Goal: Transaction & Acquisition: Purchase product/service

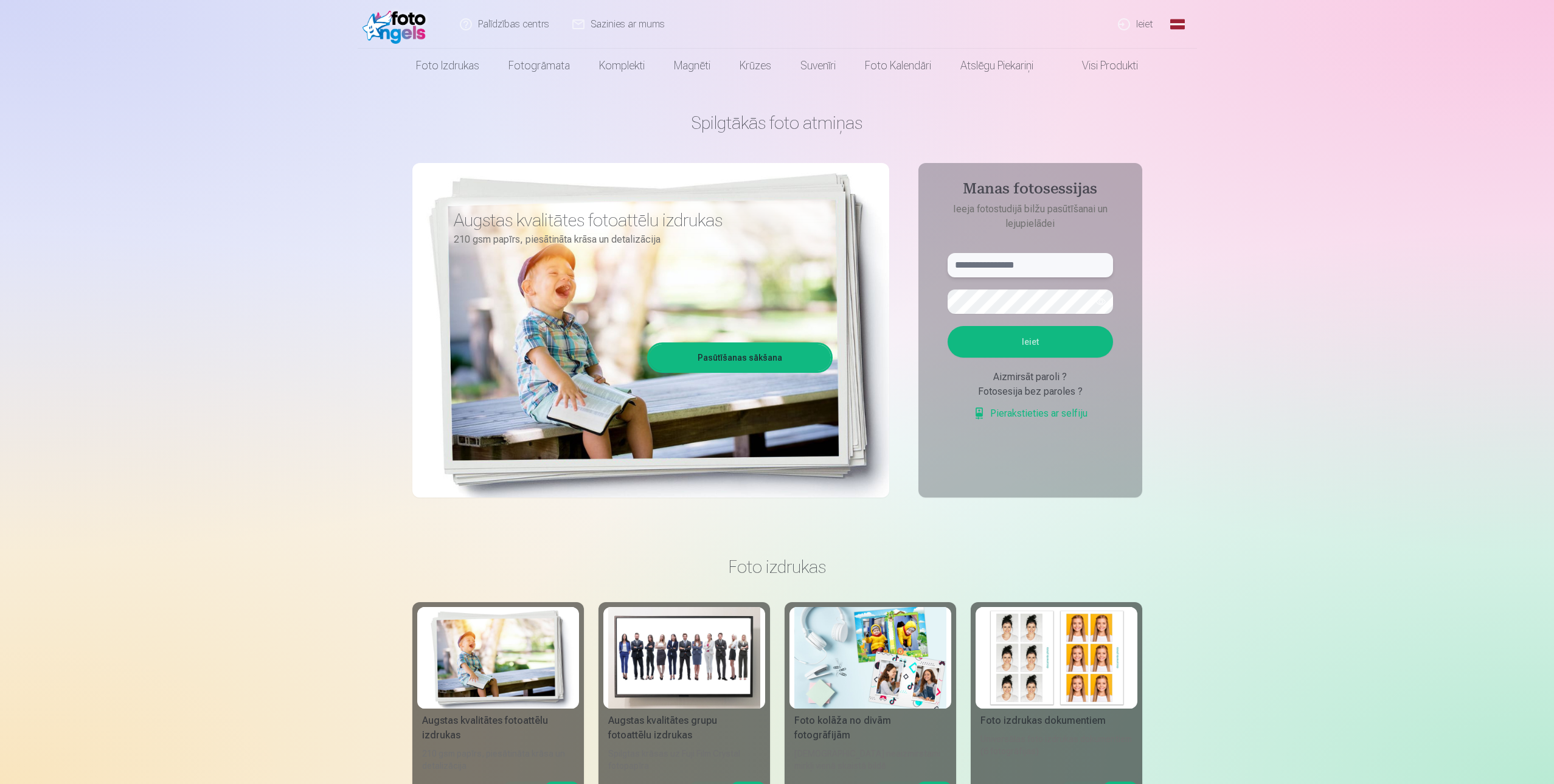
click at [1009, 267] on input "text" at bounding box center [1030, 265] width 165 height 25
type input "**********"
click at [994, 350] on button "Ieiet" at bounding box center [1030, 341] width 165 height 32
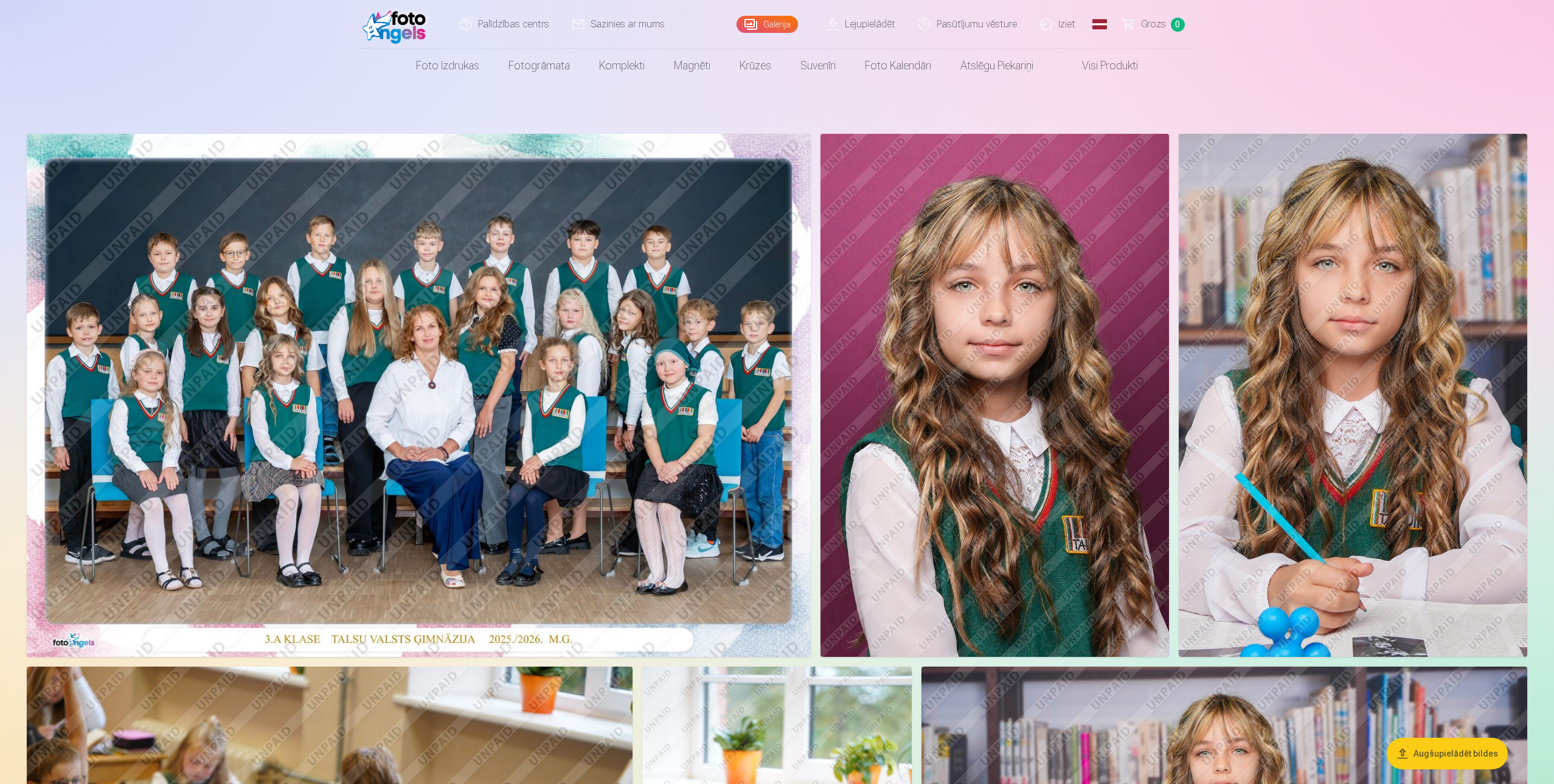
click at [570, 248] on img at bounding box center [419, 395] width 784 height 523
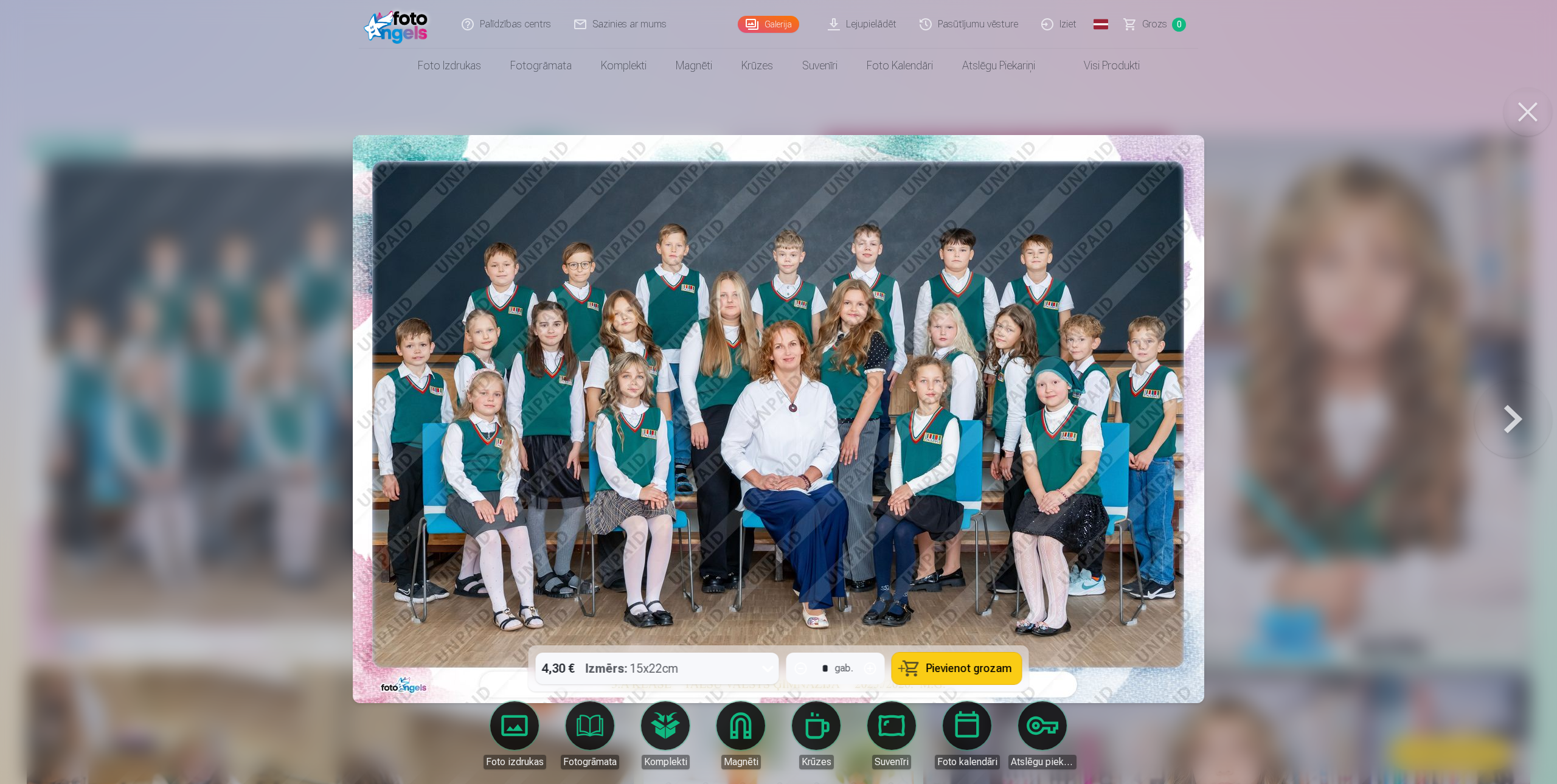
click at [954, 671] on span "Pievienot grozam" at bounding box center [969, 668] width 86 height 11
click at [1525, 119] on button at bounding box center [1527, 112] width 49 height 48
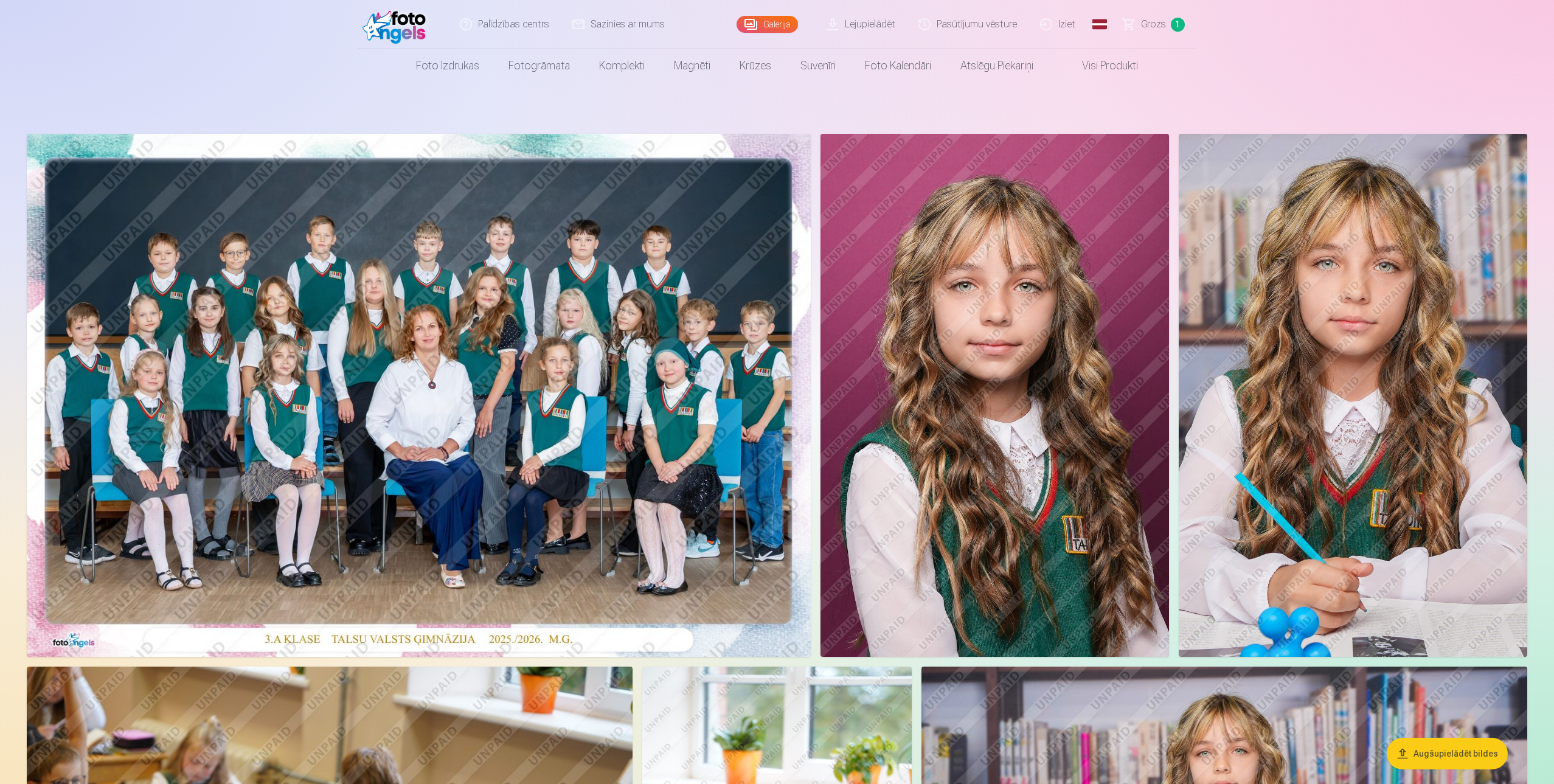
click at [1019, 310] on img at bounding box center [995, 395] width 349 height 523
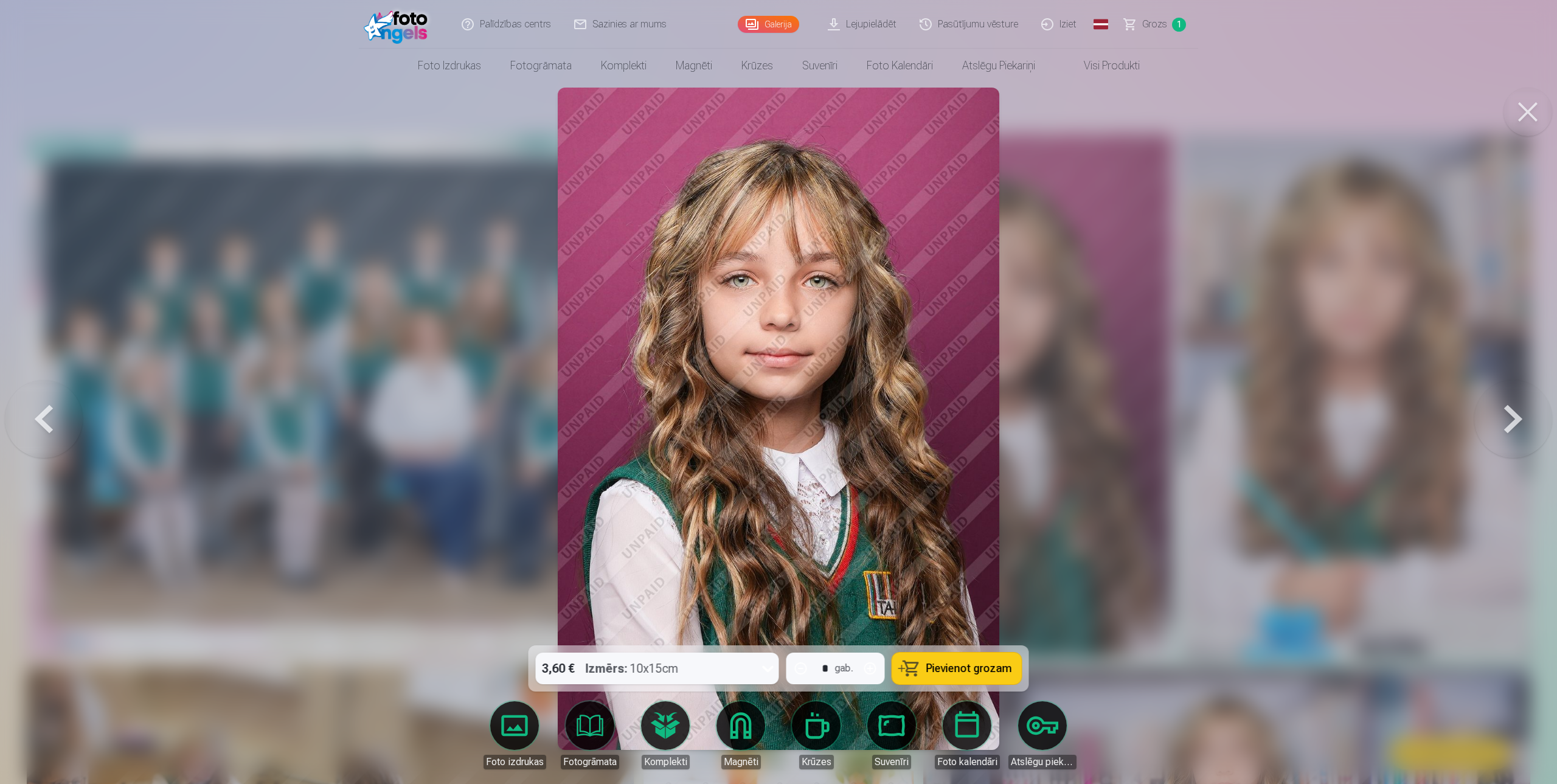
drag, startPoint x: 977, startPoint y: 671, endPoint x: 986, endPoint y: 651, distance: 21.9
click at [977, 671] on span "Pievienot grozam" at bounding box center [969, 668] width 86 height 11
click at [1290, 93] on div at bounding box center [778, 392] width 1557 height 784
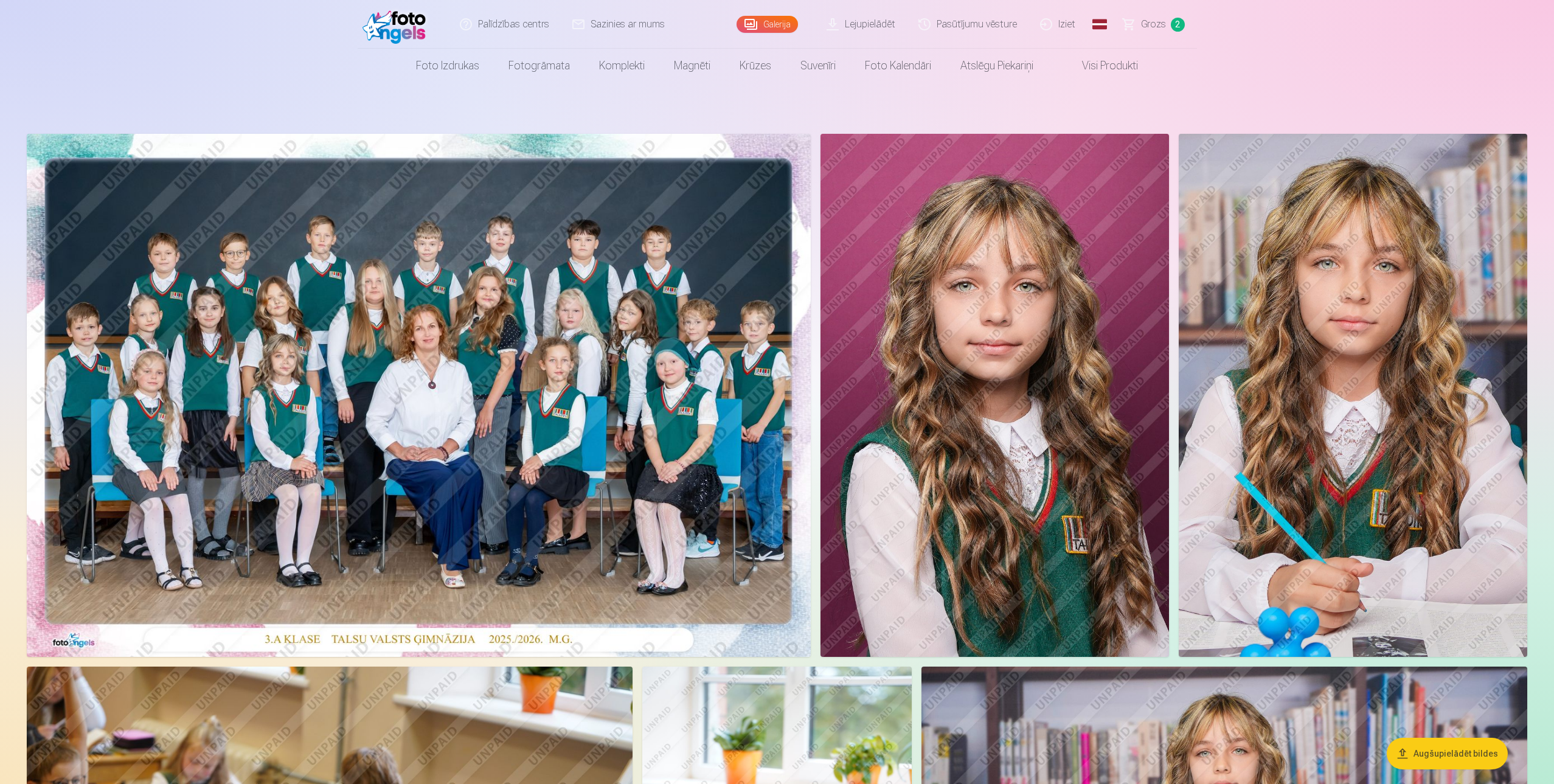
click at [1363, 294] on img at bounding box center [1353, 395] width 349 height 523
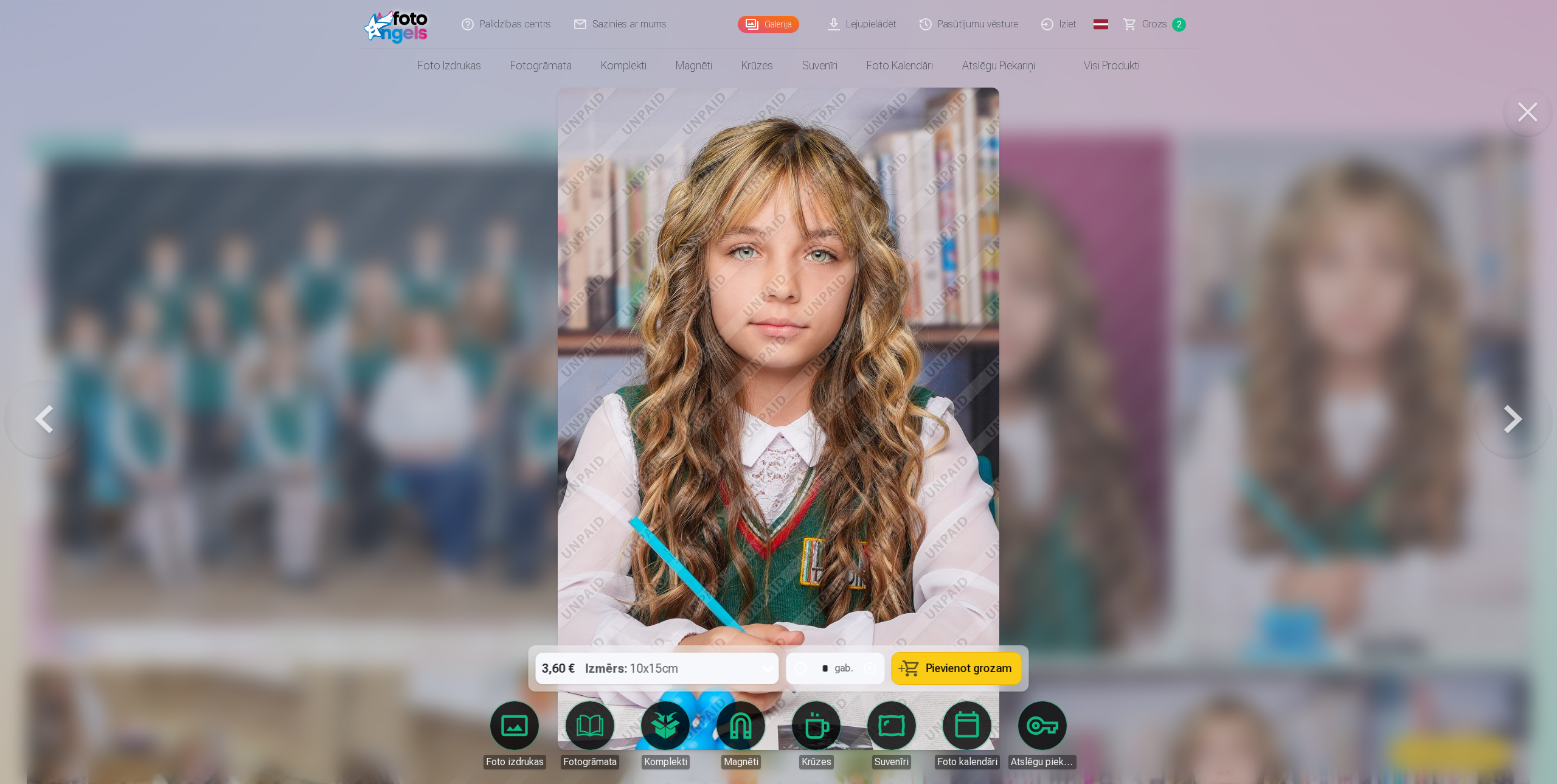
drag, startPoint x: 976, startPoint y: 666, endPoint x: 981, endPoint y: 662, distance: 6.4
click at [976, 666] on span "Pievienot grozam" at bounding box center [969, 668] width 86 height 11
click at [1511, 416] on button at bounding box center [1513, 419] width 78 height 429
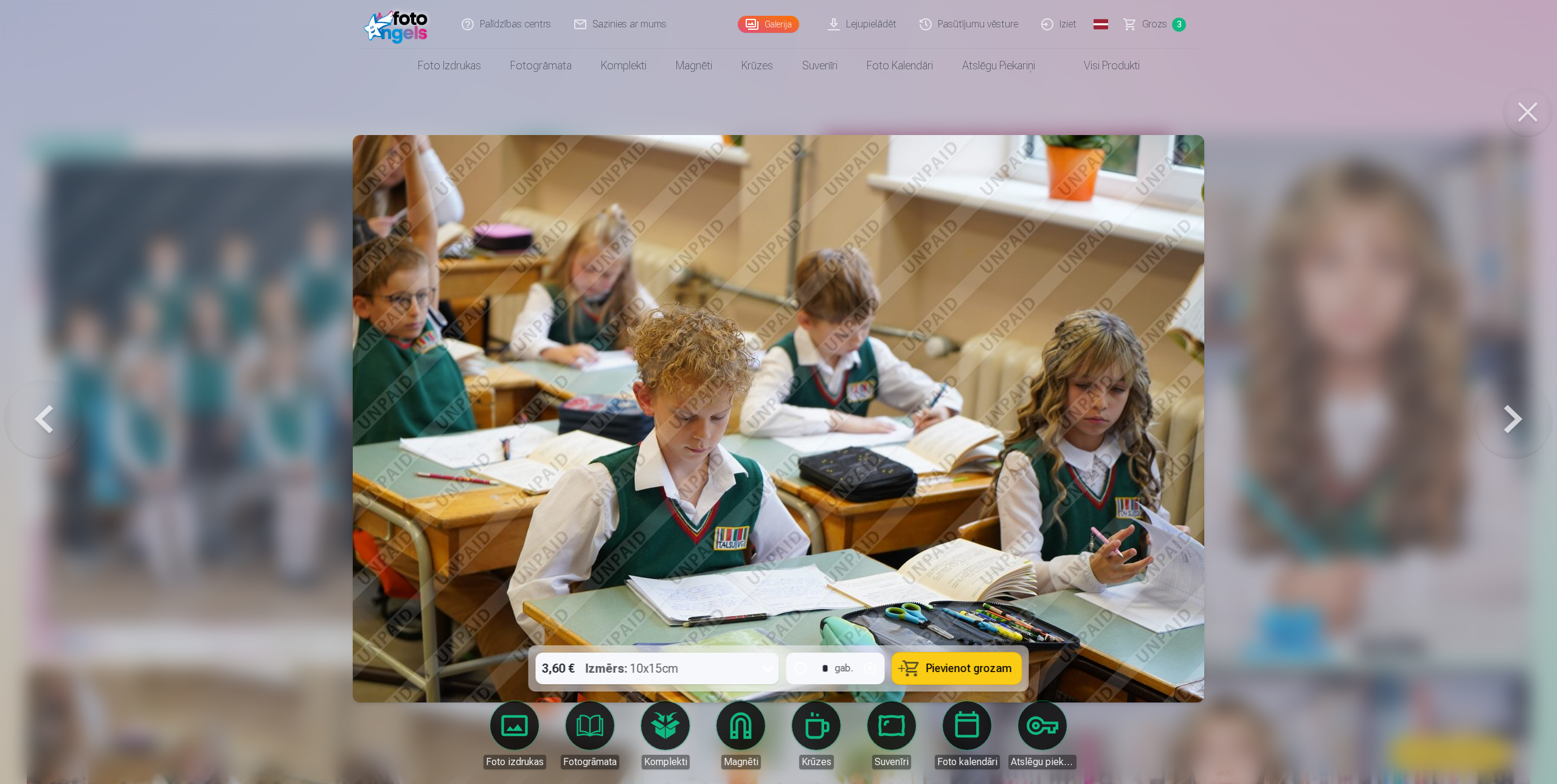
click at [1507, 415] on button at bounding box center [1513, 419] width 78 height 429
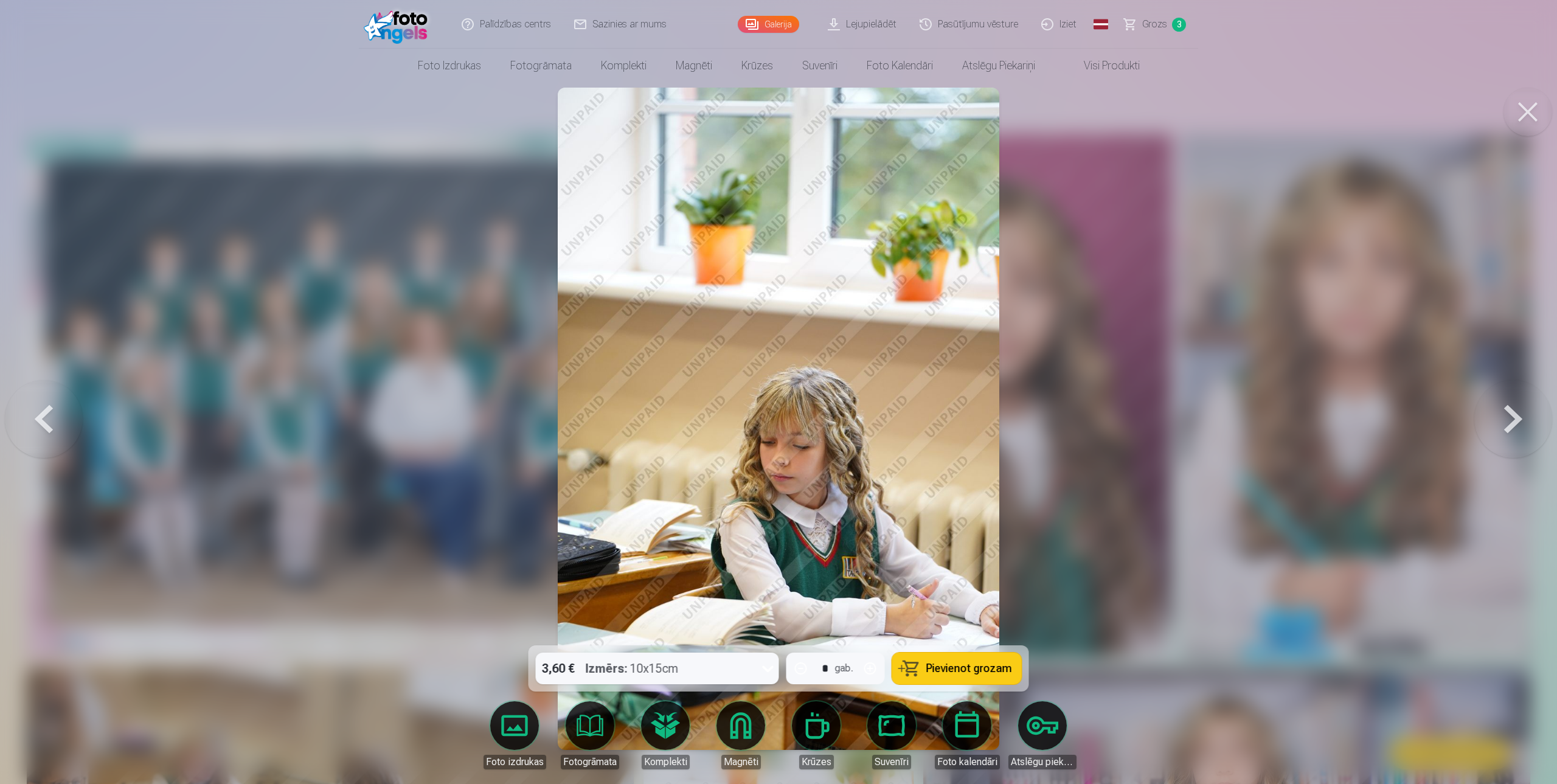
click at [1506, 415] on button at bounding box center [1513, 419] width 78 height 429
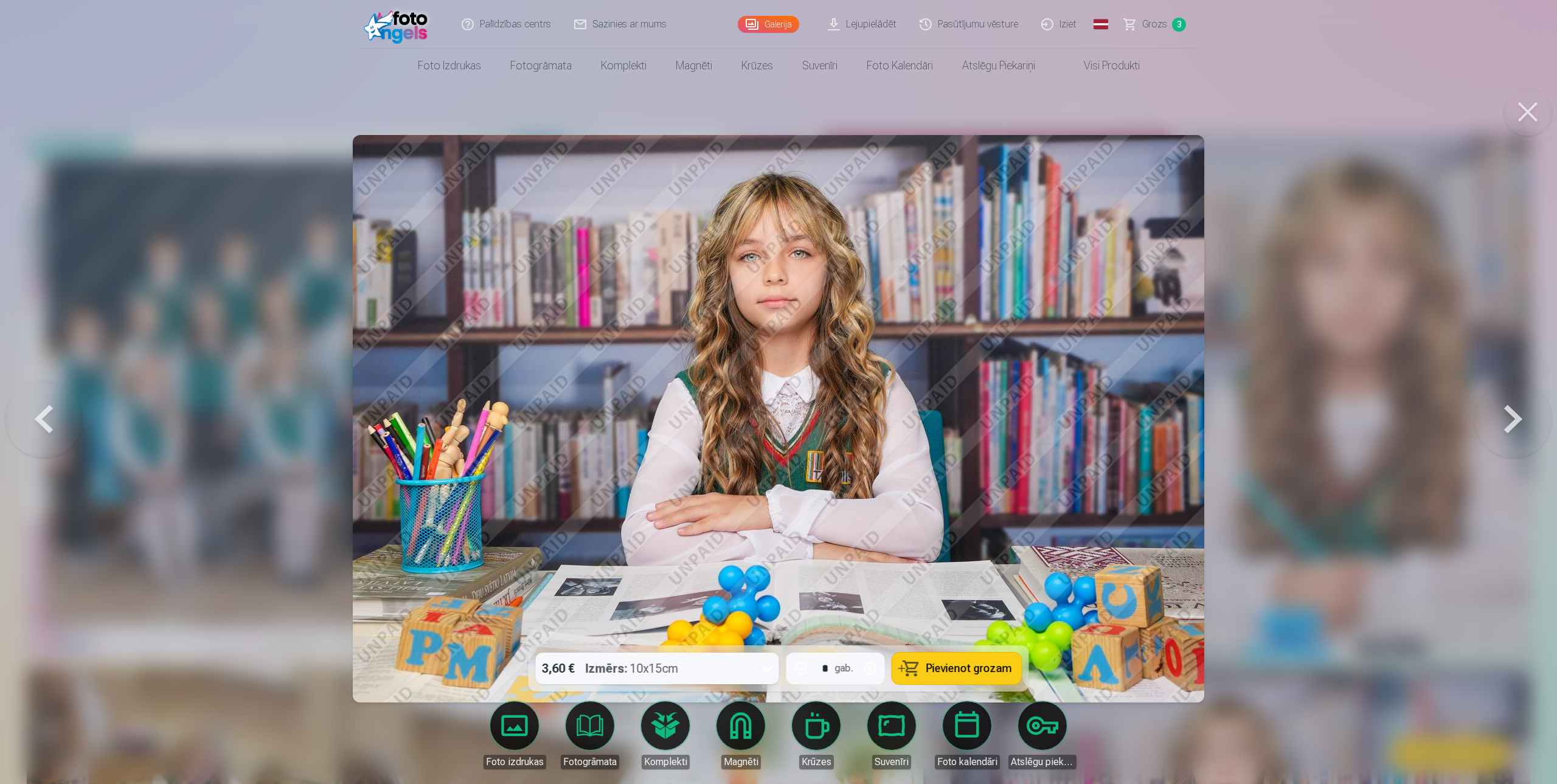
click at [1504, 417] on button at bounding box center [1513, 419] width 78 height 429
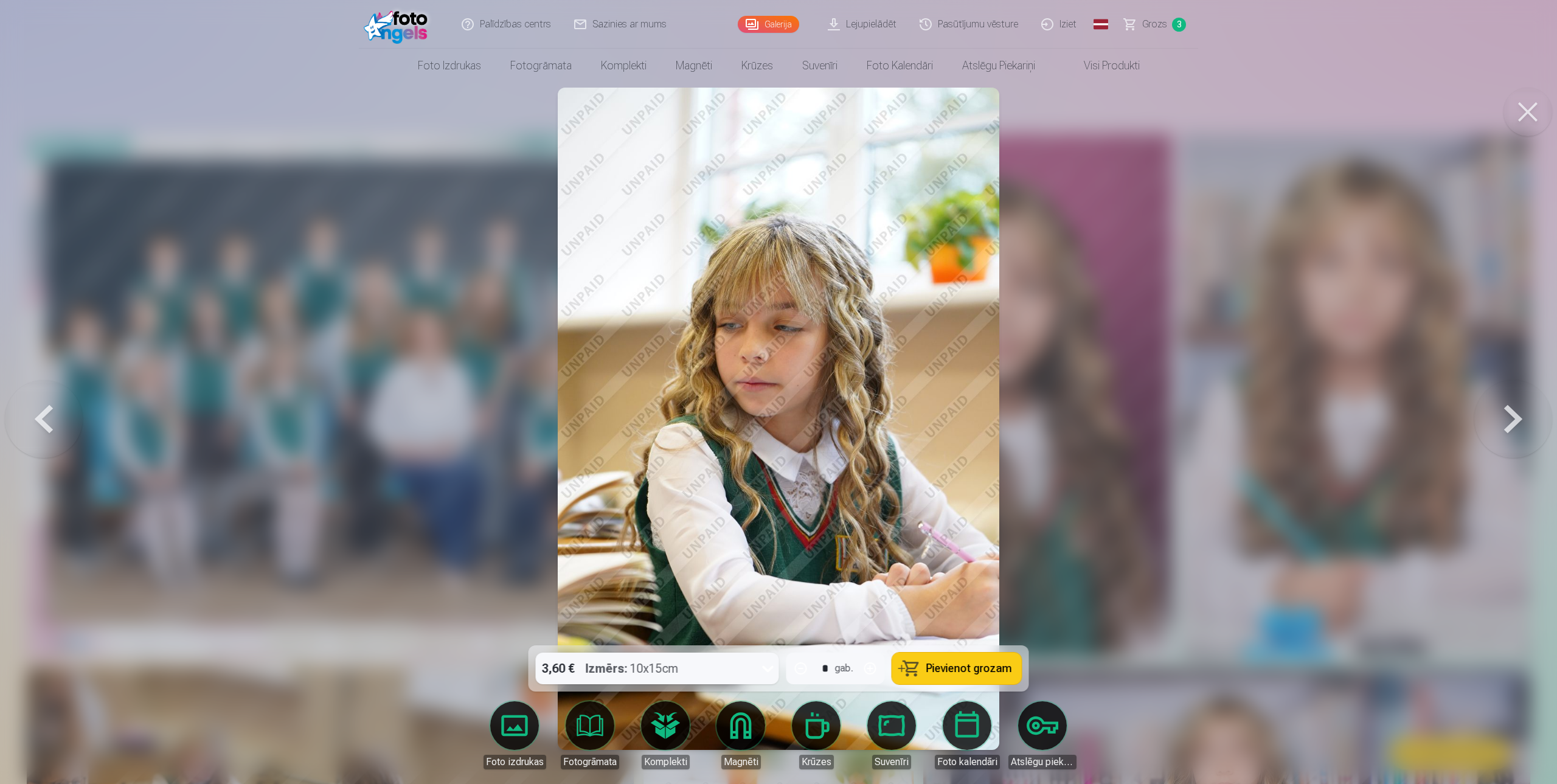
click at [1503, 417] on button at bounding box center [1513, 419] width 78 height 429
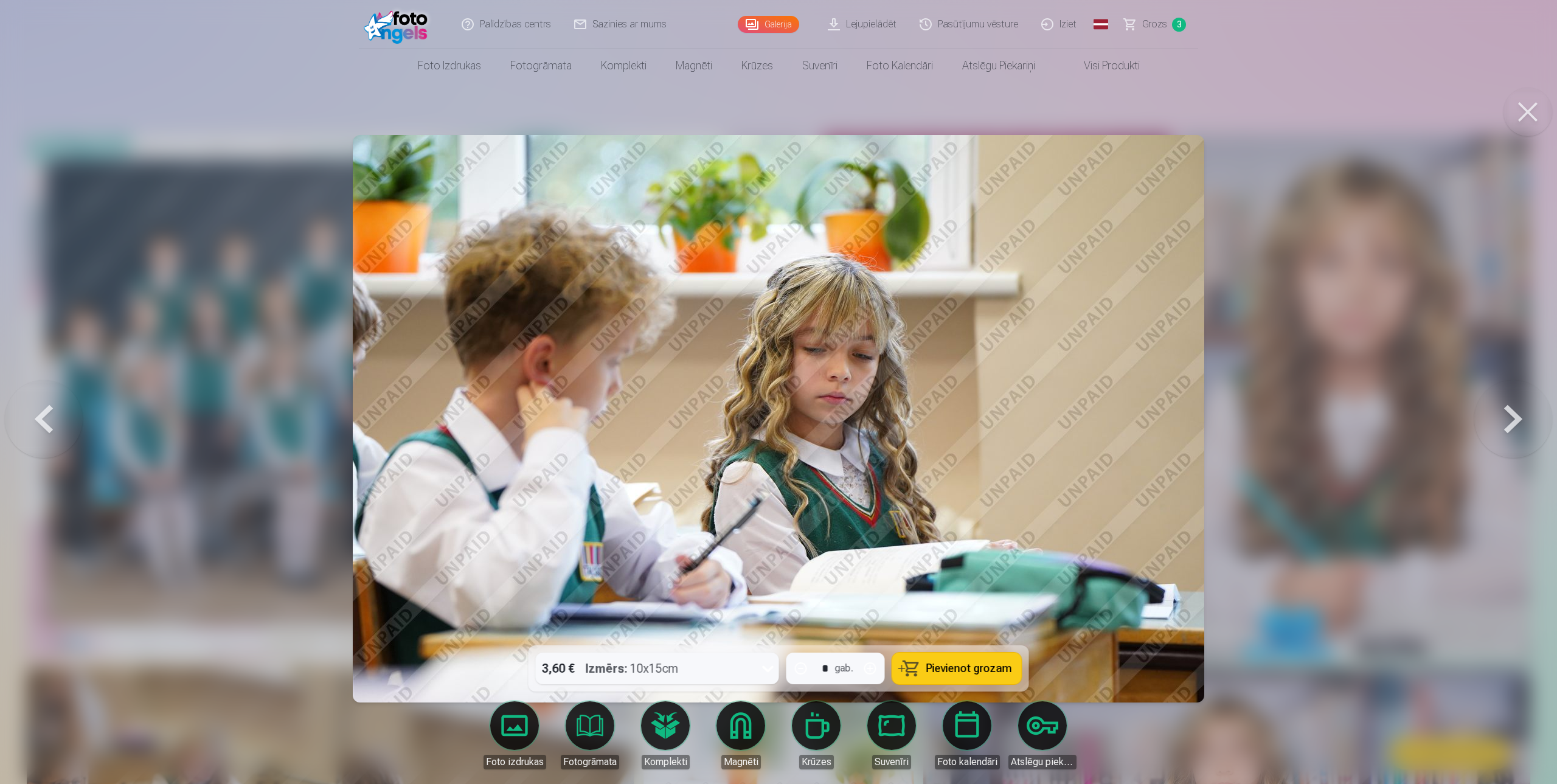
click at [1503, 418] on button at bounding box center [1513, 419] width 78 height 429
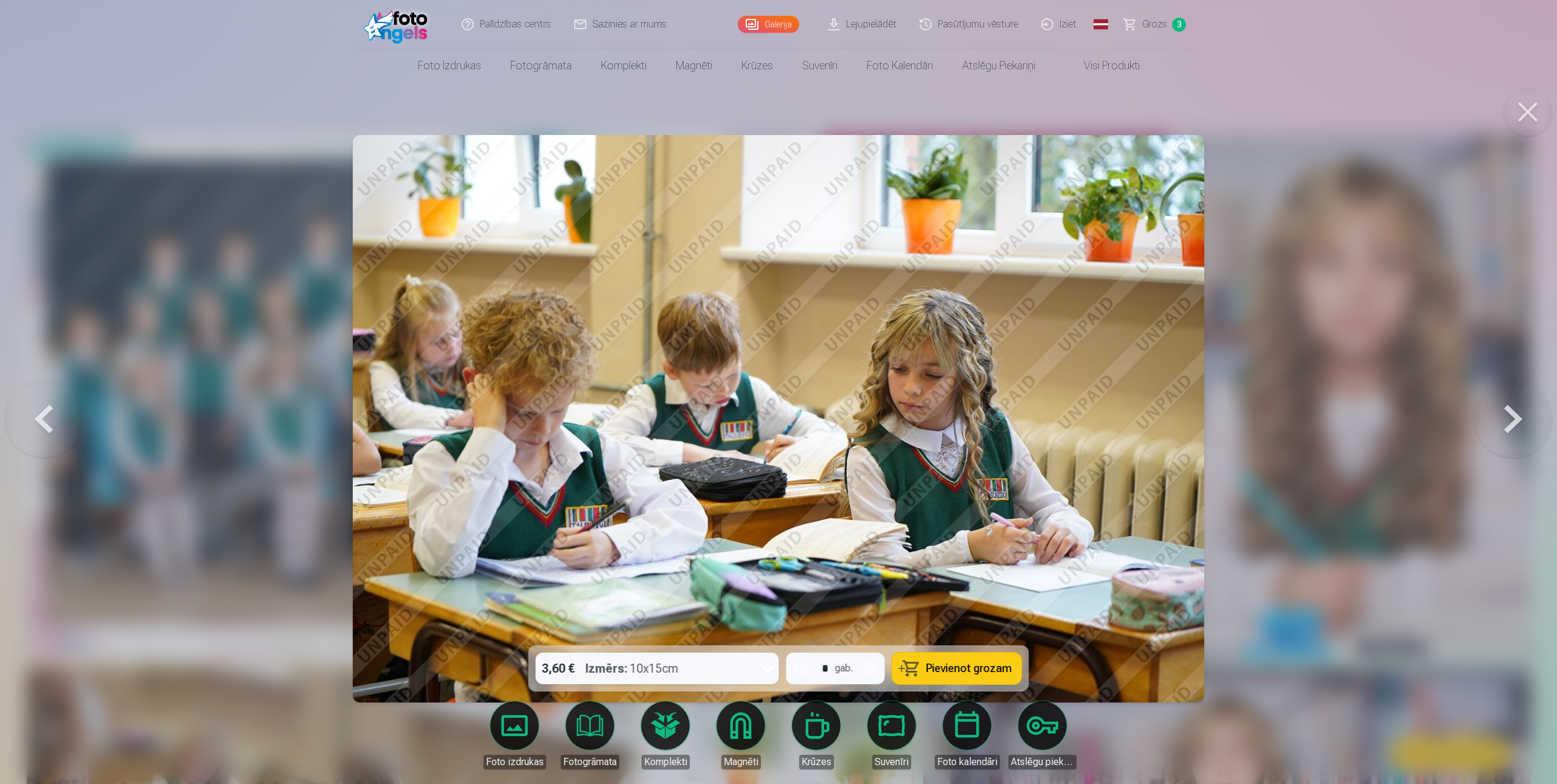
click at [1497, 420] on button at bounding box center [1513, 419] width 78 height 429
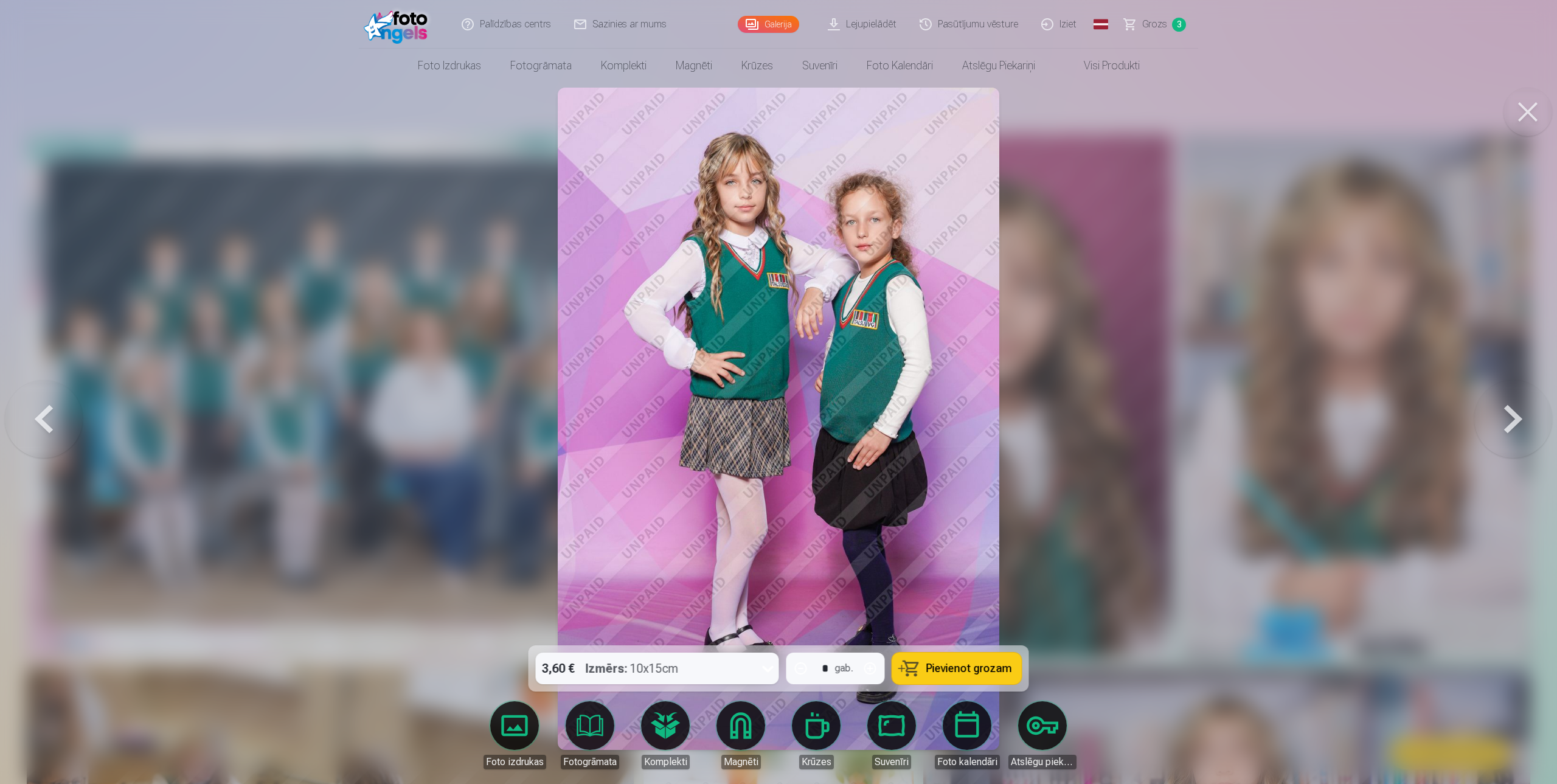
click at [1492, 420] on button at bounding box center [1513, 419] width 78 height 429
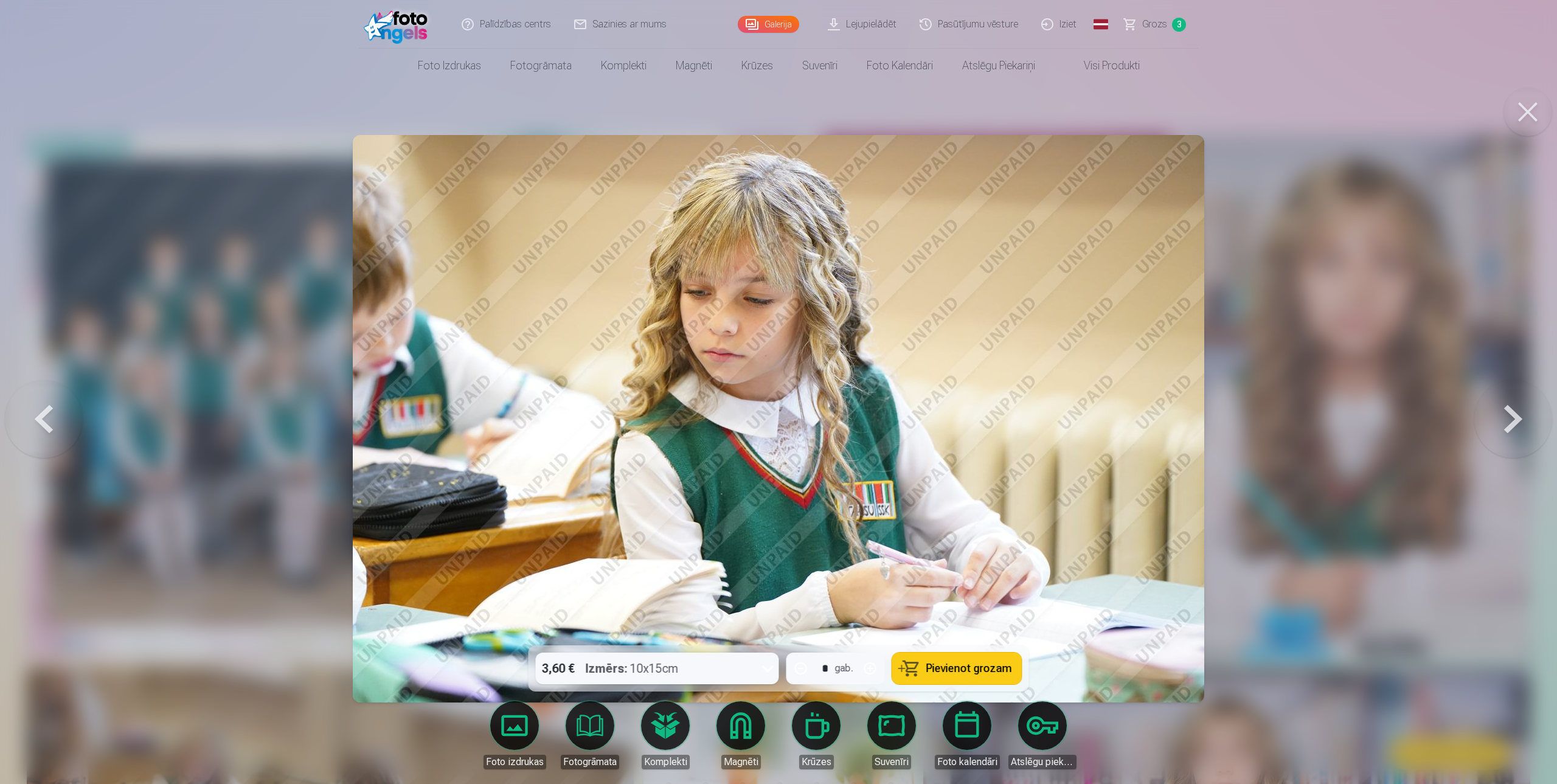
click at [1492, 420] on button at bounding box center [1513, 419] width 78 height 429
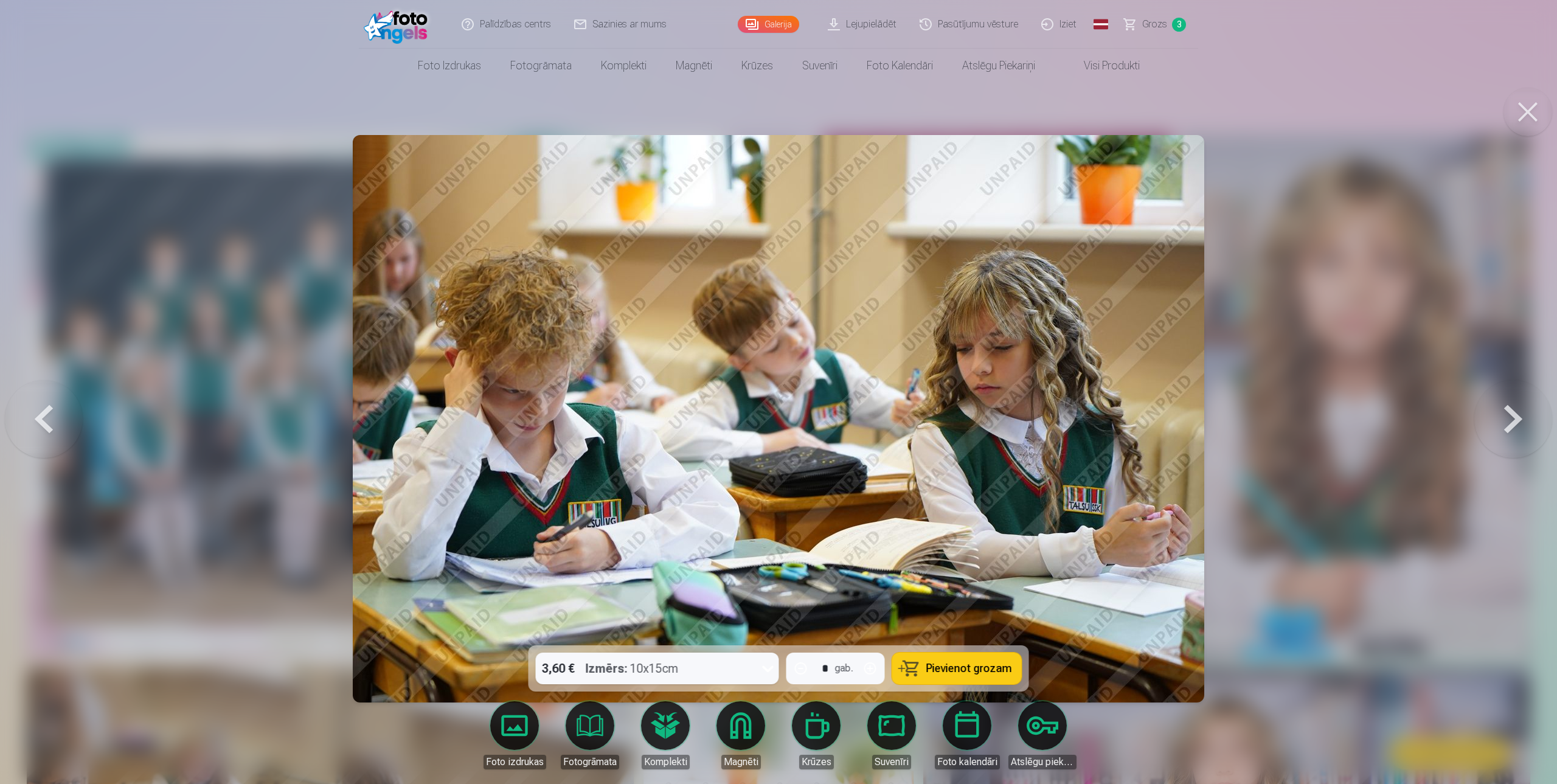
click at [1492, 420] on button at bounding box center [1513, 419] width 78 height 429
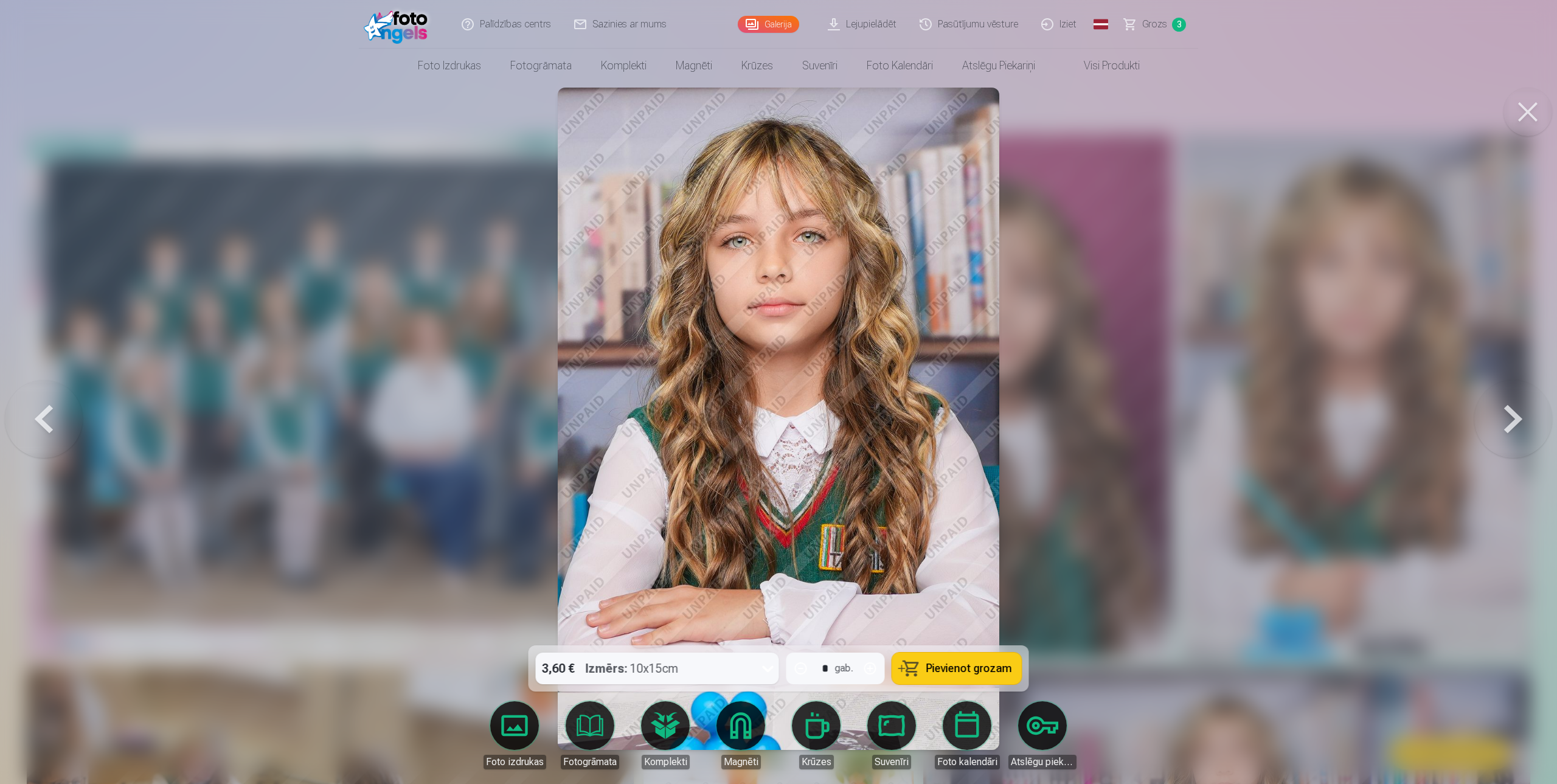
click at [1492, 420] on button at bounding box center [1513, 419] width 78 height 429
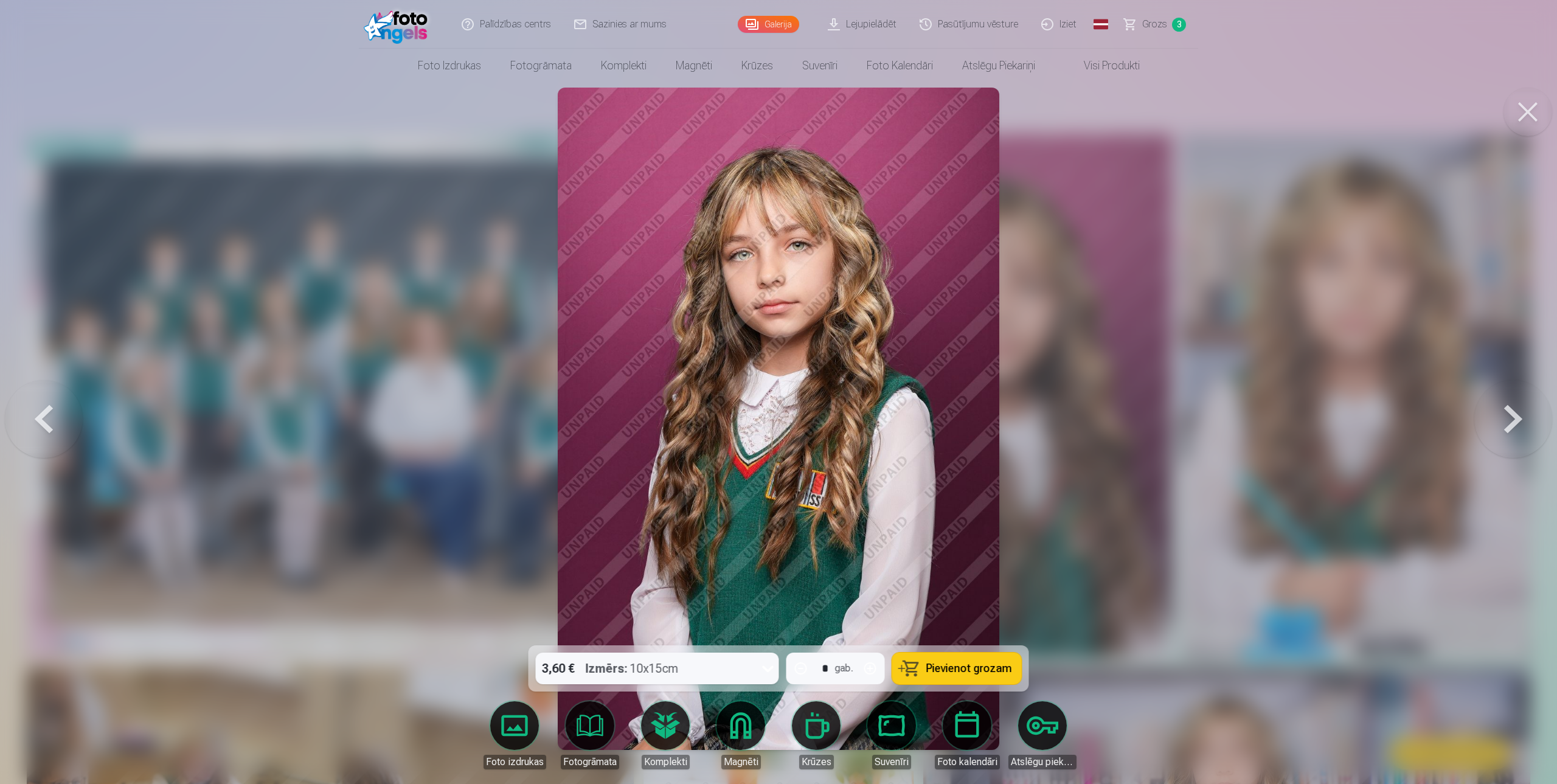
drag, startPoint x: 968, startPoint y: 676, endPoint x: 1010, endPoint y: 644, distance: 52.8
click at [969, 676] on button "Pievienot grozam" at bounding box center [957, 668] width 129 height 32
click at [1506, 423] on button at bounding box center [1513, 419] width 78 height 429
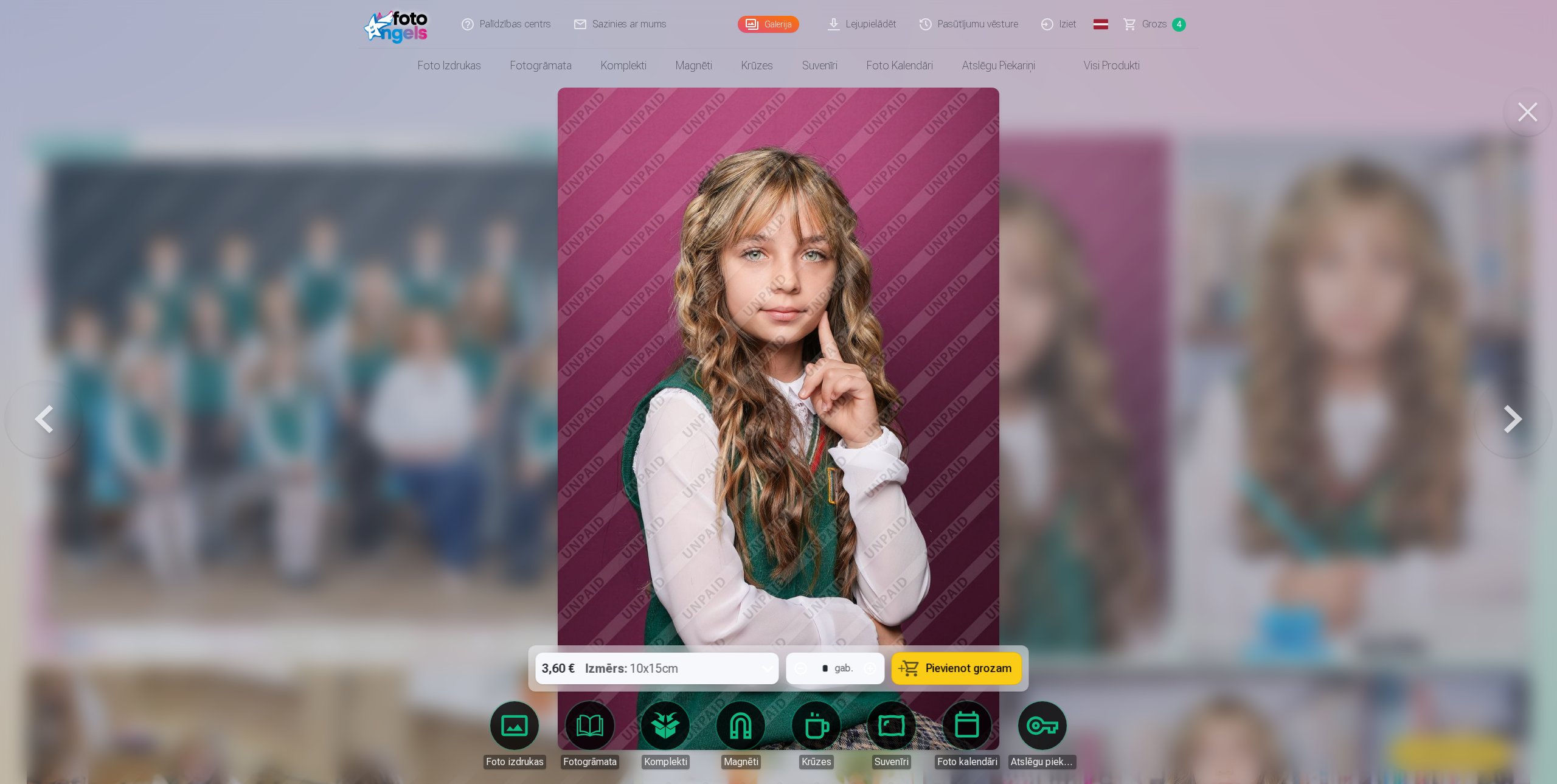
drag, startPoint x: 989, startPoint y: 660, endPoint x: 1089, endPoint y: 608, distance: 112.7
click at [993, 658] on button "Pievienot grozam" at bounding box center [957, 668] width 129 height 32
click at [1517, 420] on button at bounding box center [1513, 419] width 78 height 429
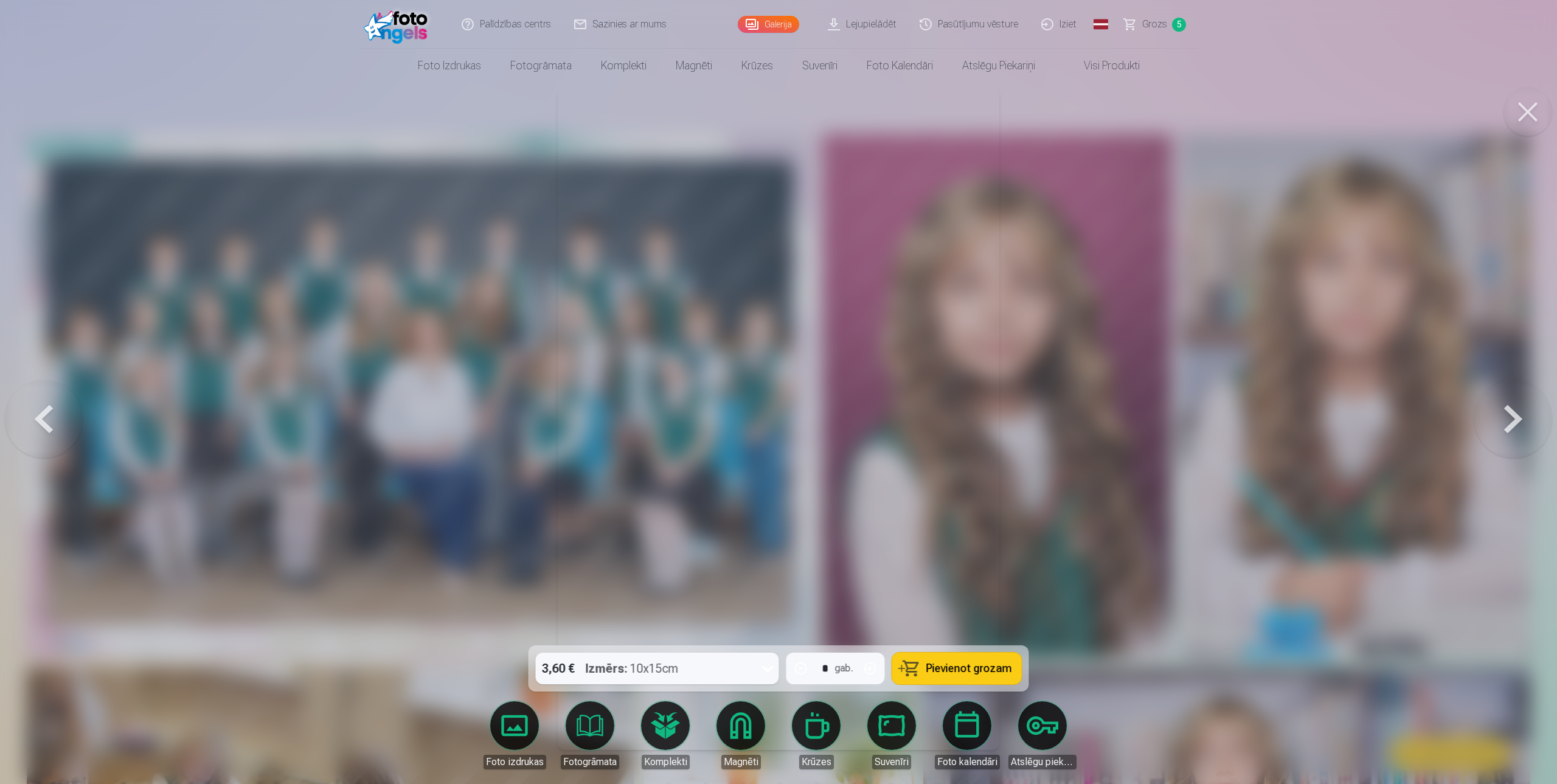
click at [1508, 422] on button at bounding box center [1513, 419] width 78 height 429
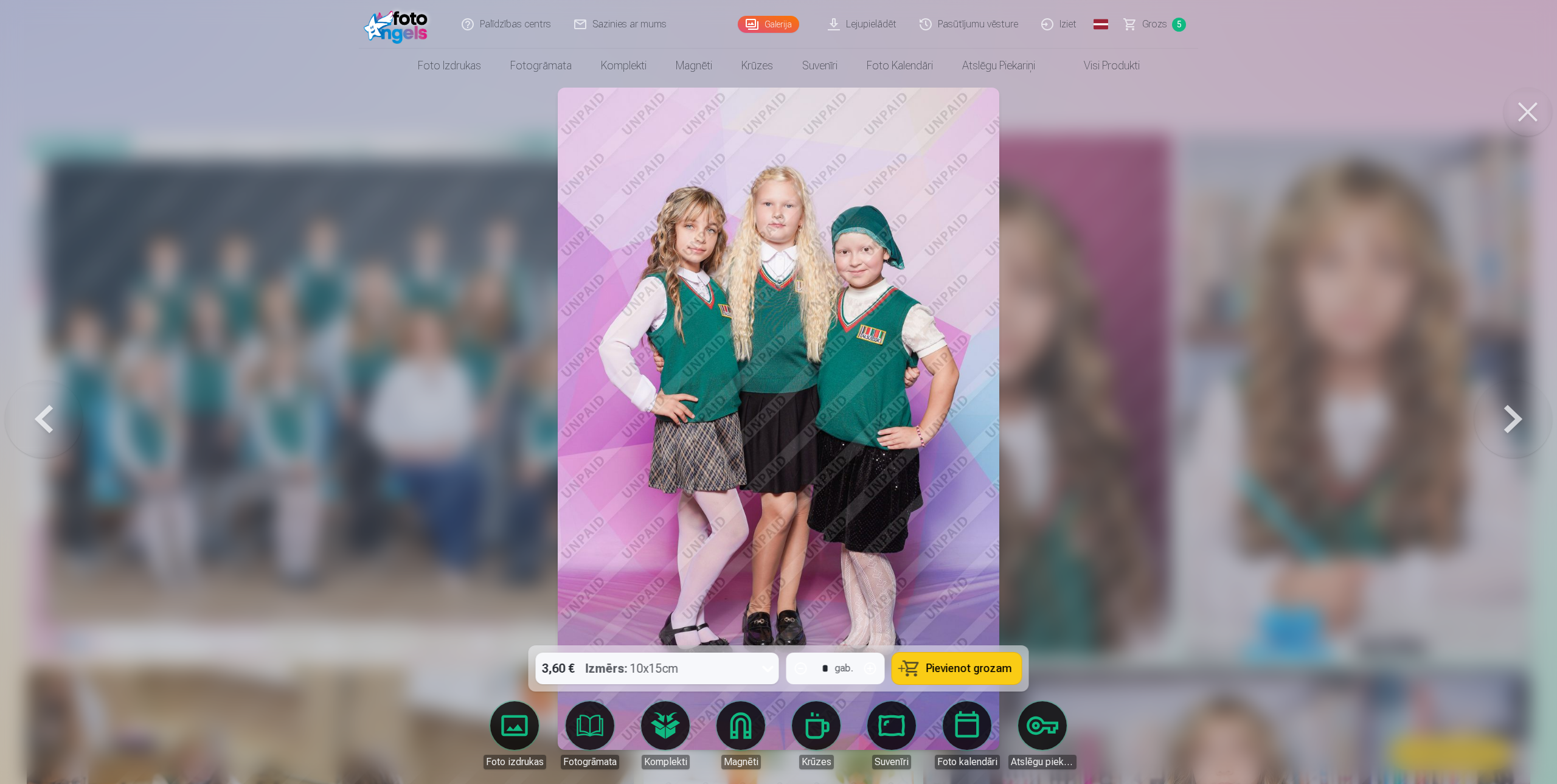
drag, startPoint x: 69, startPoint y: 416, endPoint x: 150, endPoint y: 405, distance: 81.7
click at [70, 416] on button at bounding box center [44, 419] width 78 height 429
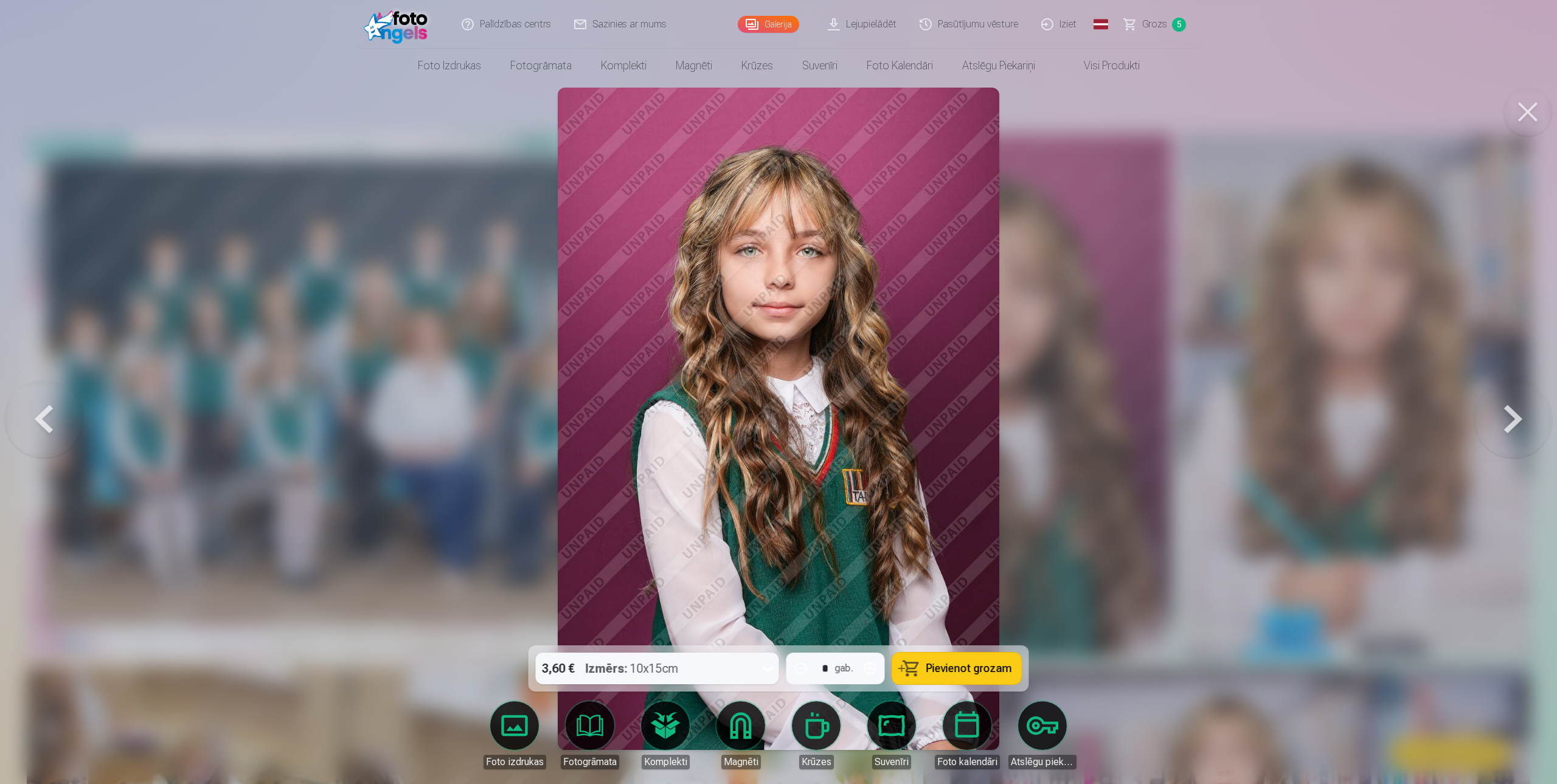
drag, startPoint x: 967, startPoint y: 671, endPoint x: 1055, endPoint y: 619, distance: 102.2
click at [983, 660] on button "Pievienot grozam" at bounding box center [957, 668] width 129 height 32
click at [1518, 431] on button at bounding box center [1513, 419] width 78 height 429
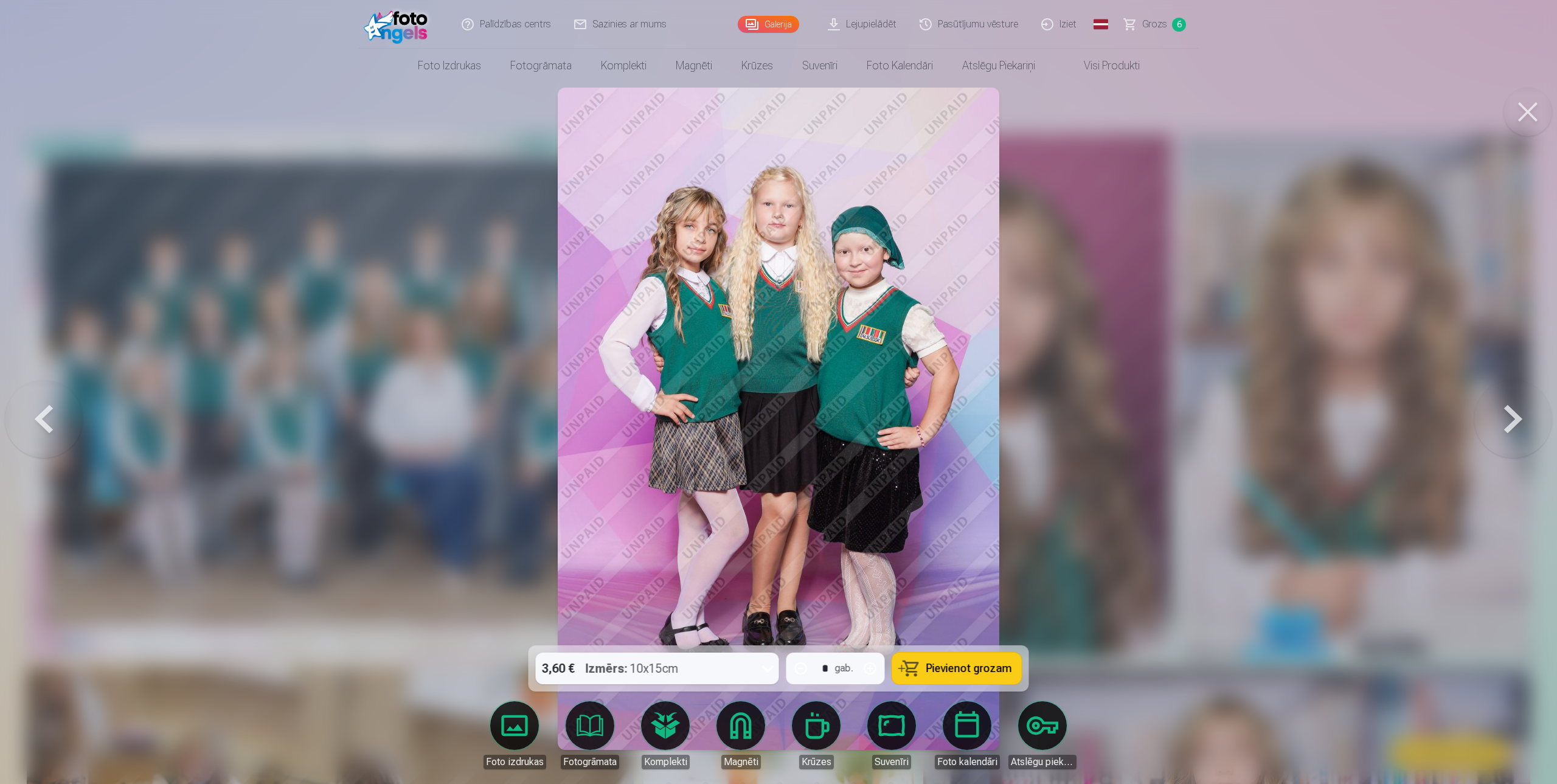
click at [968, 663] on span "Pievienot grozam" at bounding box center [969, 668] width 86 height 11
click at [1505, 414] on button at bounding box center [1513, 419] width 78 height 429
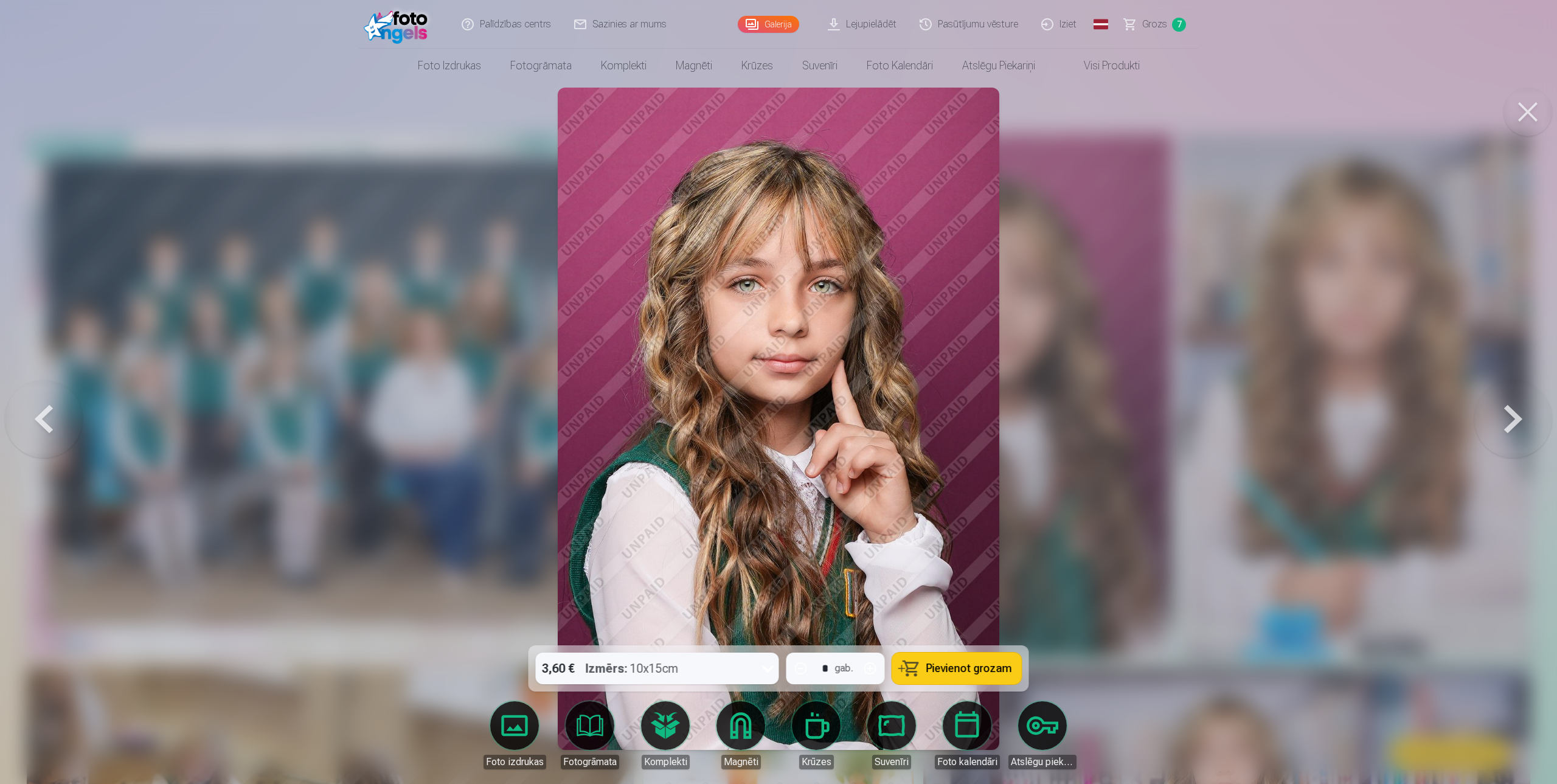
drag, startPoint x: 964, startPoint y: 673, endPoint x: 1087, endPoint y: 637, distance: 128.2
click at [965, 673] on span "Pievienot grozam" at bounding box center [969, 668] width 86 height 11
click at [1512, 422] on button at bounding box center [1513, 419] width 78 height 429
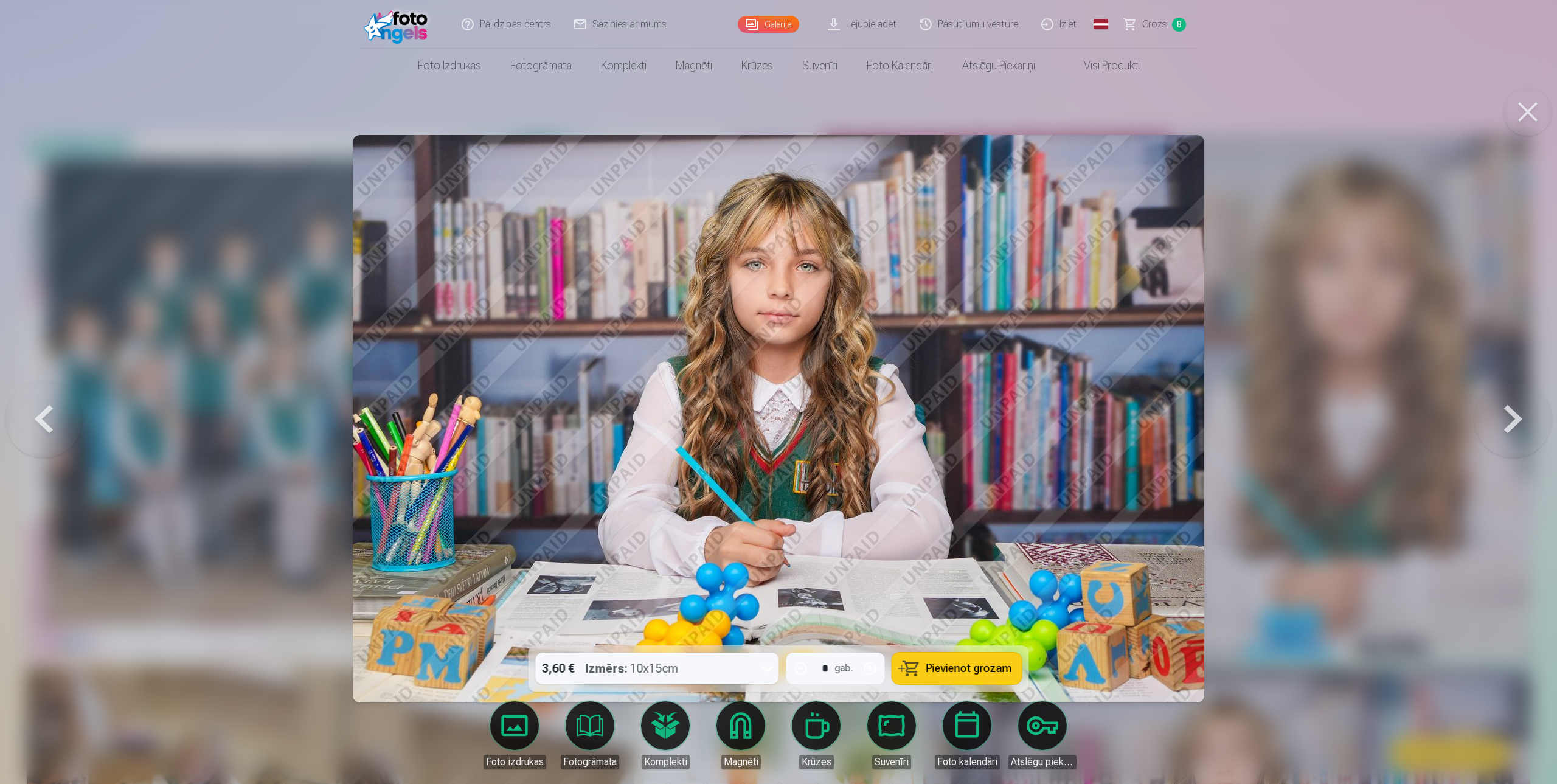
click at [973, 680] on button "Pievienot grozam" at bounding box center [957, 668] width 129 height 32
click at [1514, 429] on button at bounding box center [1513, 419] width 78 height 429
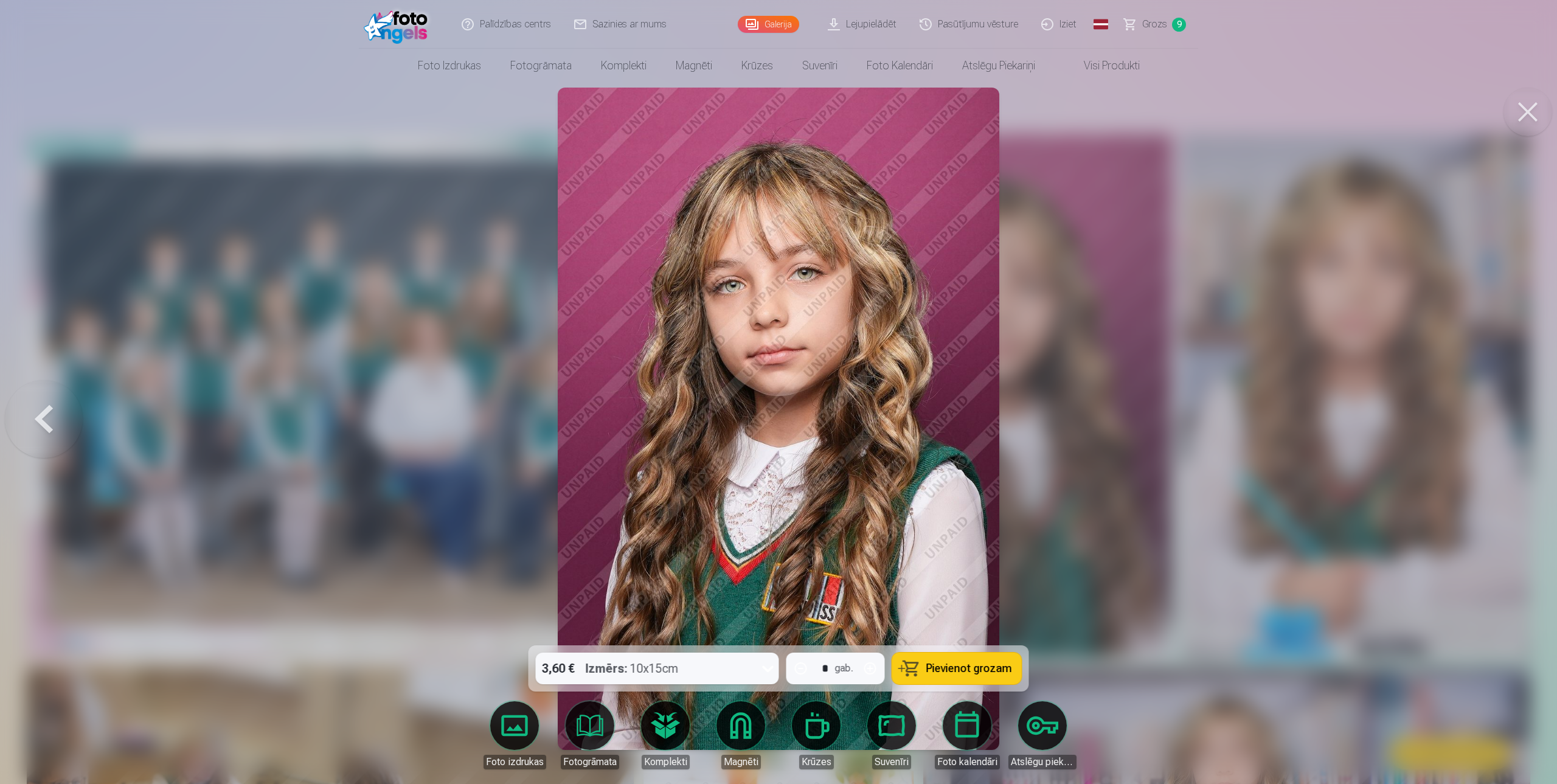
click at [974, 677] on button "Pievienot grozam" at bounding box center [957, 668] width 129 height 32
click at [1155, 27] on span "Grozs" at bounding box center [1154, 24] width 25 height 15
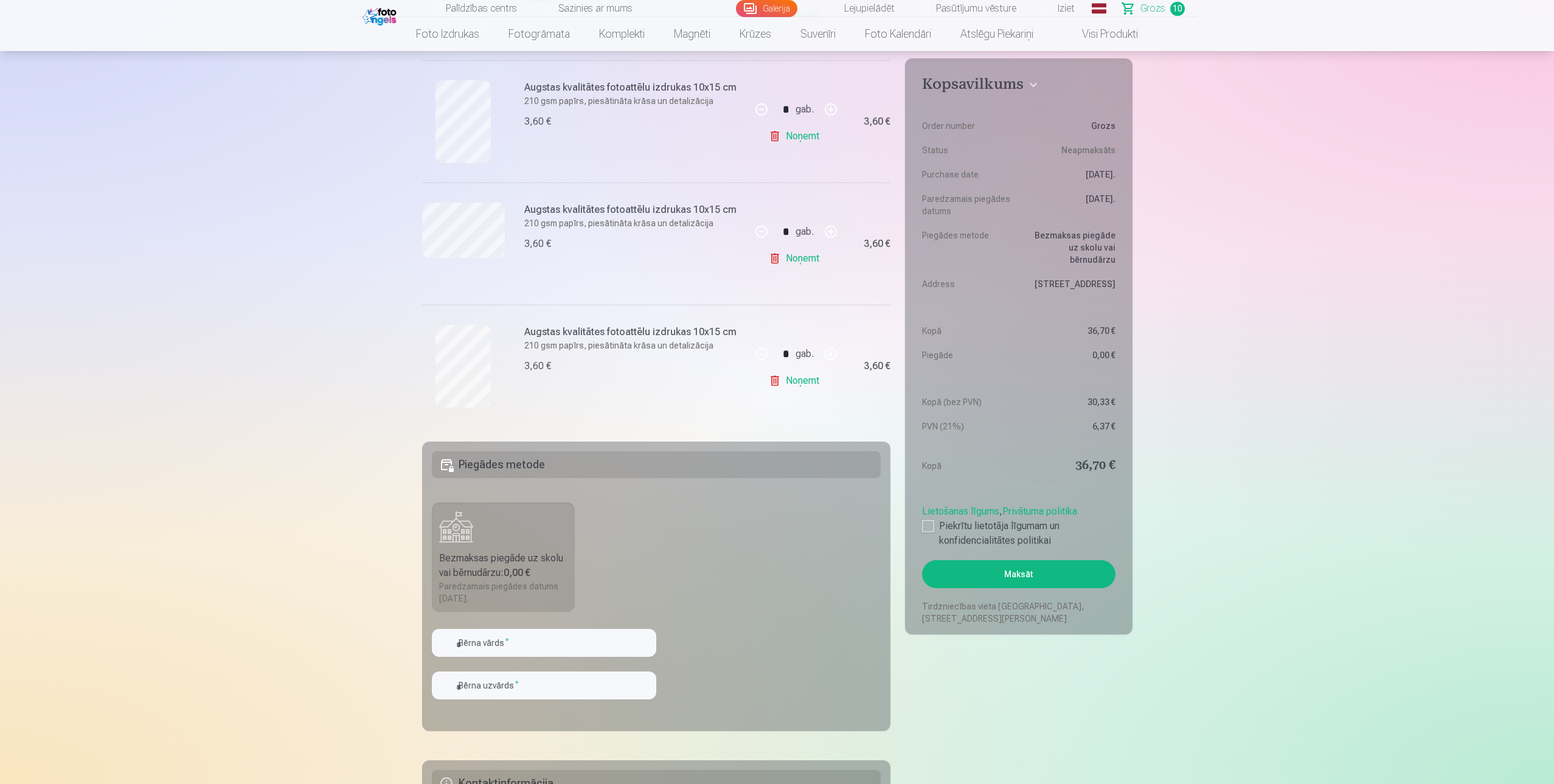
scroll to position [730, 0]
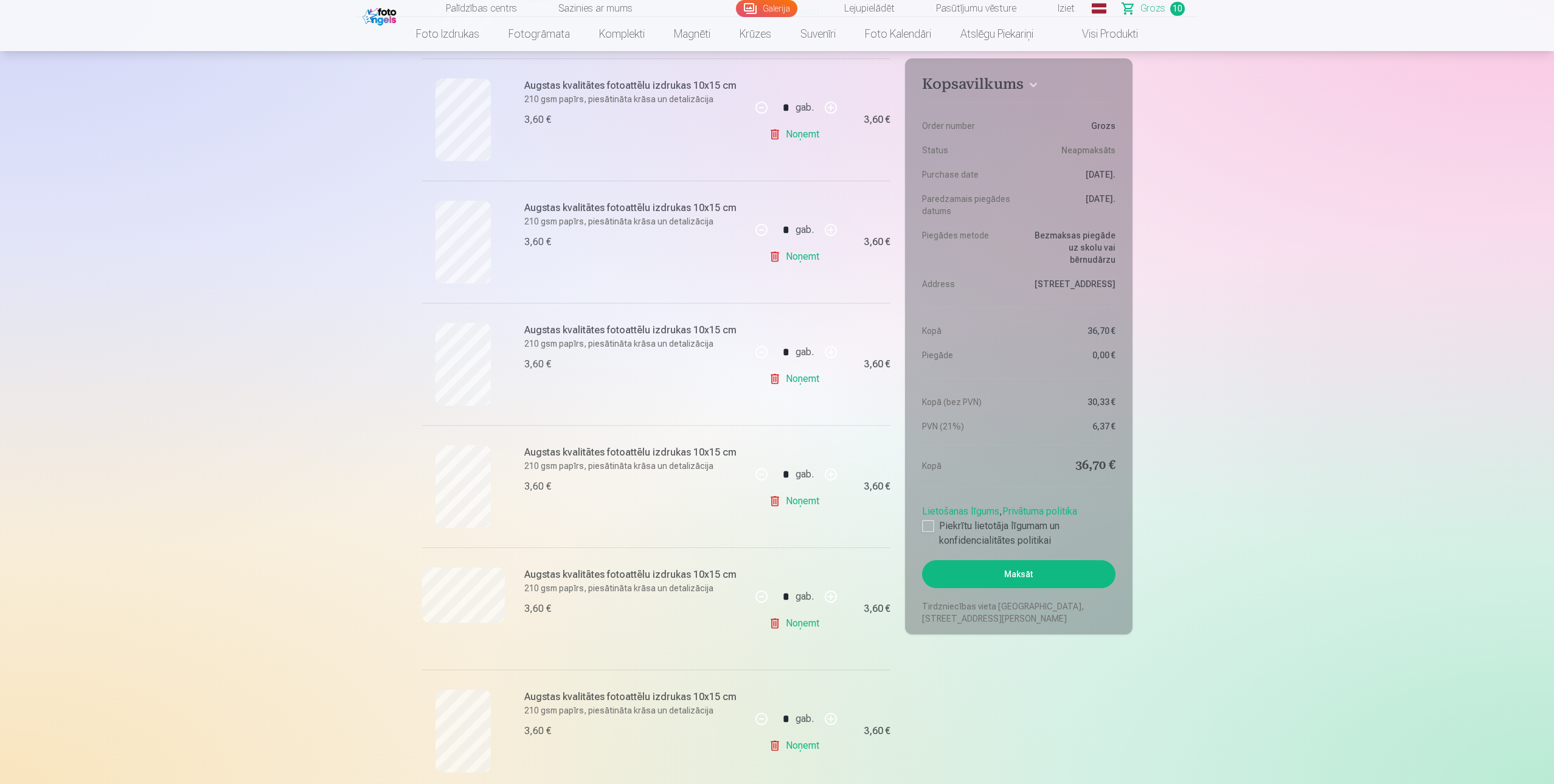
click at [791, 131] on link "Noņemt" at bounding box center [796, 134] width 56 height 25
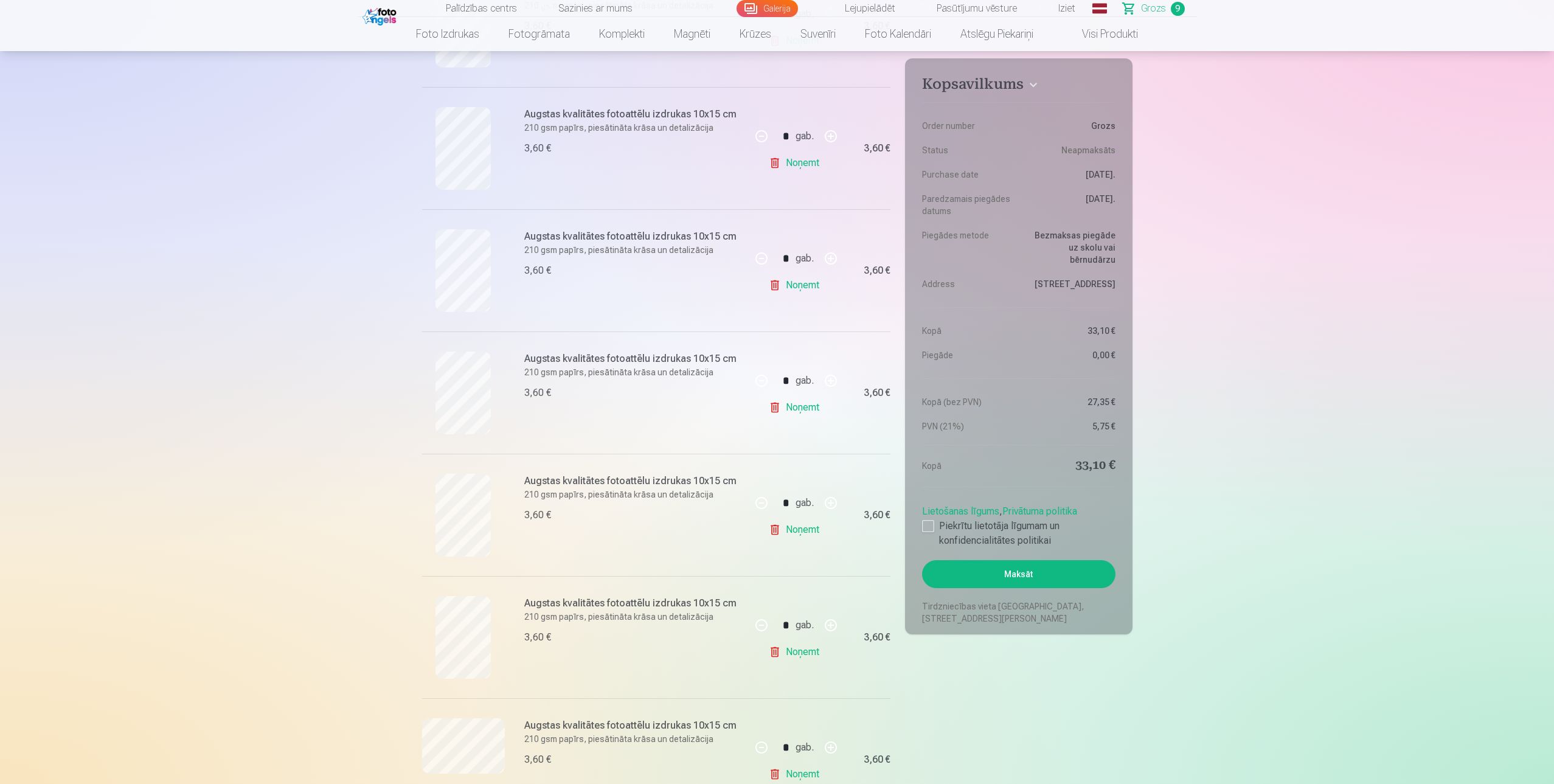
scroll to position [452, 0]
click at [807, 292] on link "Noņemt" at bounding box center [796, 289] width 56 height 25
drag, startPoint x: 1553, startPoint y: 141, endPoint x: 1549, endPoint y: 159, distance: 18.4
drag, startPoint x: 1549, startPoint y: 159, endPoint x: 1509, endPoint y: 223, distance: 75.5
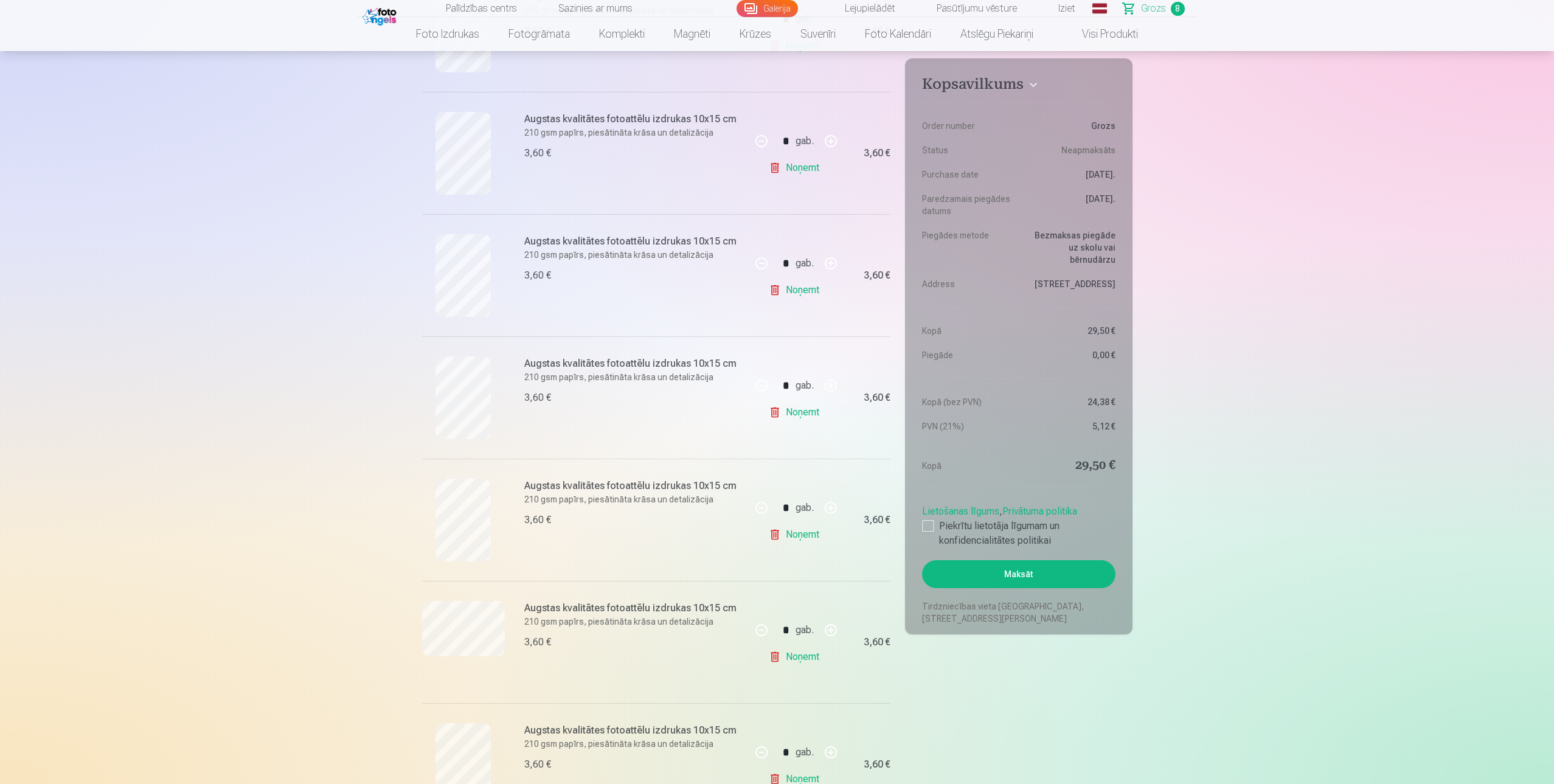
drag, startPoint x: 1553, startPoint y: 156, endPoint x: 1548, endPoint y: 185, distance: 29.4
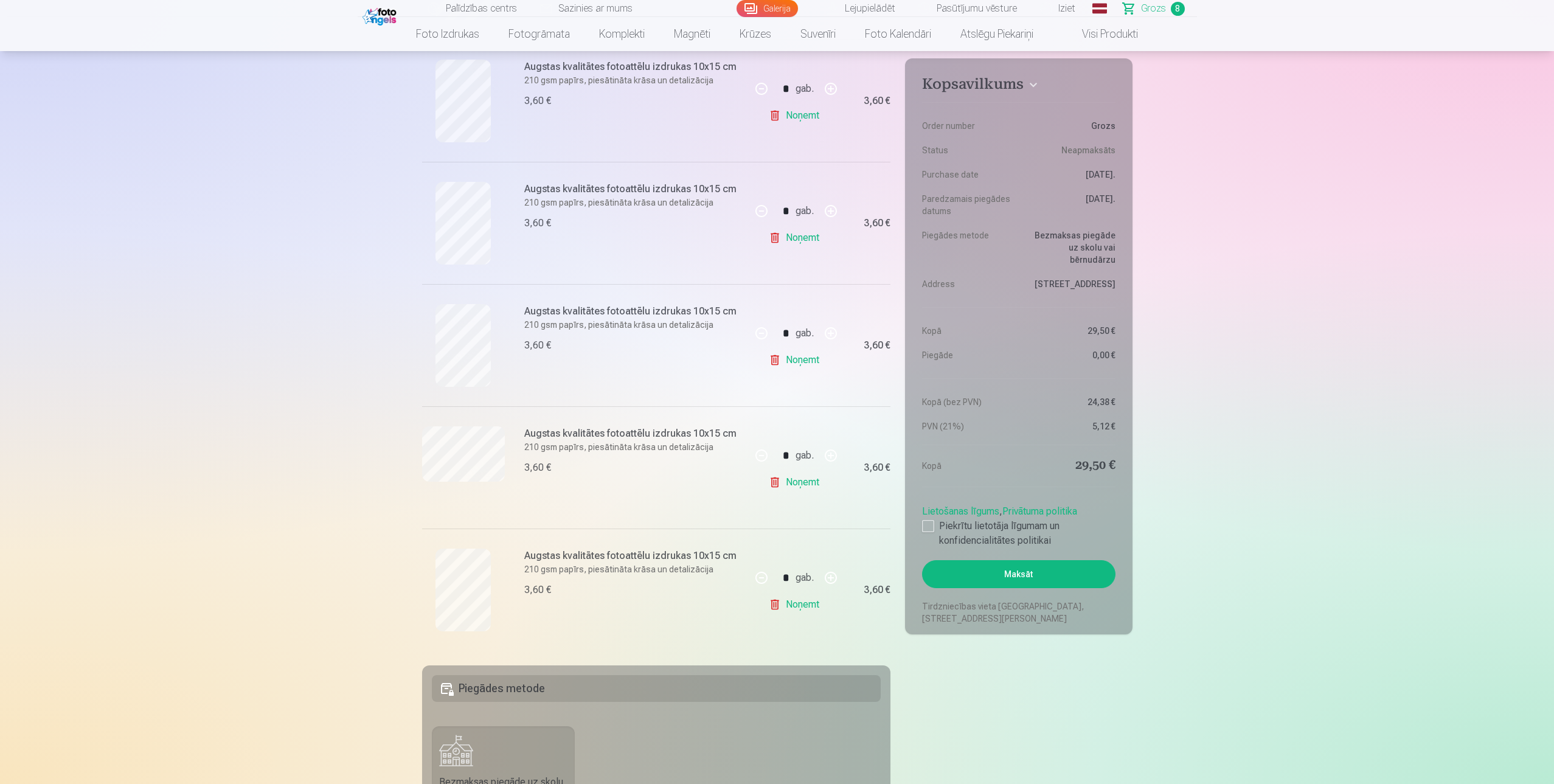
scroll to position [700, 0]
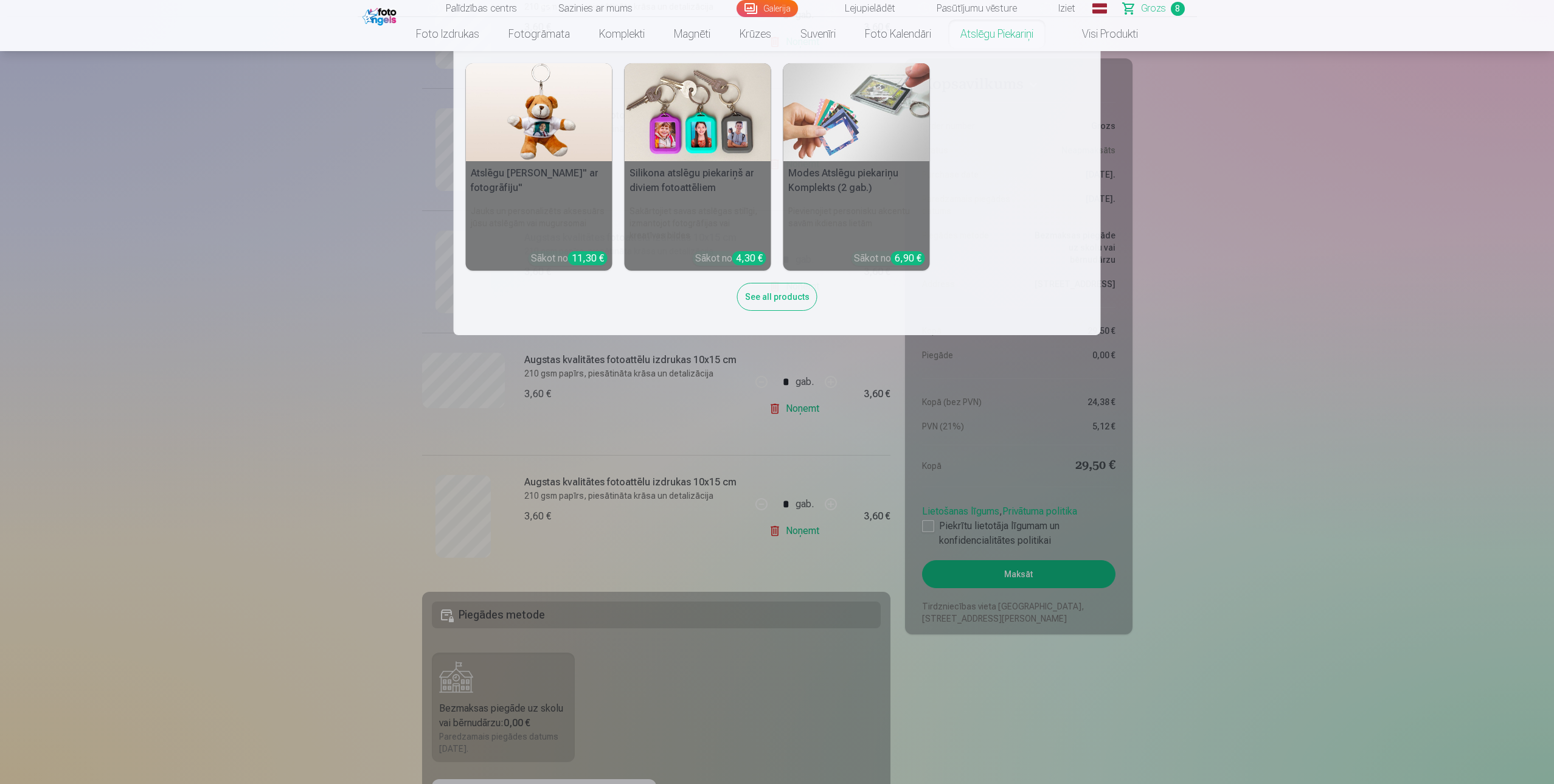
click at [994, 34] on link "Atslēgu piekariņi" at bounding box center [997, 34] width 102 height 34
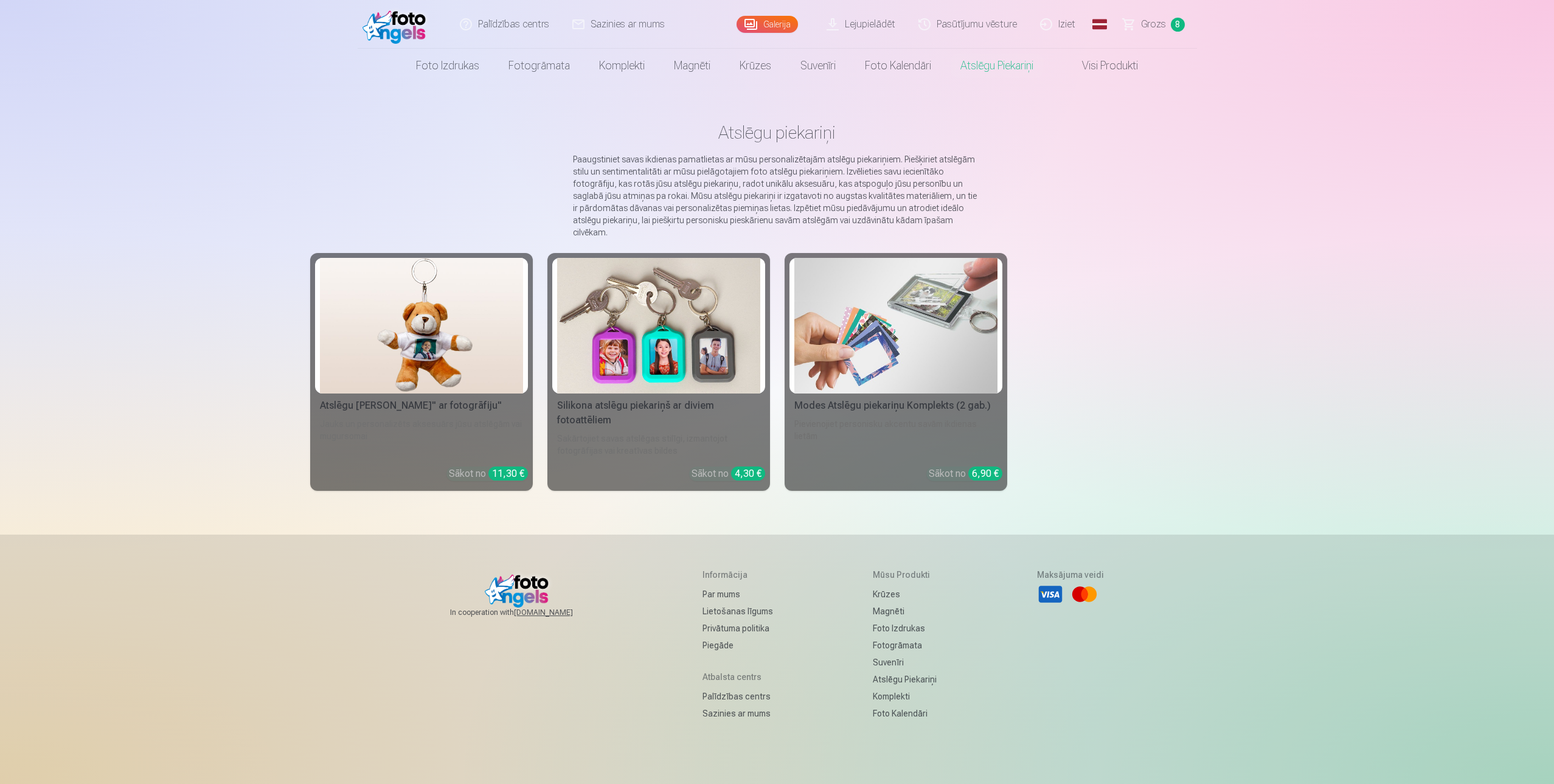
click at [703, 314] on img at bounding box center [659, 325] width 203 height 136
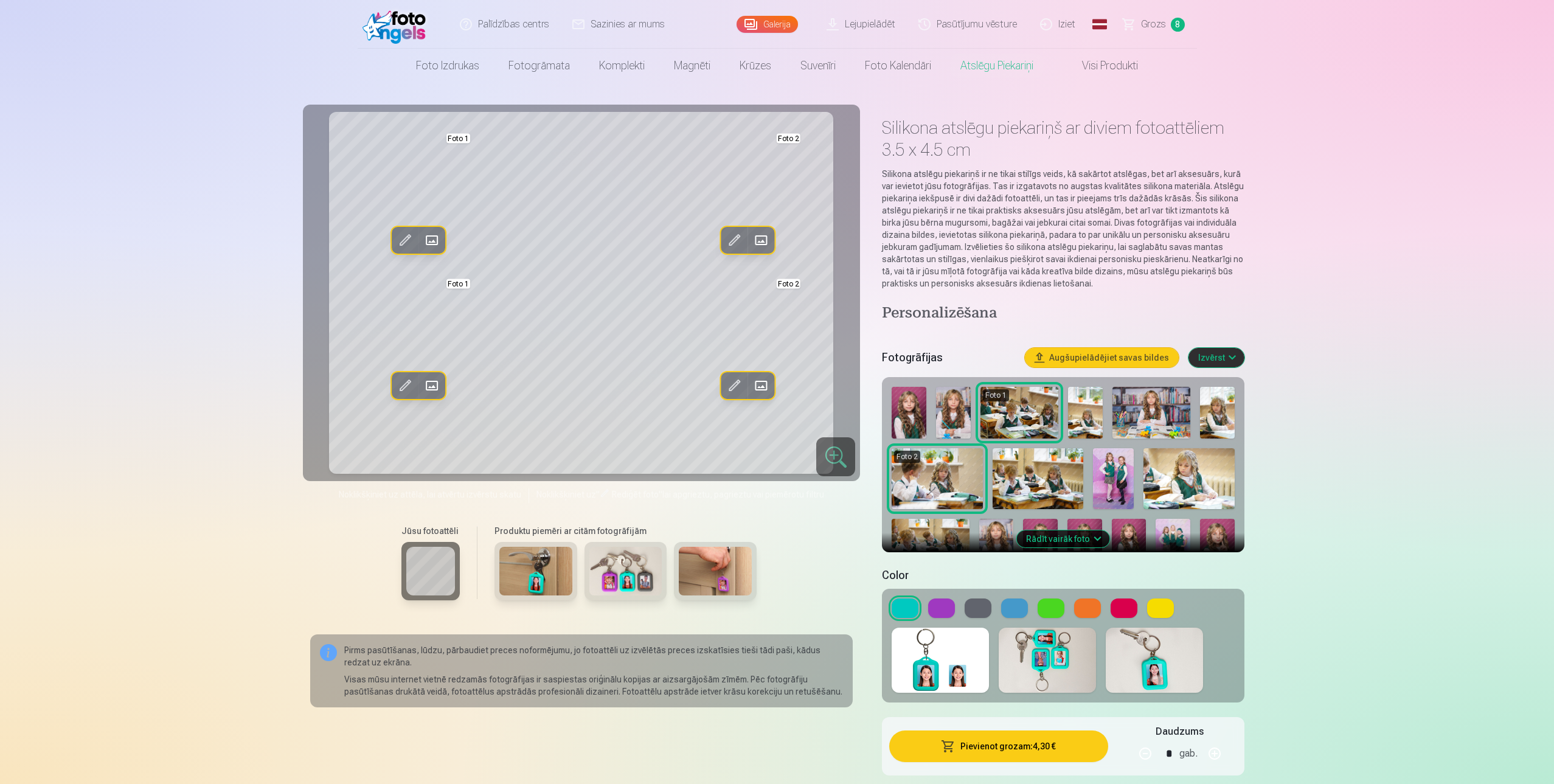
click at [1073, 535] on button "Rādīt vairāk foto" at bounding box center [1063, 539] width 93 height 17
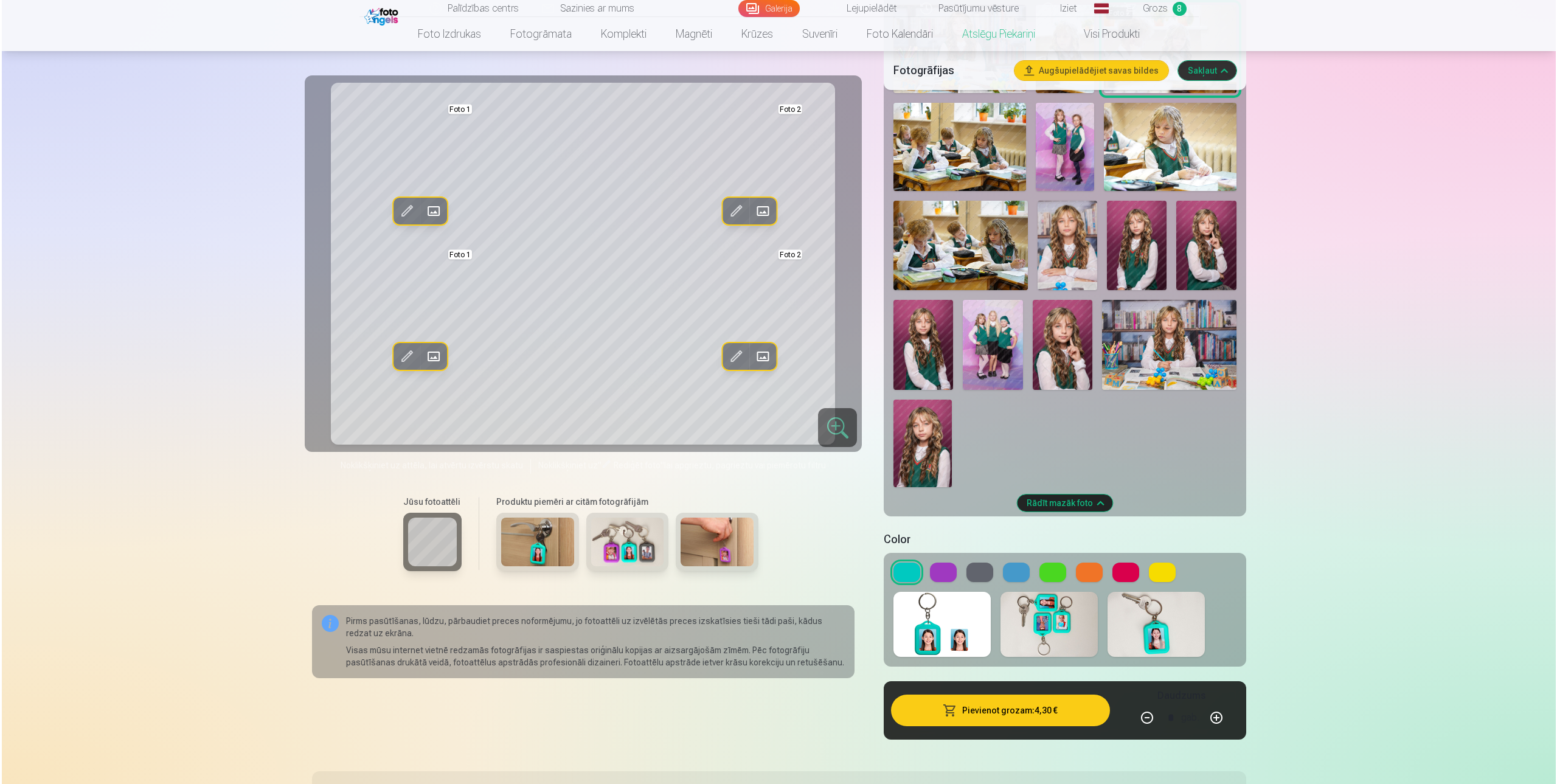
scroll to position [486, 0]
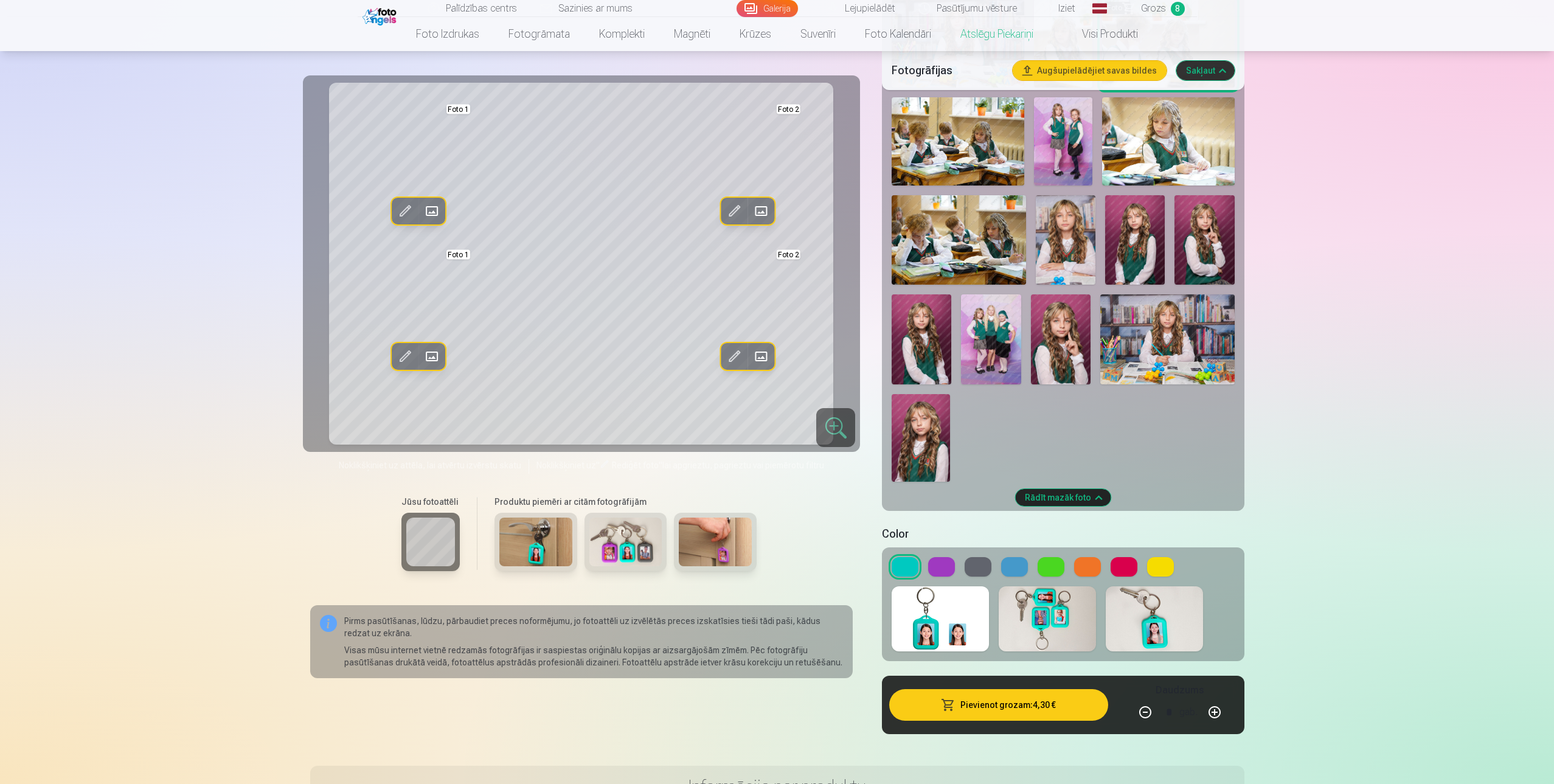
click at [915, 420] on img at bounding box center [921, 438] width 58 height 88
click at [924, 418] on img at bounding box center [921, 438] width 58 height 88
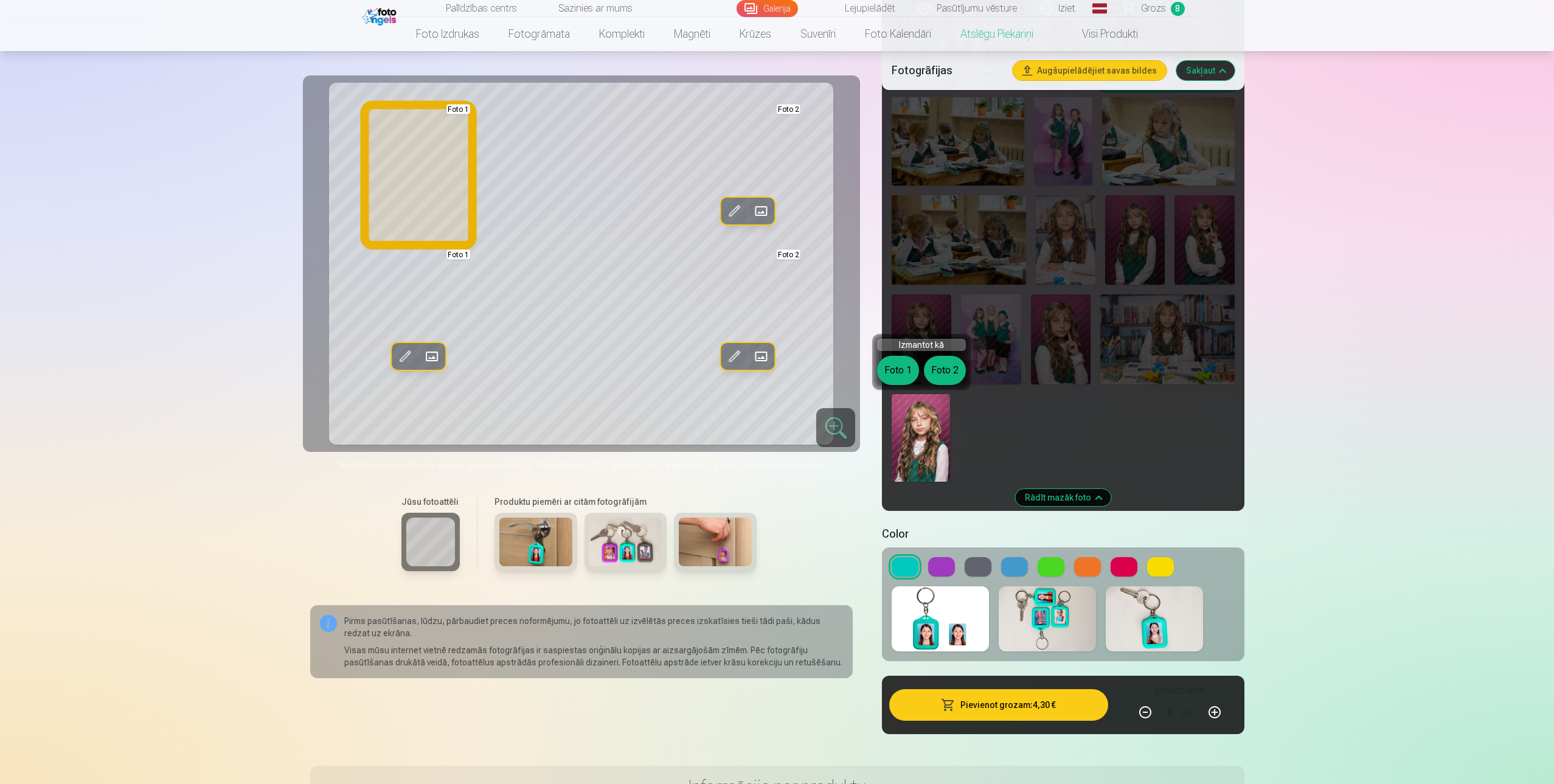
click at [895, 373] on button "Foto 1" at bounding box center [898, 370] width 42 height 30
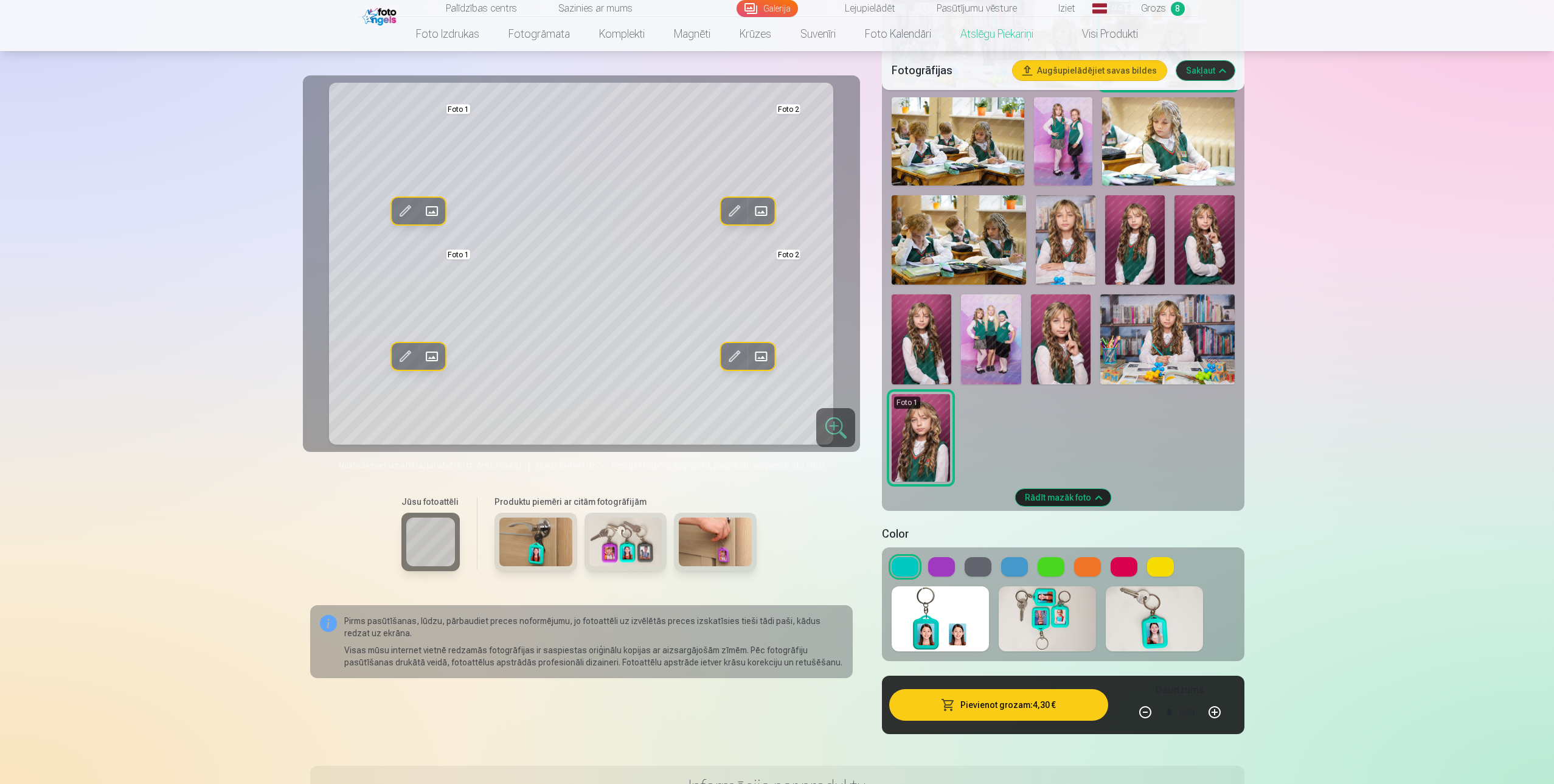
click at [992, 698] on button "Pievienot grozam : 4,30 €" at bounding box center [998, 705] width 219 height 32
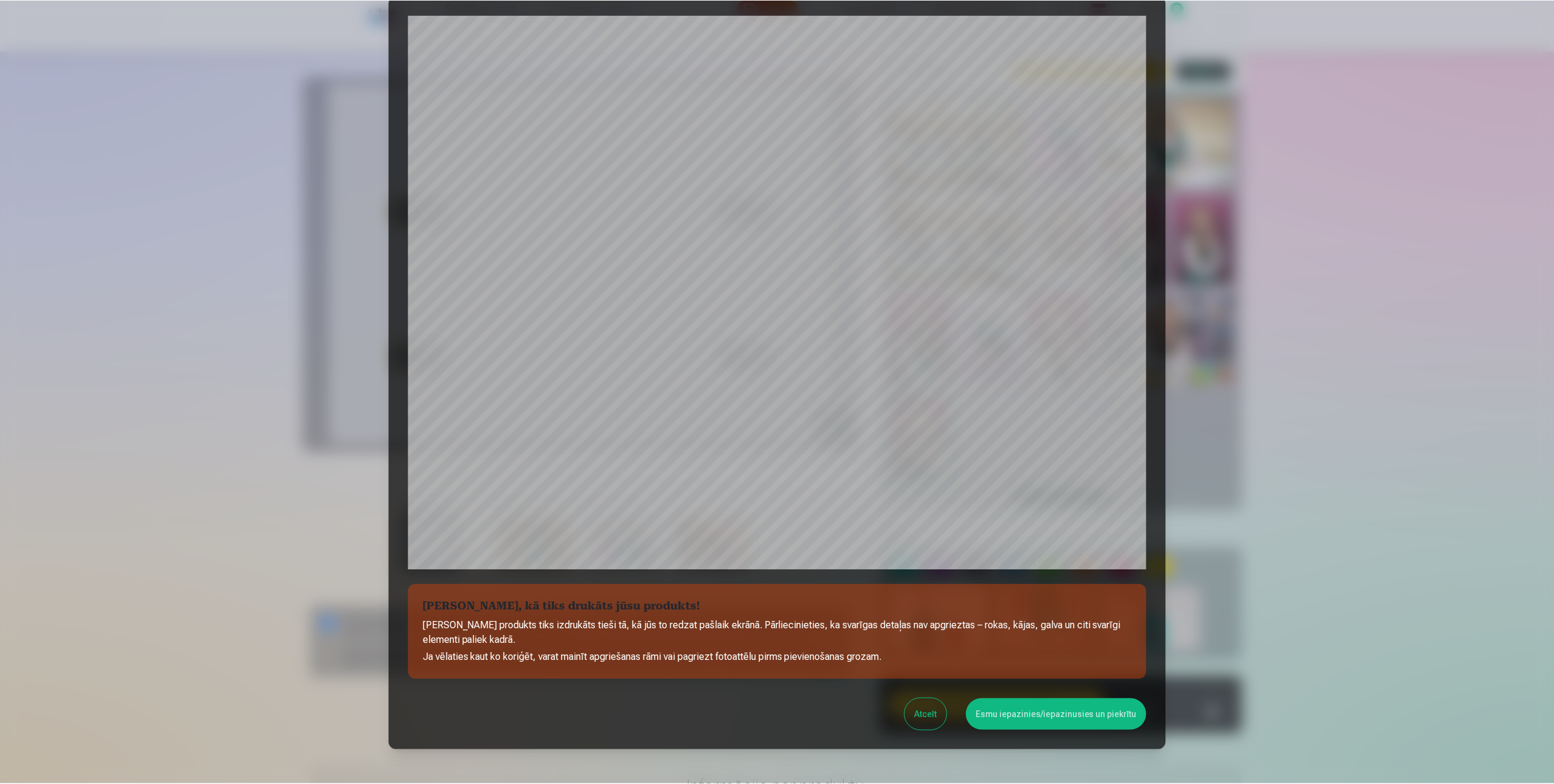
scroll to position [92, 0]
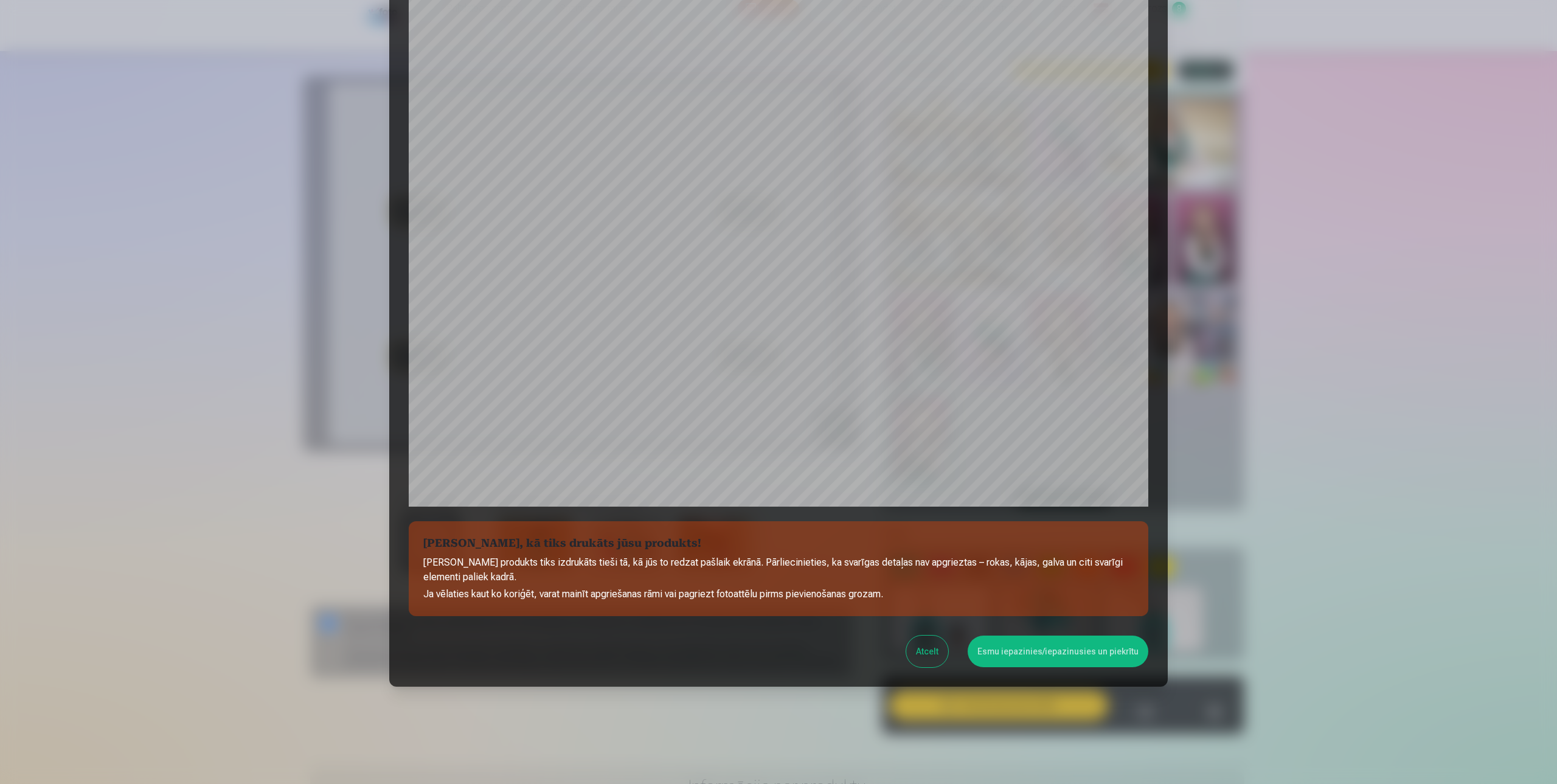
click at [1038, 653] on button "Esmu iepazinies/iepazinusies un piekrītu" at bounding box center [1058, 651] width 181 height 32
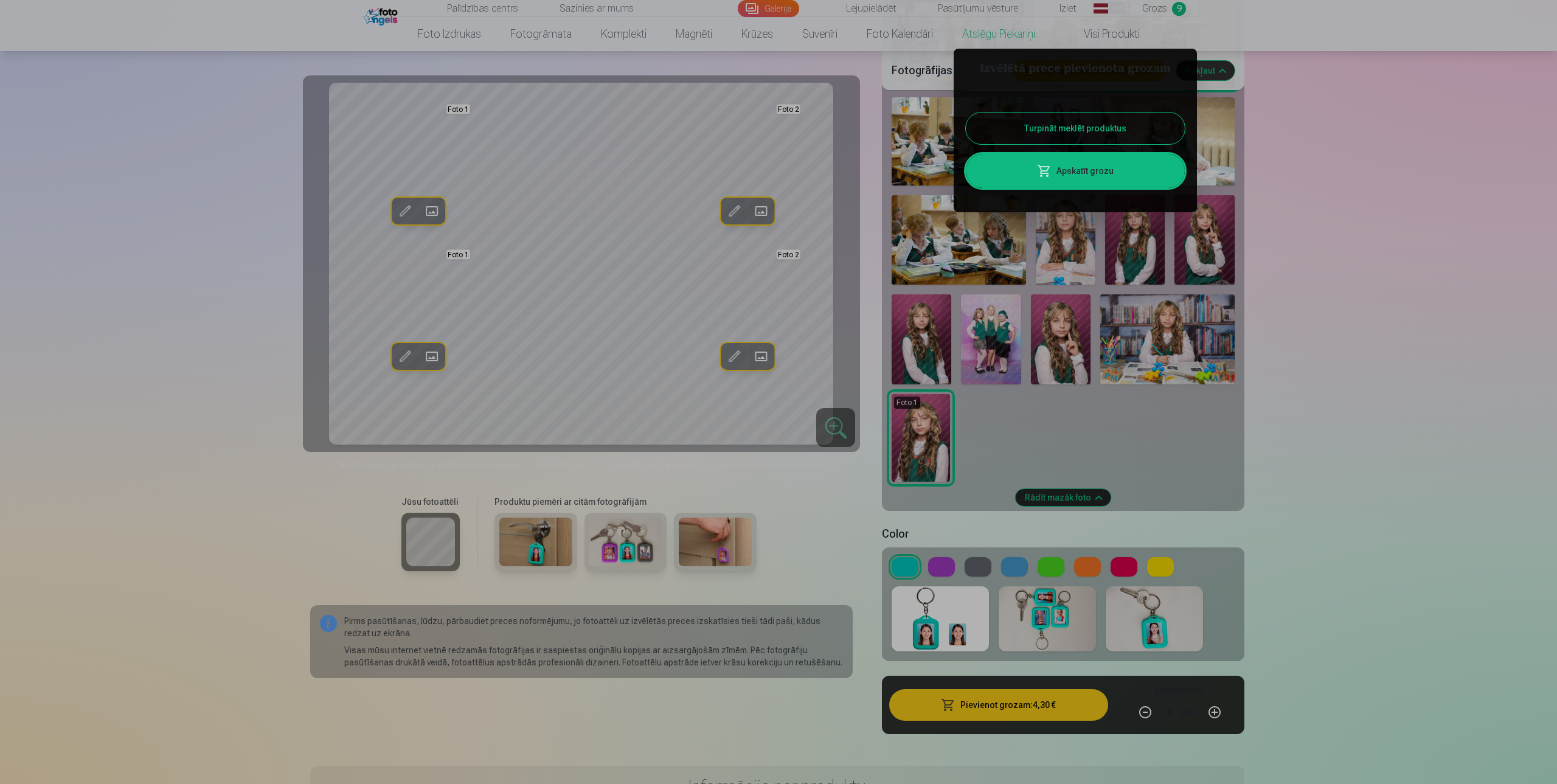
click at [1156, 8] on div at bounding box center [778, 392] width 1557 height 784
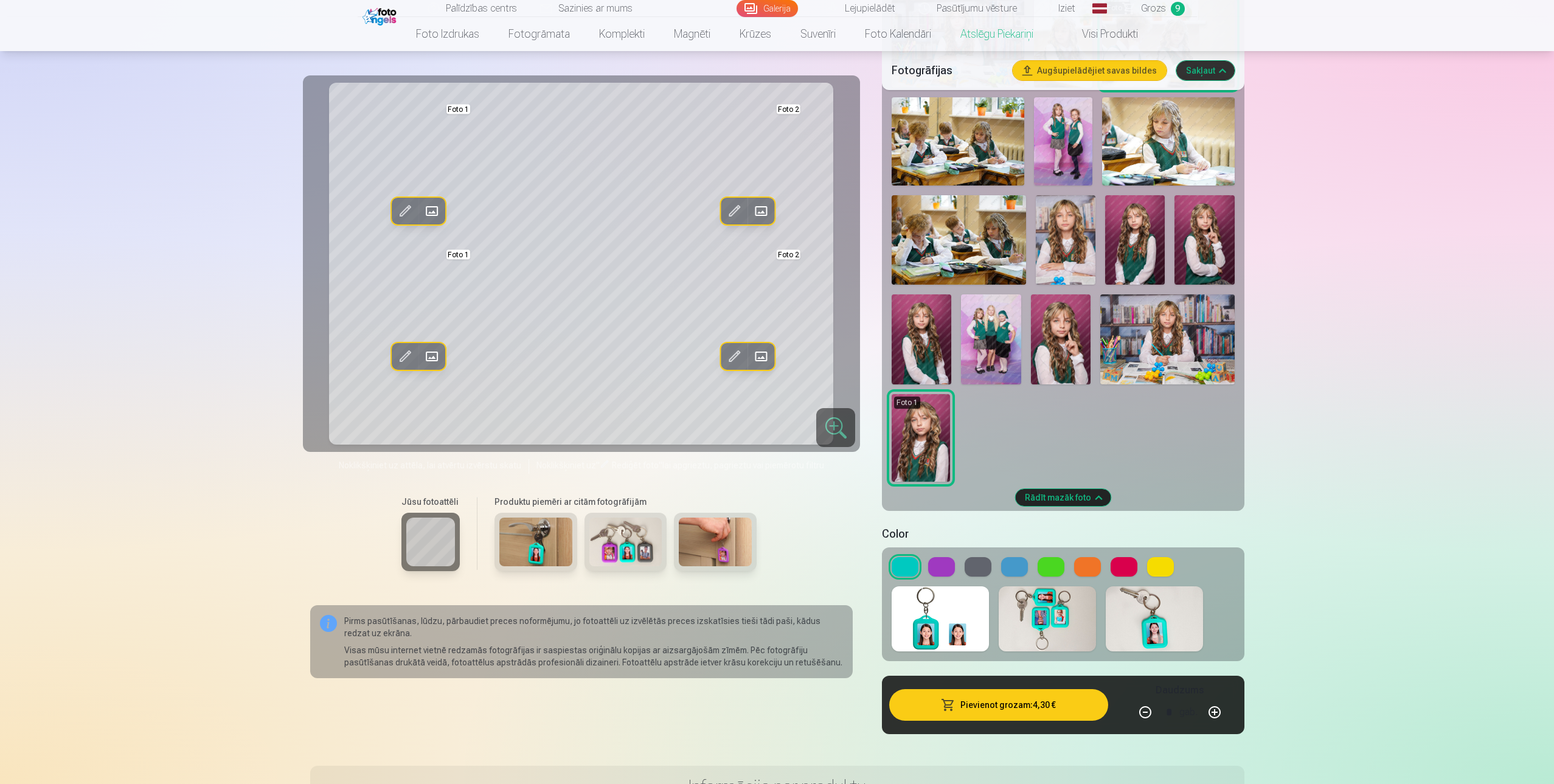
click at [1159, 4] on span "Grozs" at bounding box center [1153, 8] width 25 height 15
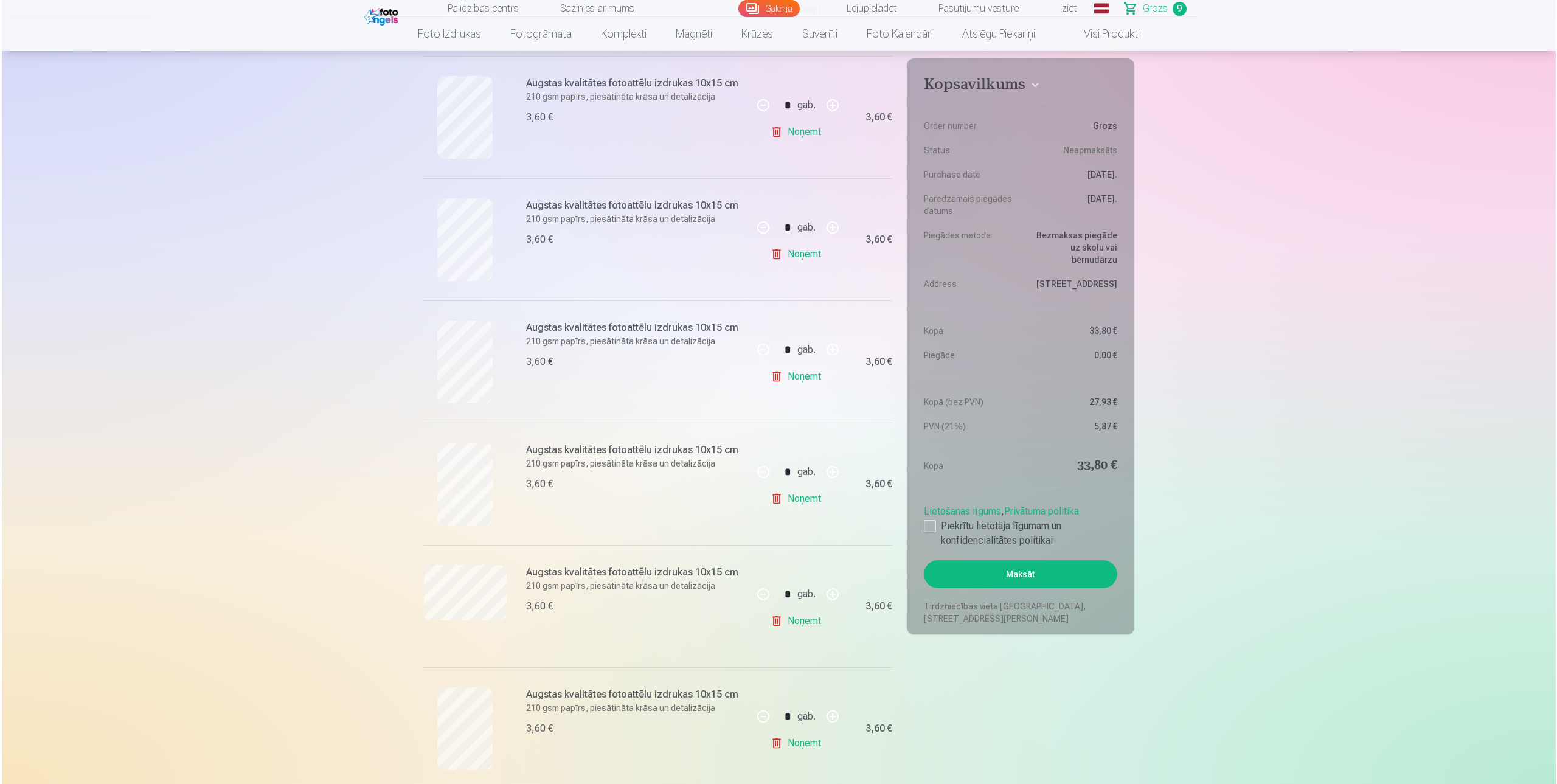
scroll to position [669, 0]
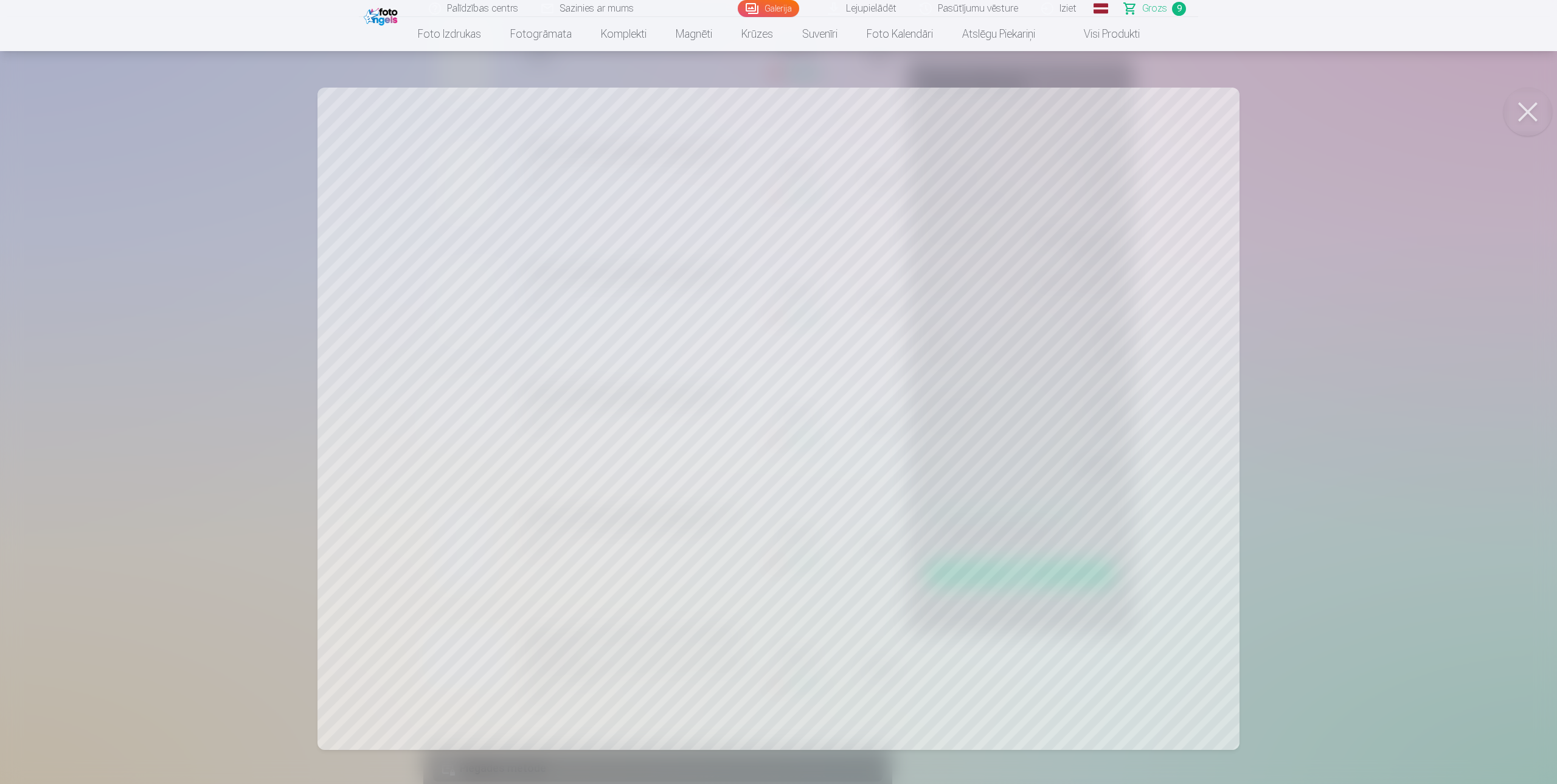
click at [1120, 37] on link "Visi produkti" at bounding box center [1102, 34] width 105 height 34
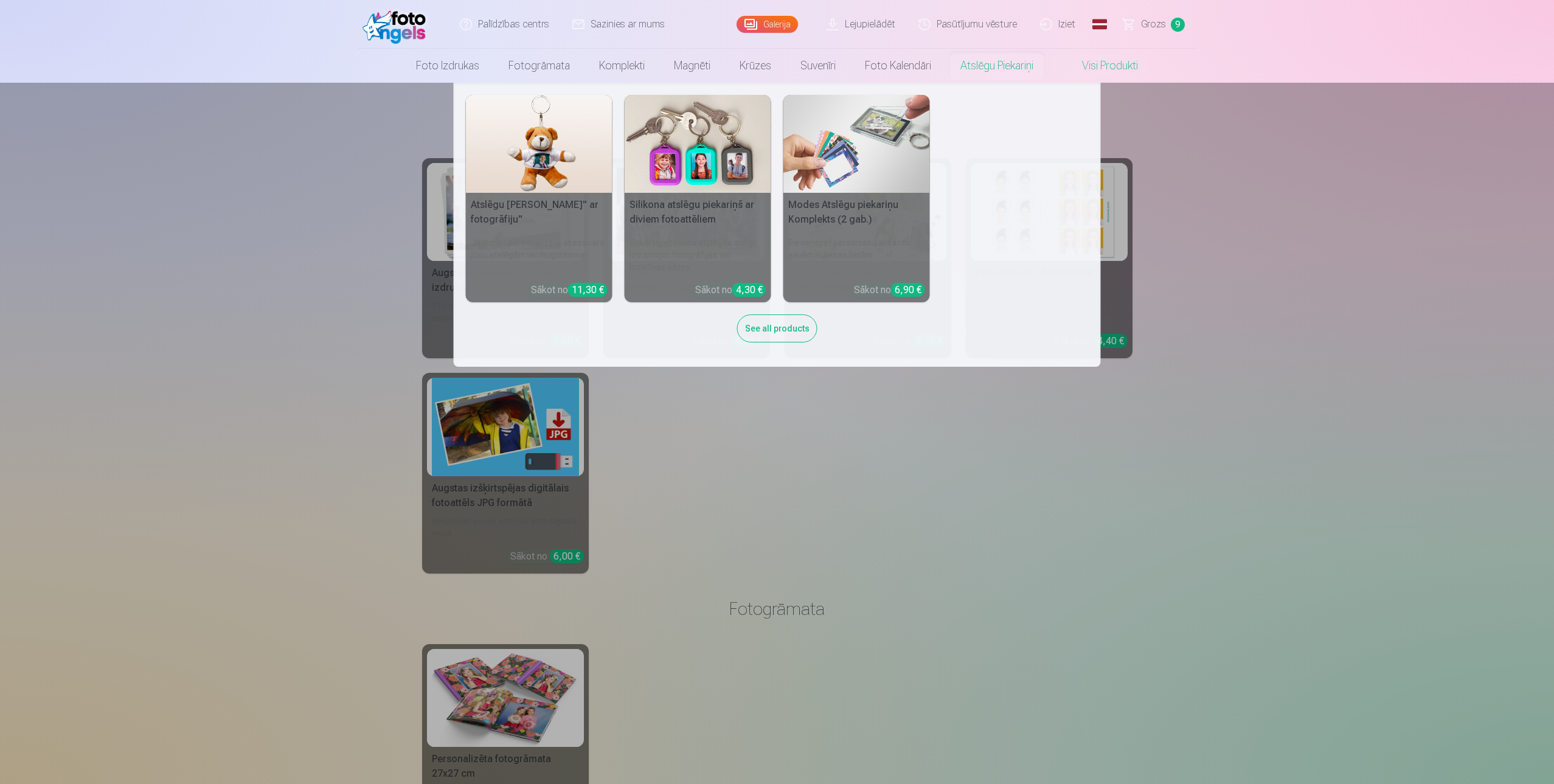
click at [1000, 67] on link "Atslēgu piekariņi" at bounding box center [997, 65] width 102 height 34
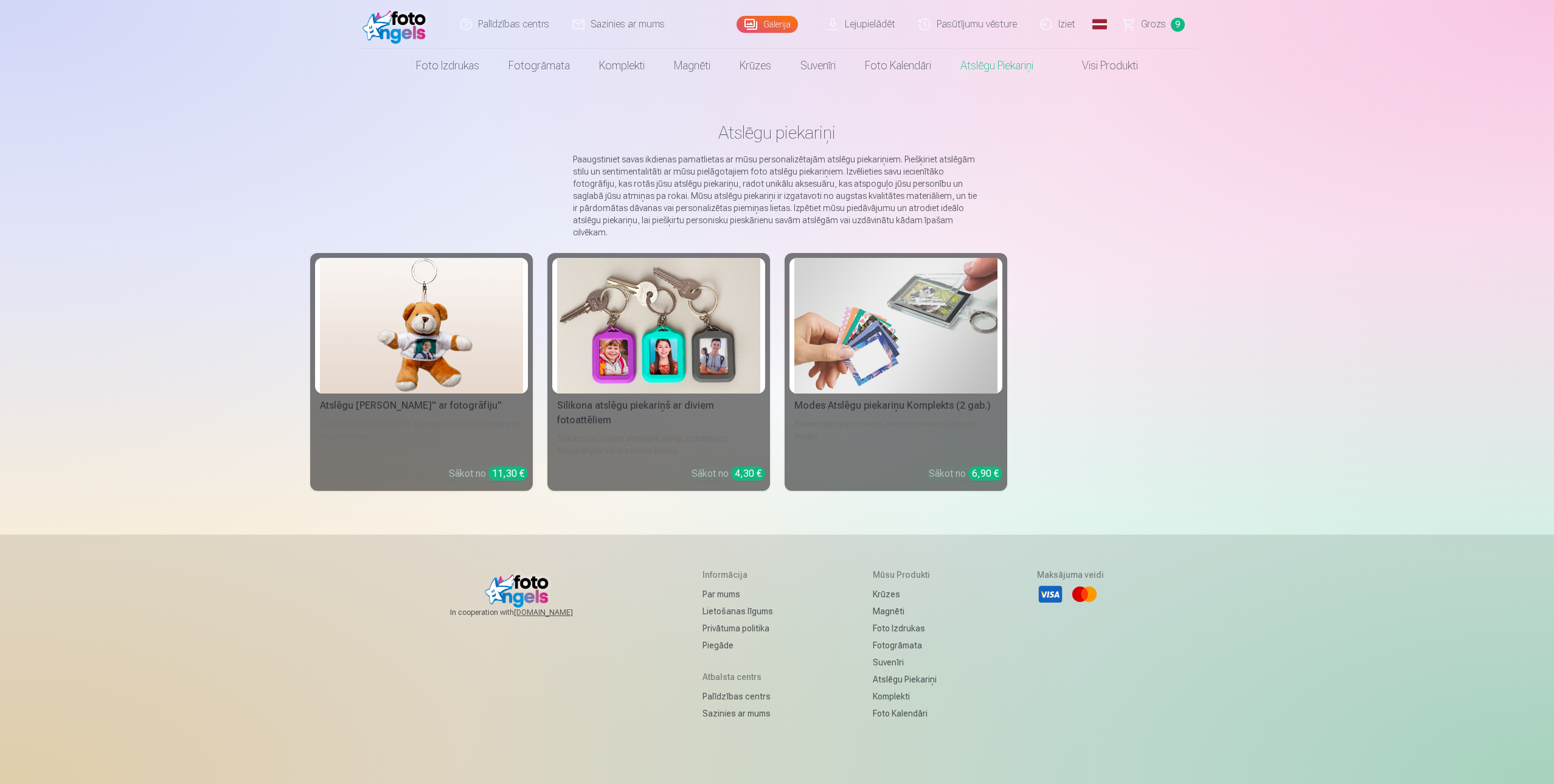
click at [1153, 26] on span "Grozs" at bounding box center [1153, 24] width 25 height 15
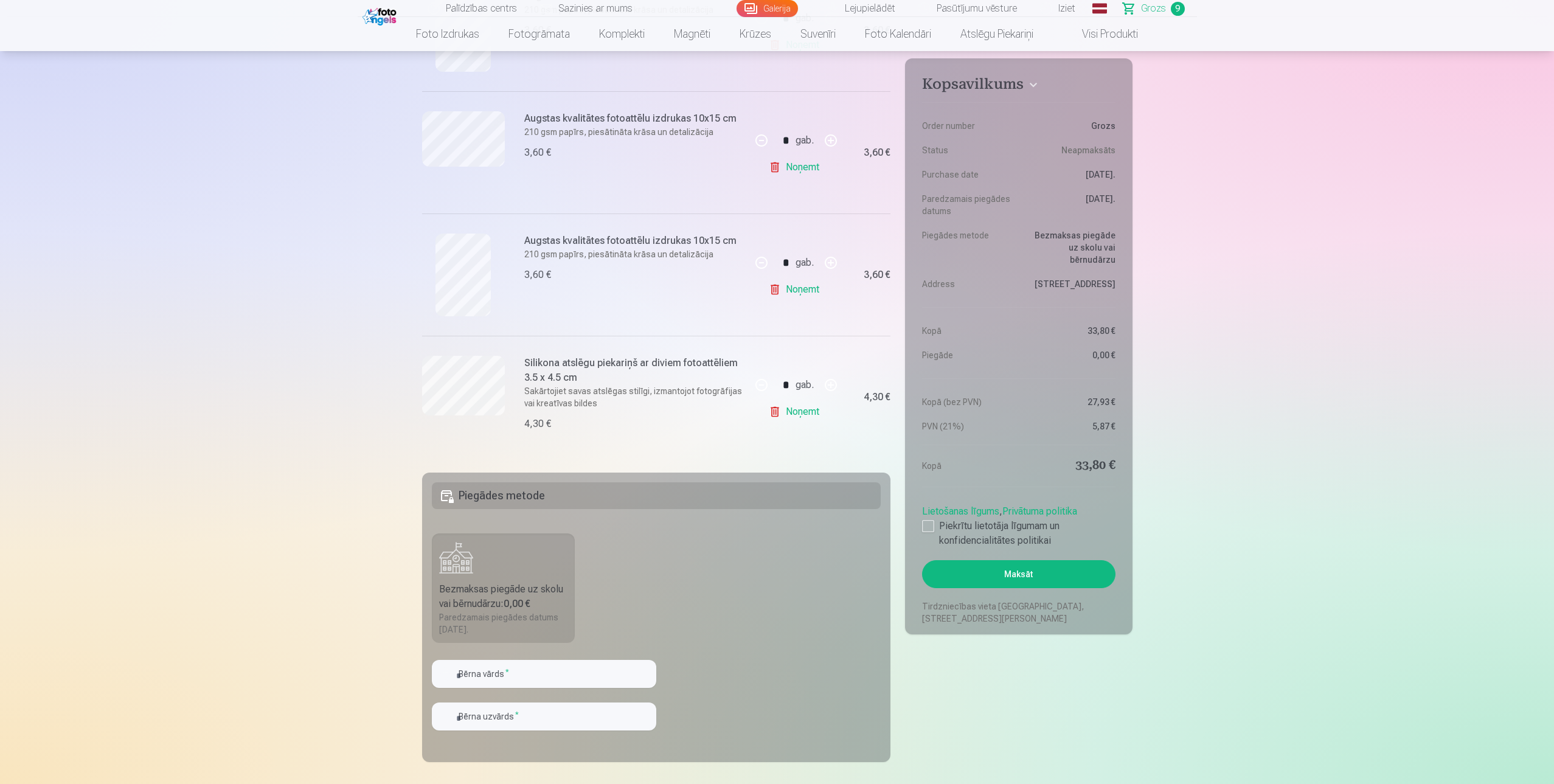
scroll to position [927, 0]
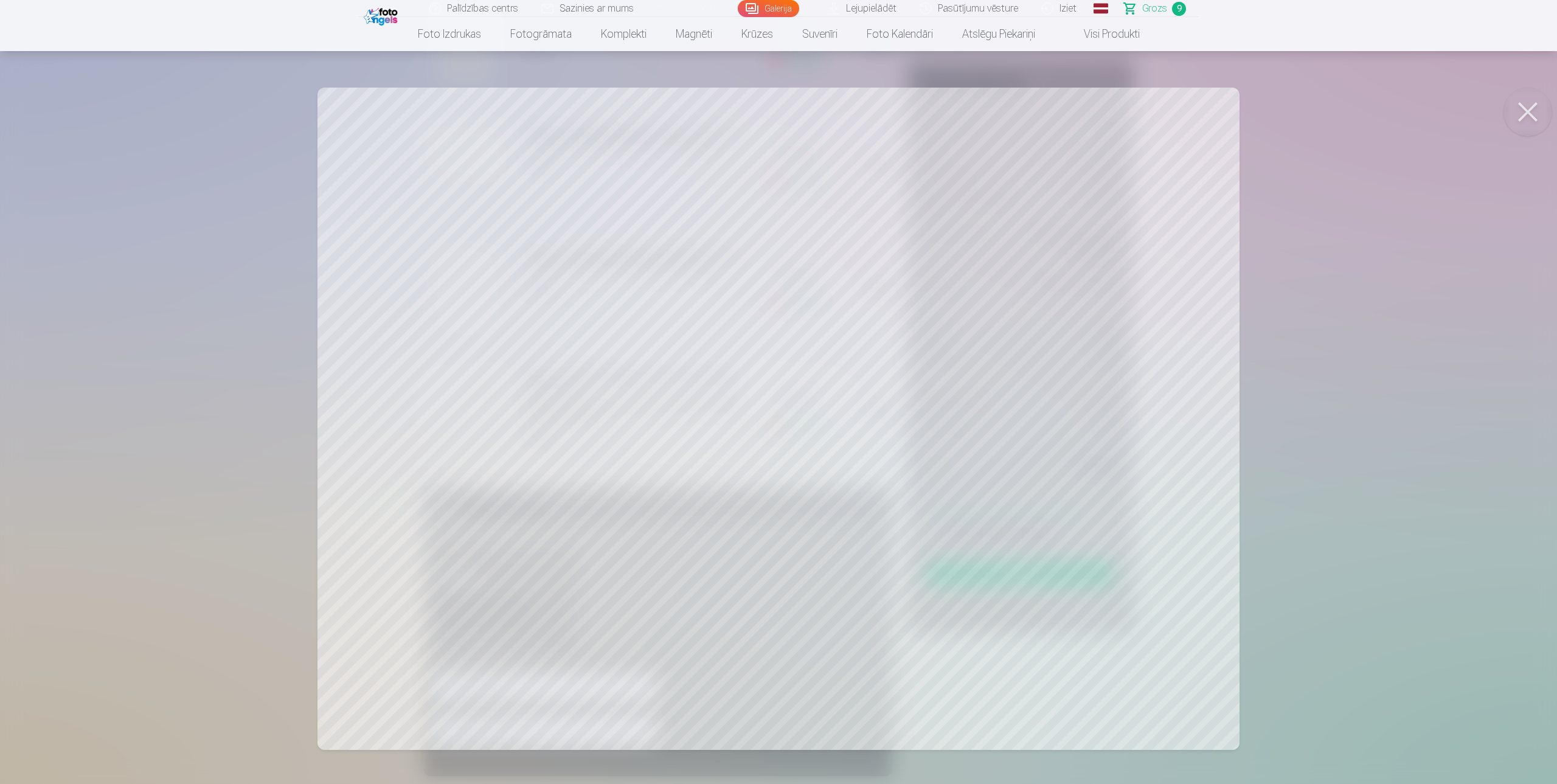
click at [503, 181] on div at bounding box center [778, 392] width 1557 height 784
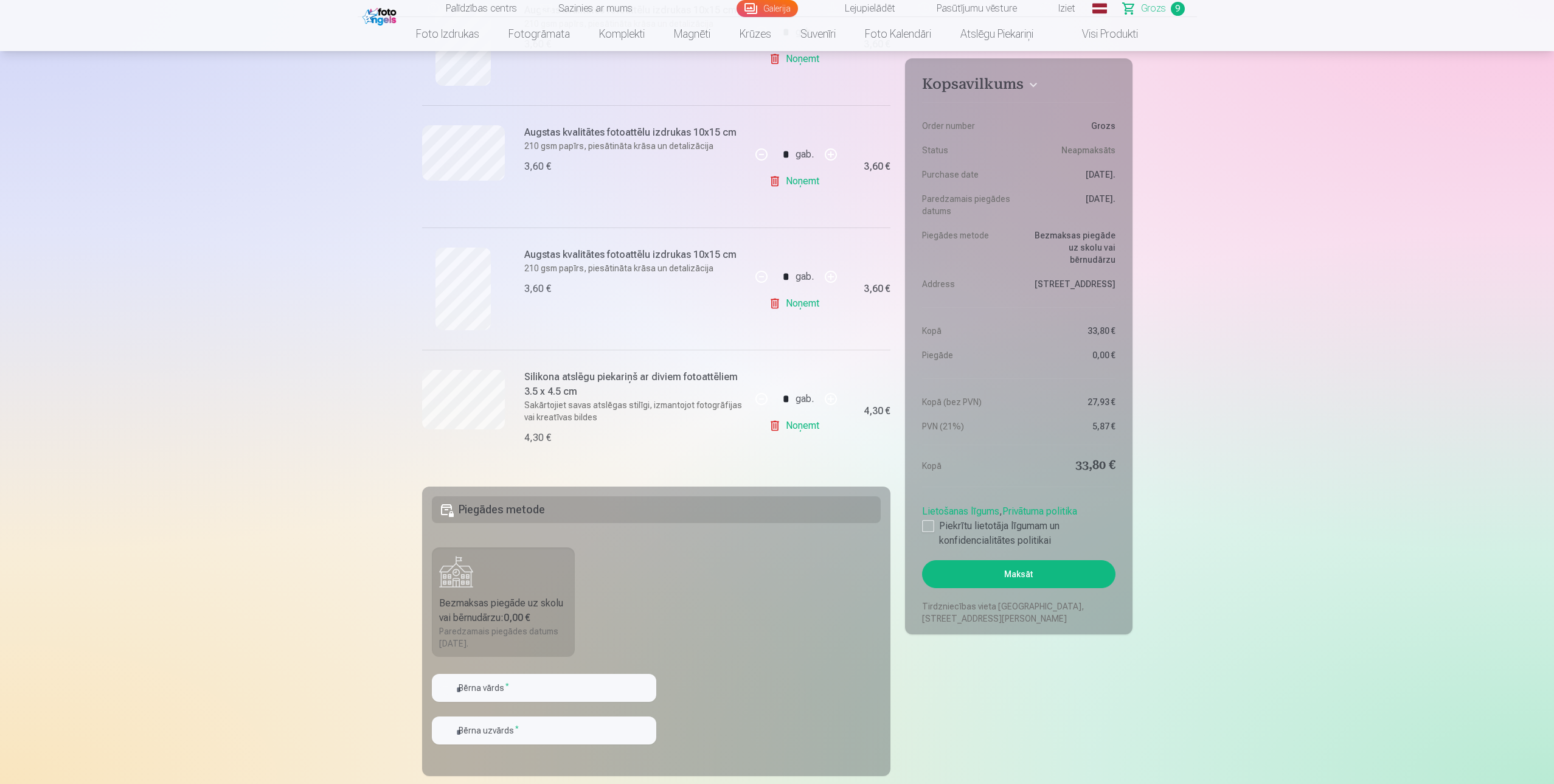
click at [802, 426] on link "Noņemt" at bounding box center [796, 425] width 56 height 25
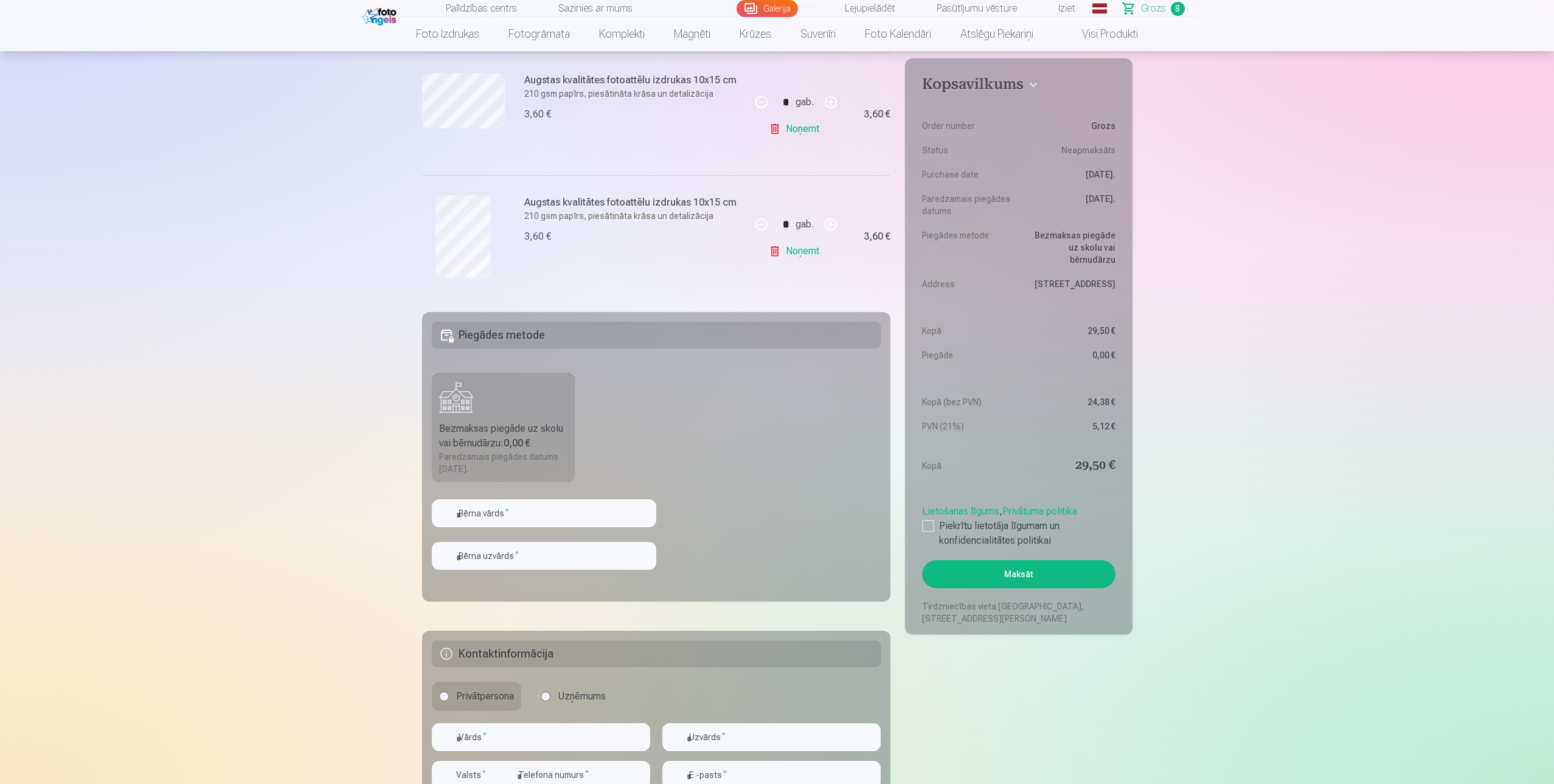
scroll to position [1049, 0]
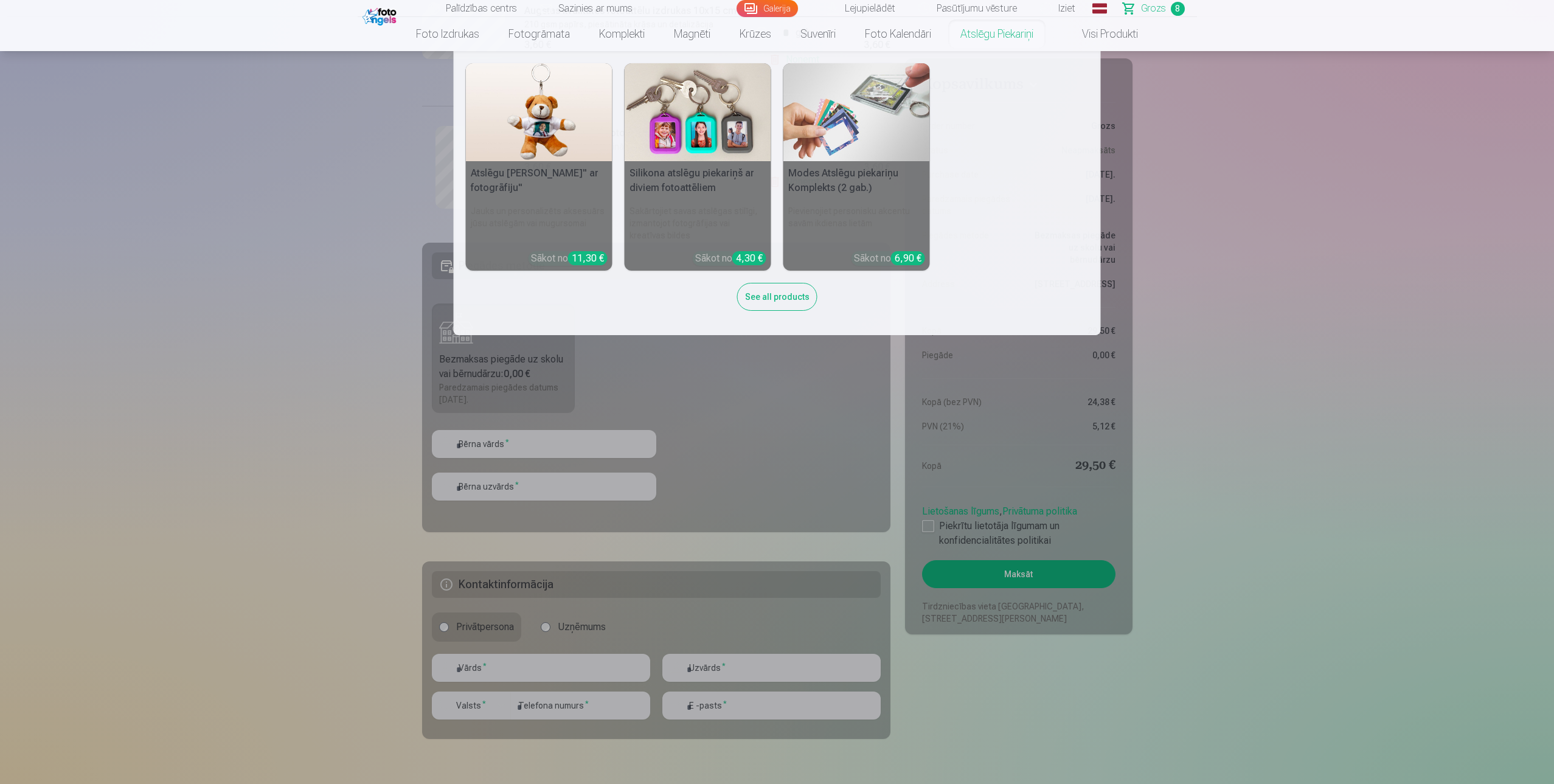
drag, startPoint x: 1011, startPoint y: 32, endPoint x: 1009, endPoint y: 50, distance: 18.1
click at [1010, 33] on link "Atslēgu piekariņi" at bounding box center [997, 34] width 102 height 34
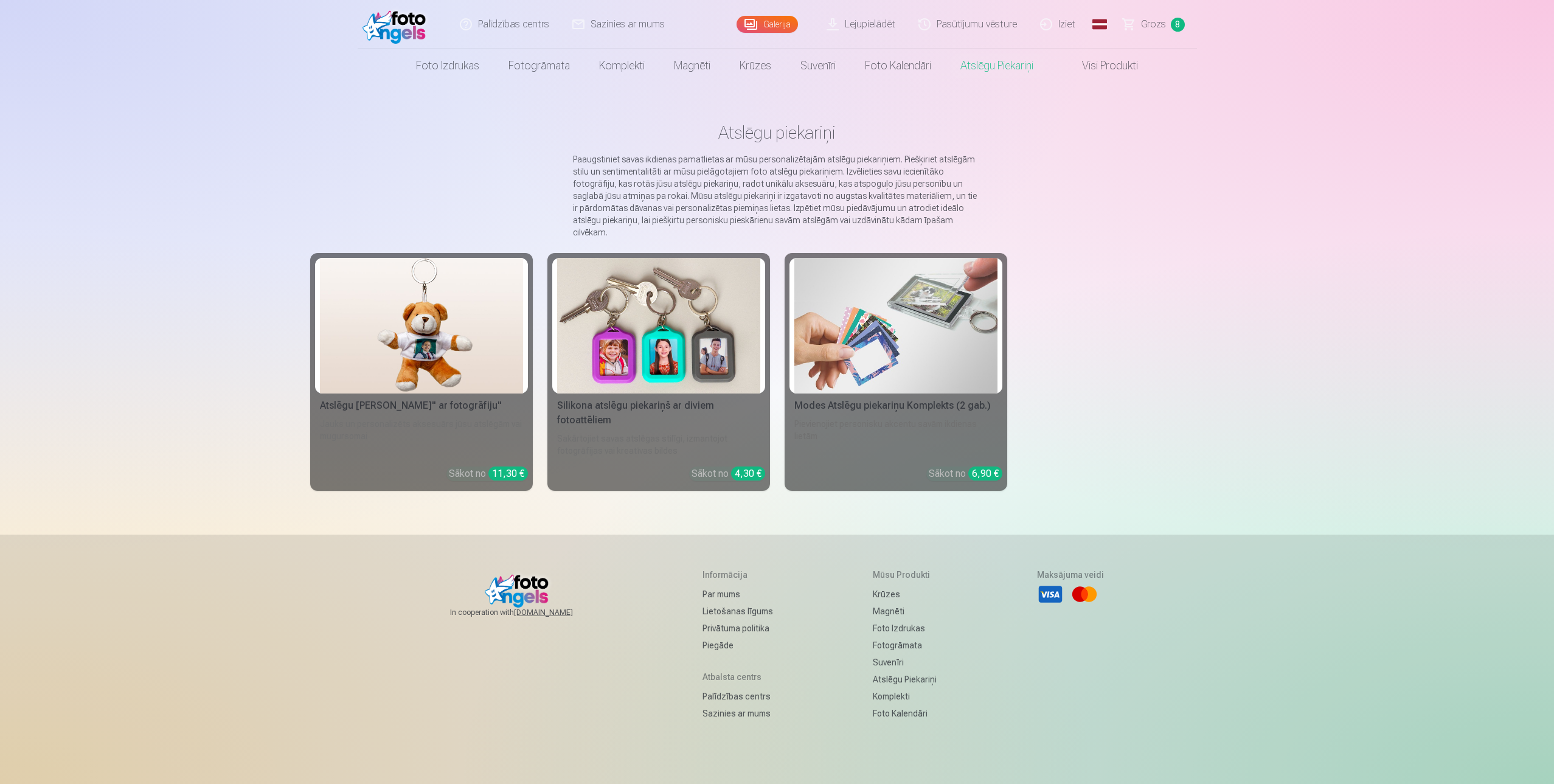
click at [647, 293] on img at bounding box center [659, 325] width 203 height 136
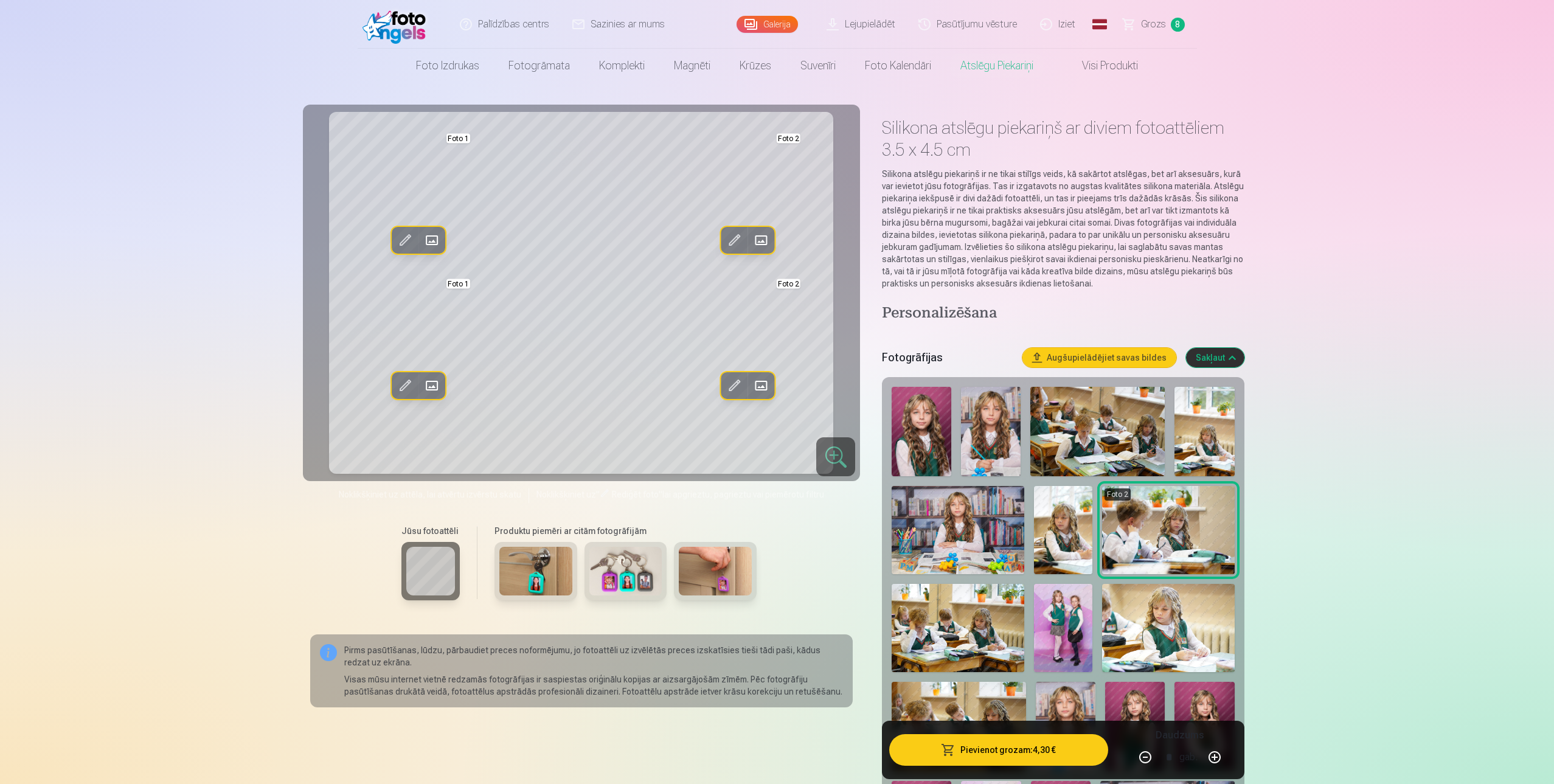
click at [762, 384] on span at bounding box center [762, 386] width 20 height 20
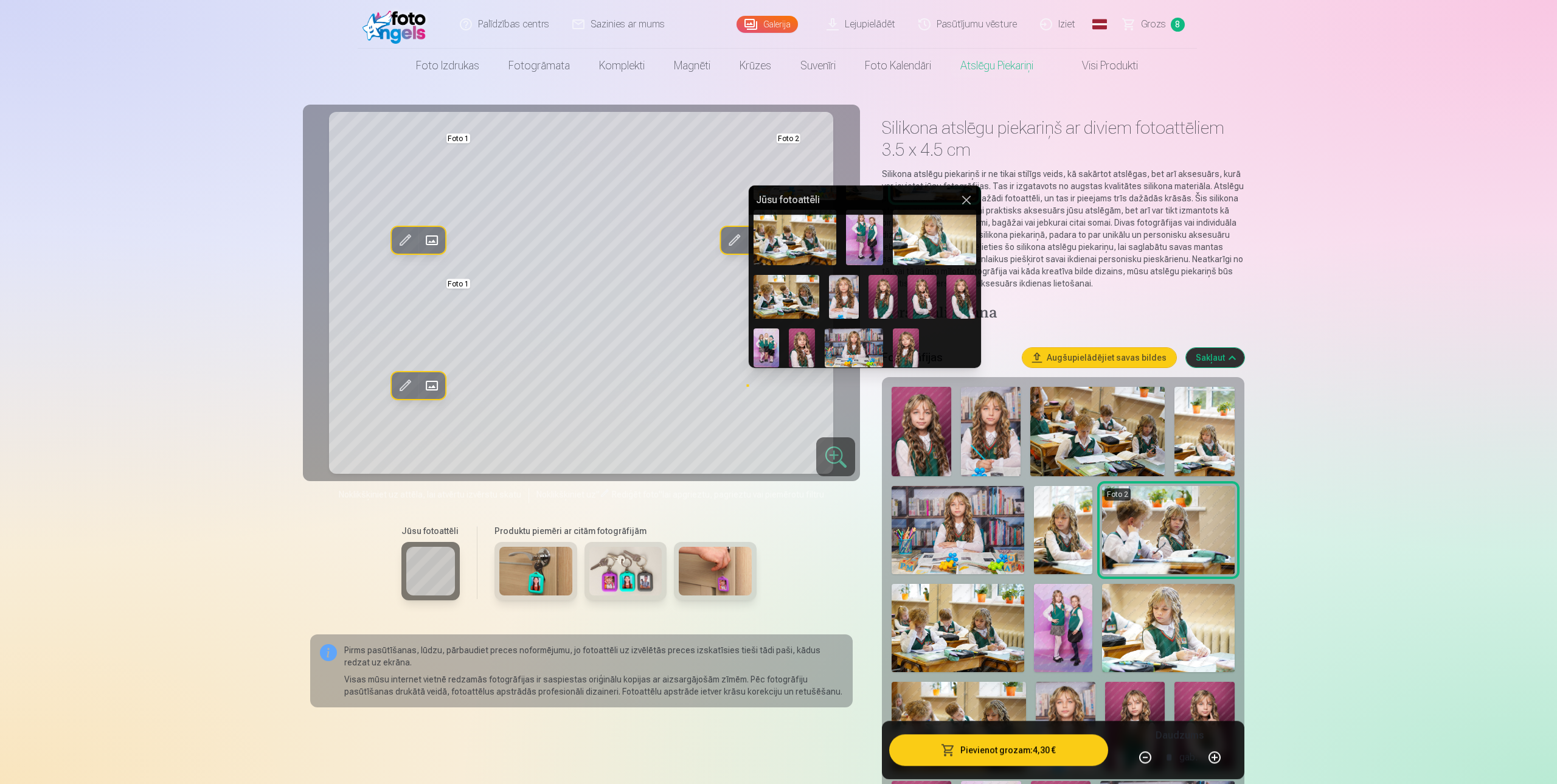
scroll to position [134, 0]
click at [803, 338] on img at bounding box center [801, 346] width 26 height 39
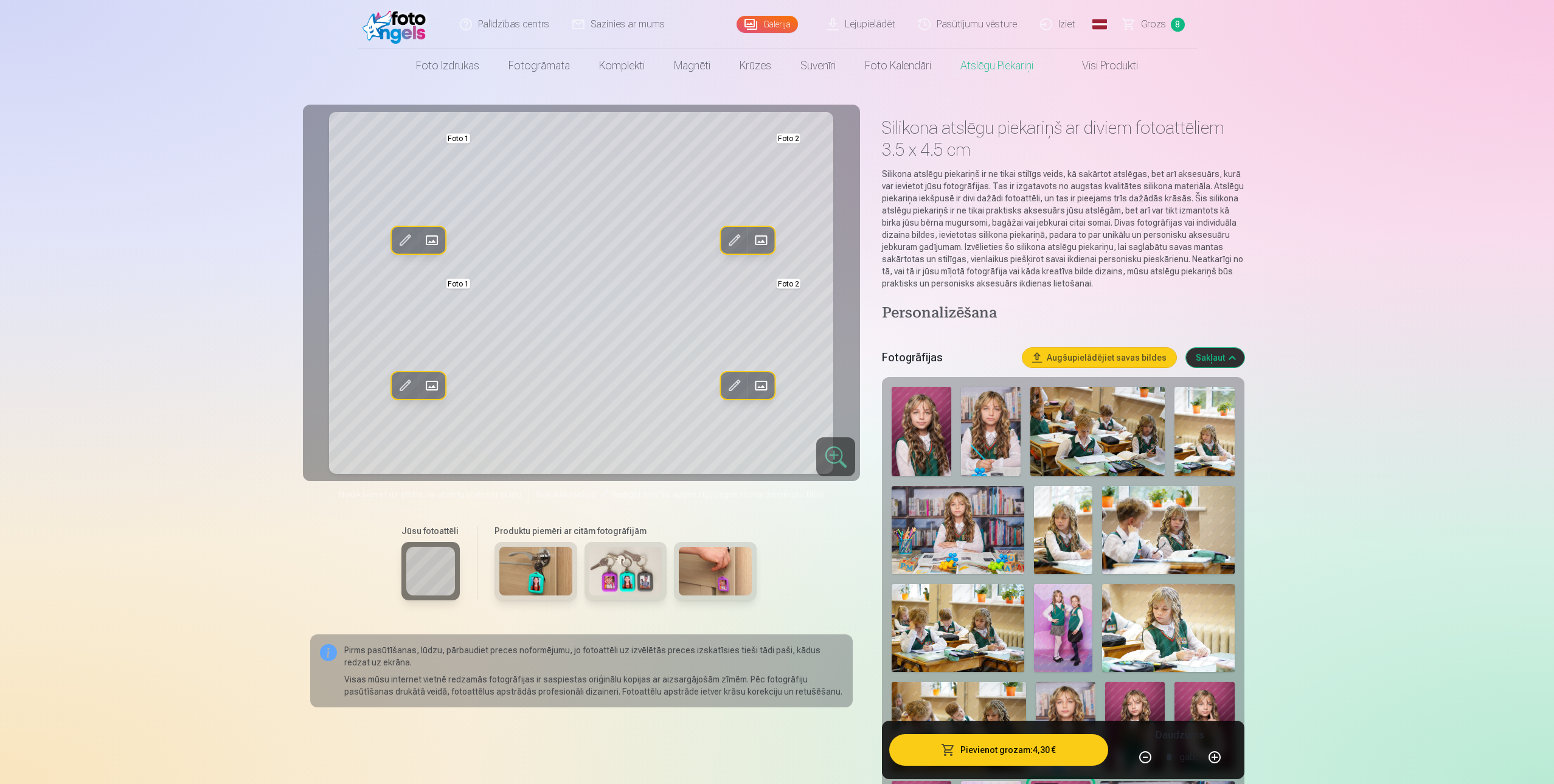
click at [759, 387] on span at bounding box center [762, 386] width 20 height 20
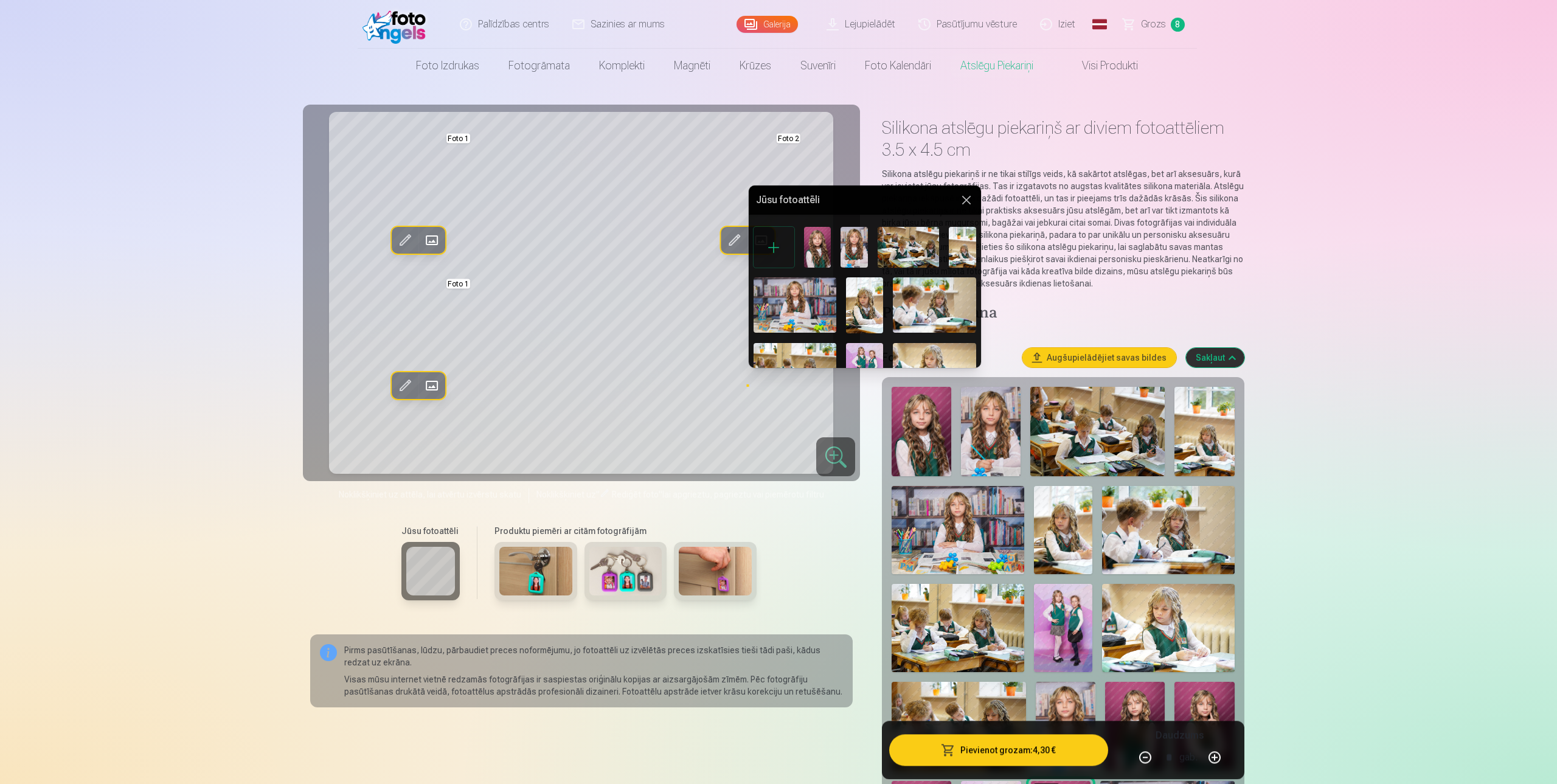
click at [853, 240] on img at bounding box center [854, 247] width 27 height 41
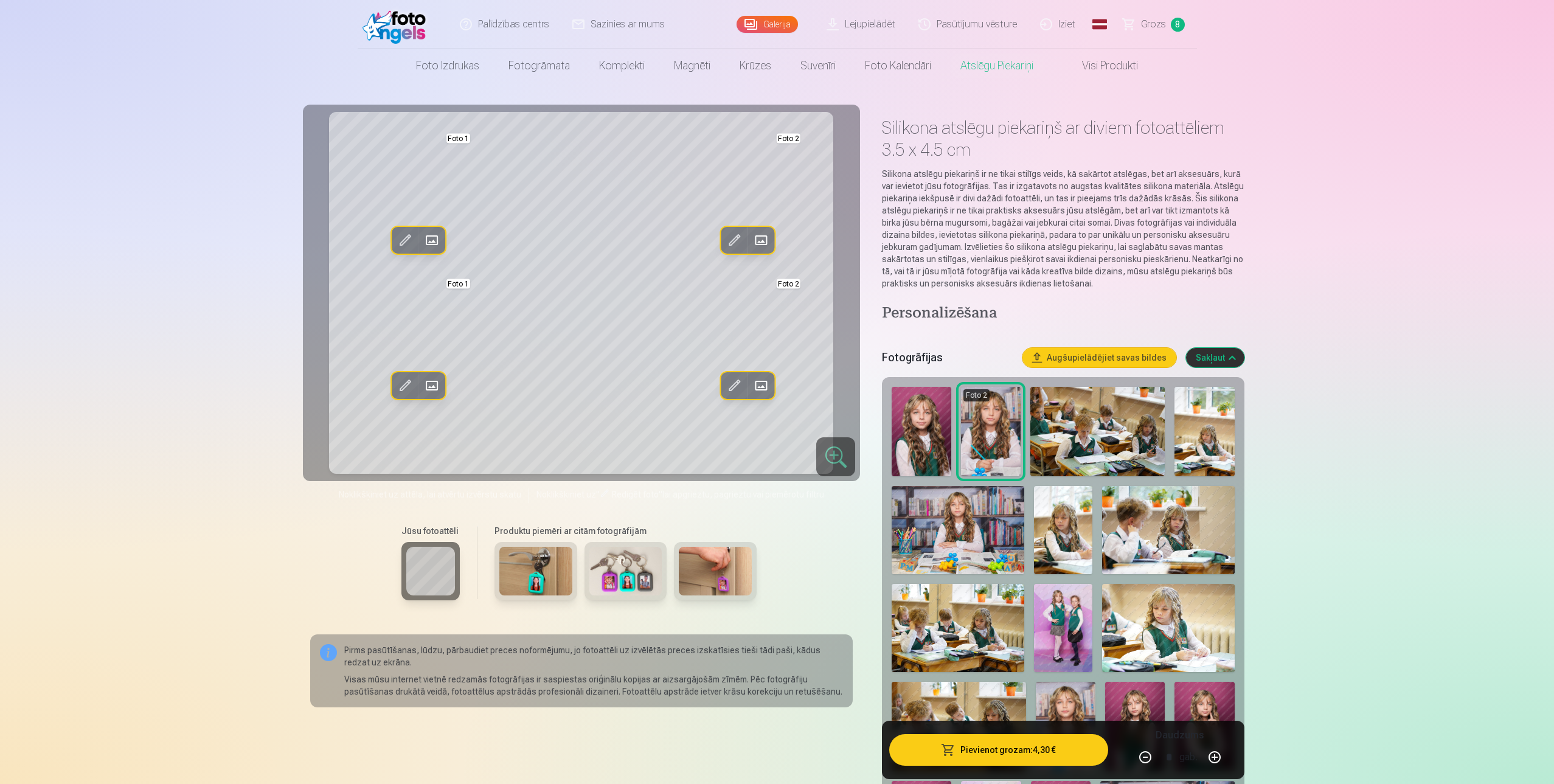
click at [761, 382] on span at bounding box center [762, 386] width 20 height 20
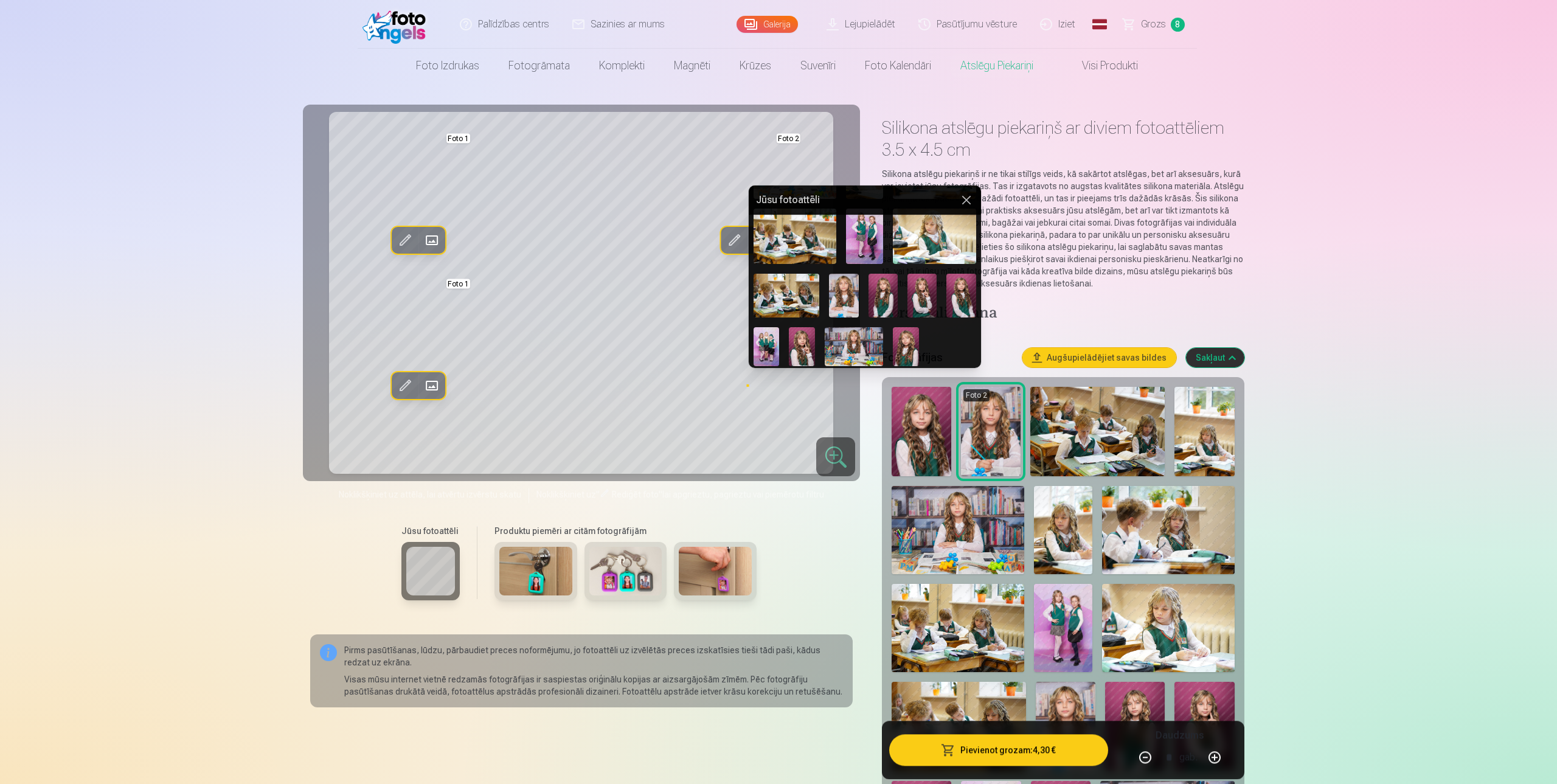
click at [962, 294] on img at bounding box center [962, 295] width 30 height 44
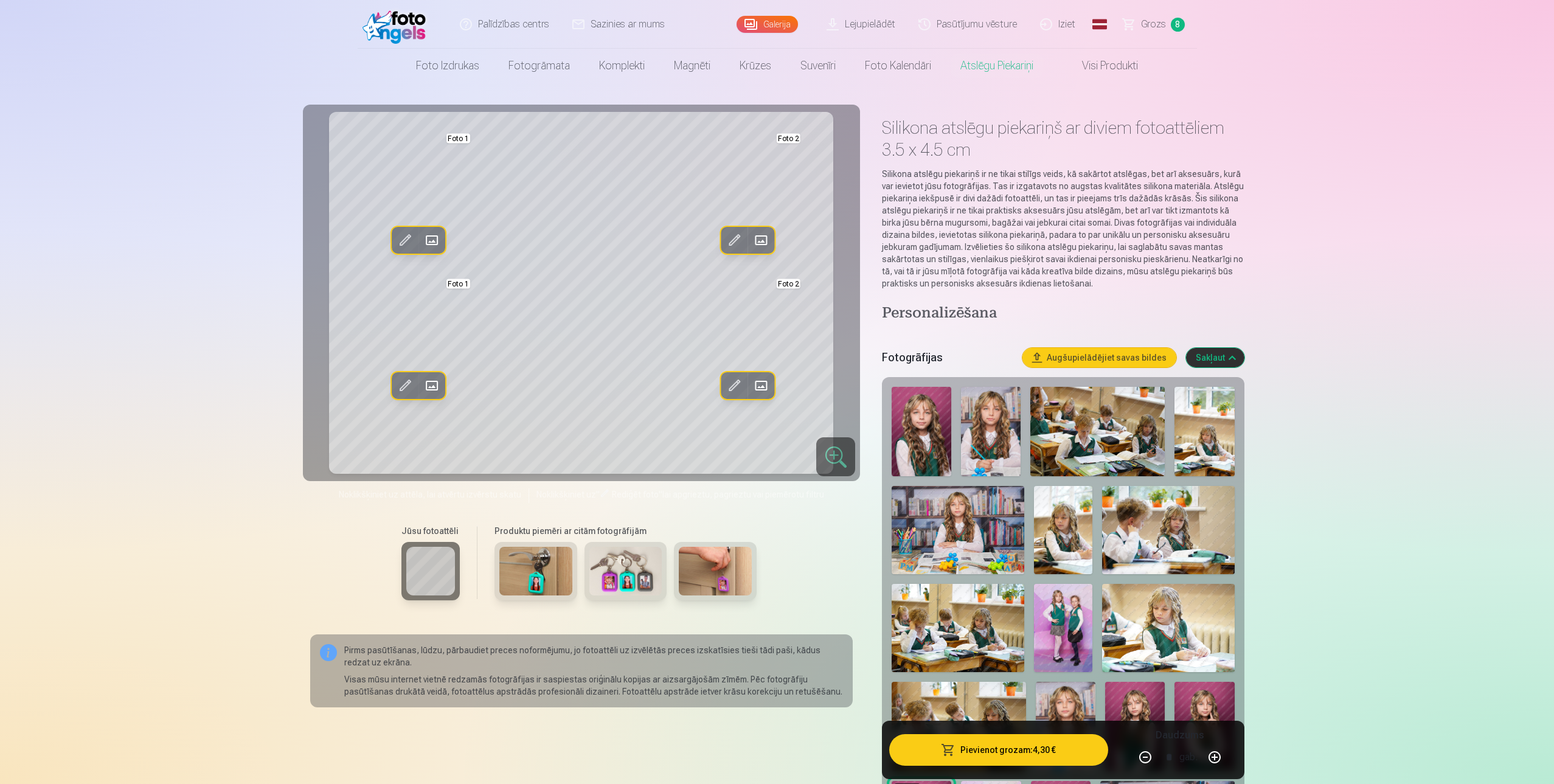
click at [764, 385] on span at bounding box center [762, 386] width 20 height 20
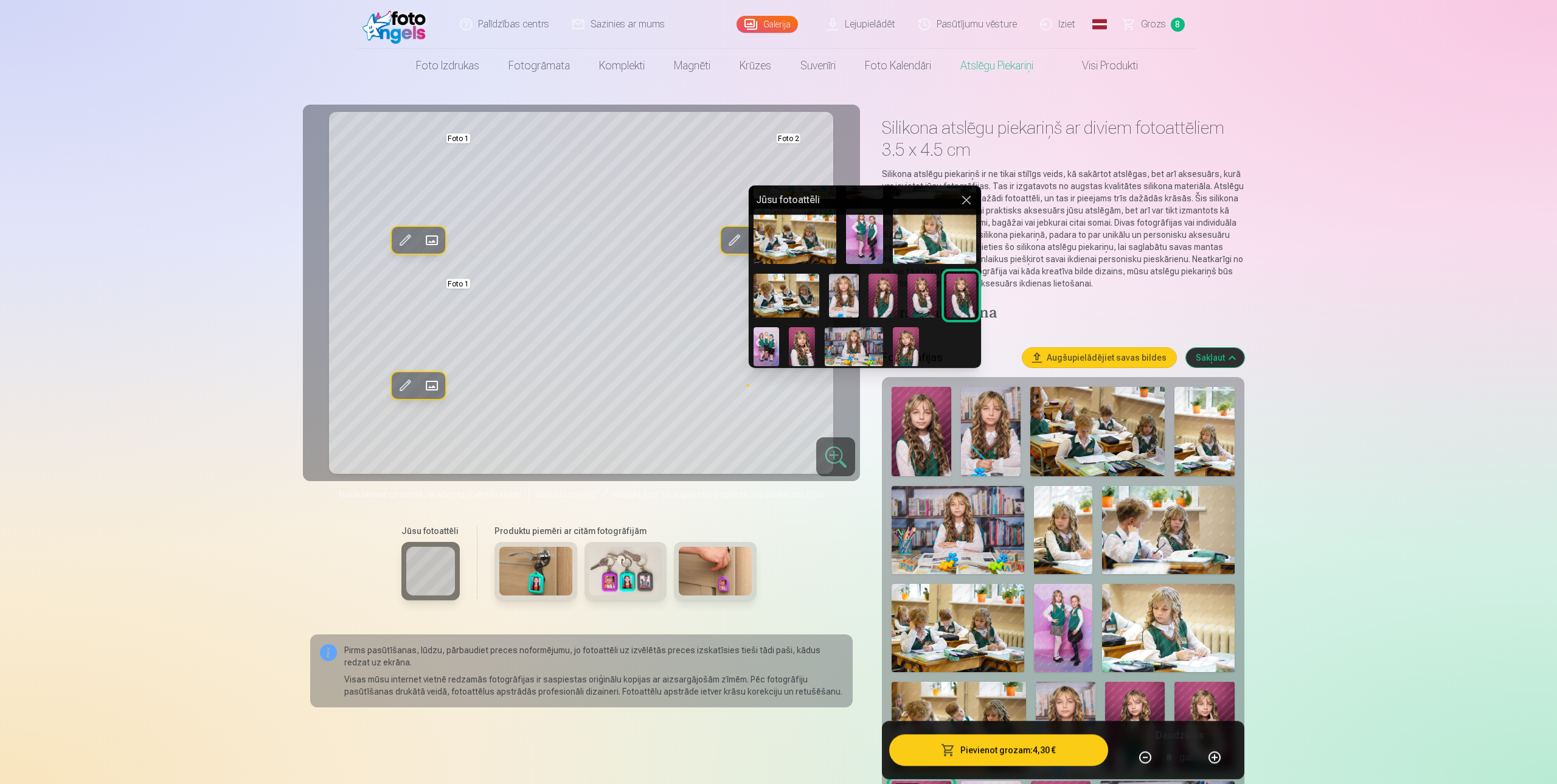
click at [843, 299] on img at bounding box center [844, 295] width 30 height 44
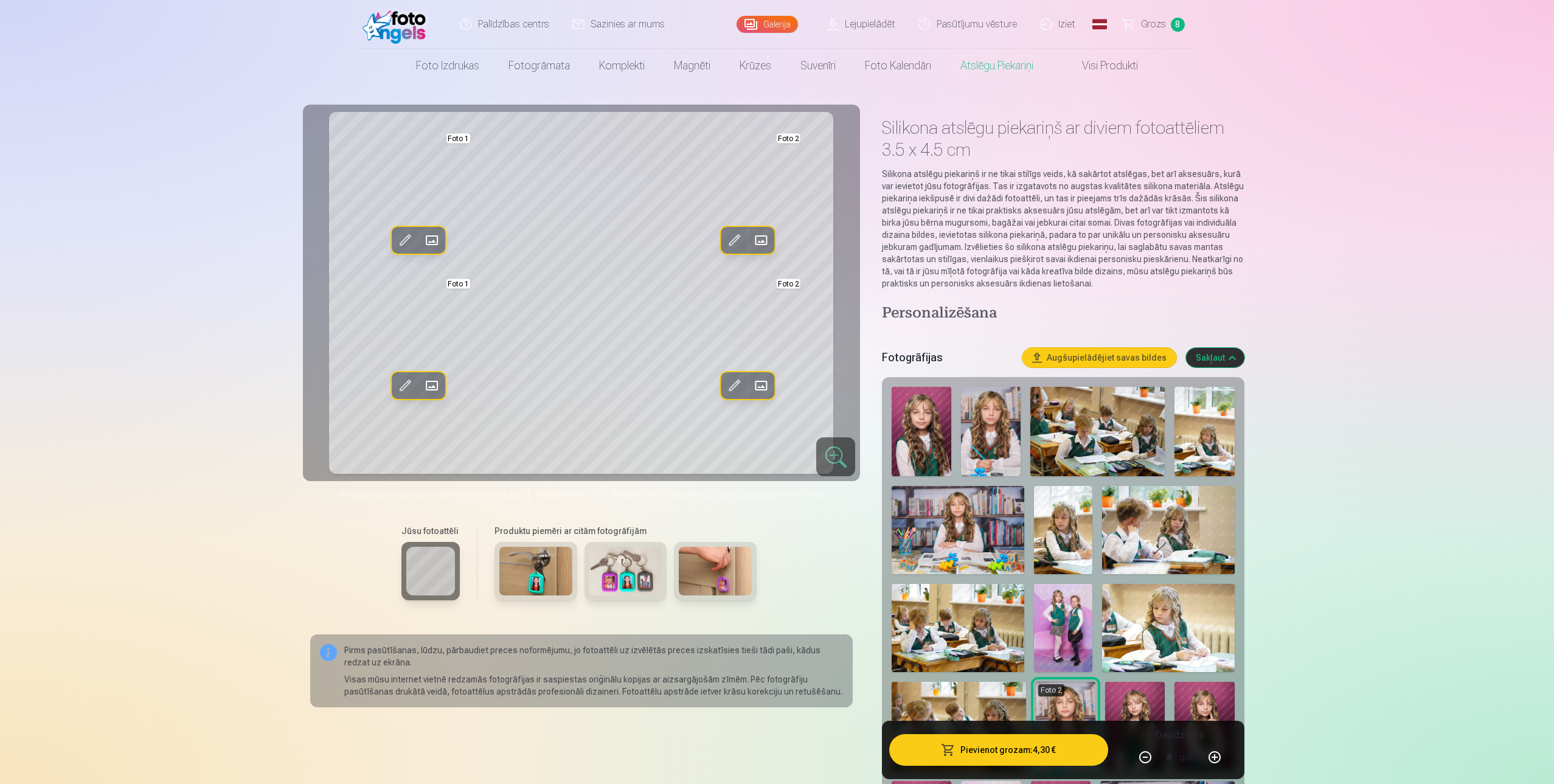
click at [972, 747] on button "Pievienot grozam : 4,30 €" at bounding box center [998, 750] width 219 height 32
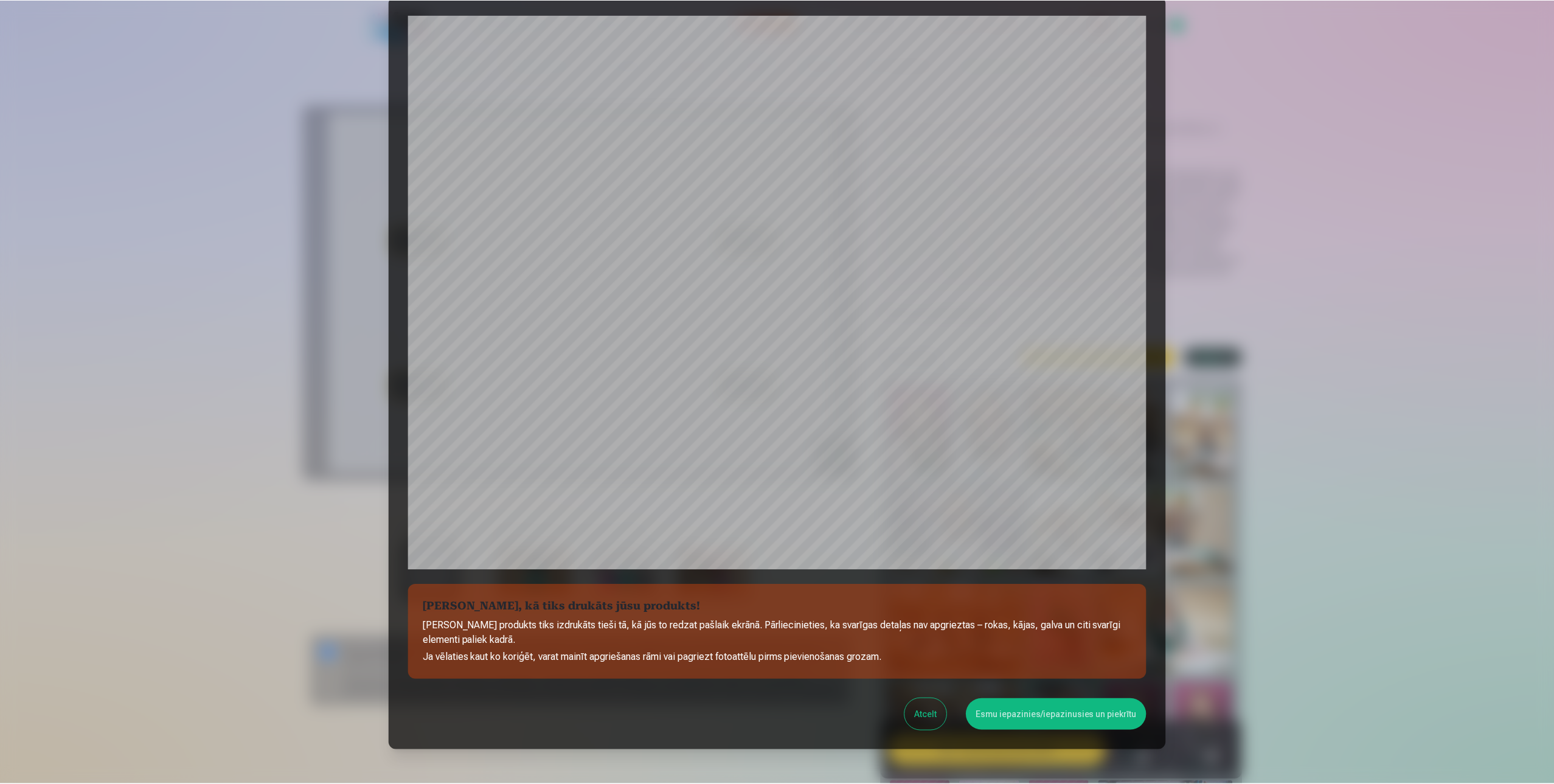
scroll to position [92, 0]
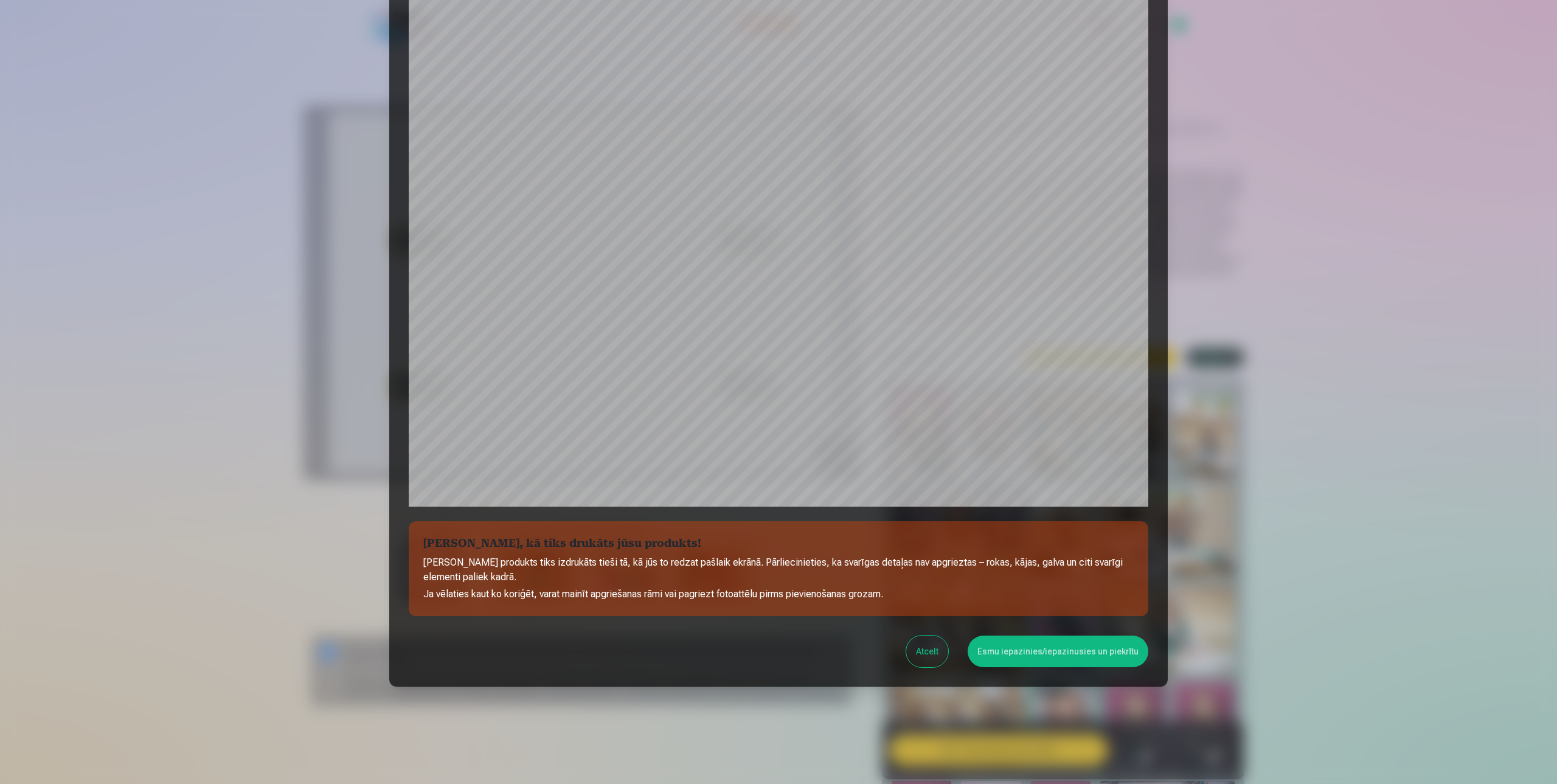
click at [1031, 653] on button "Esmu iepazinies/iepazinusies un piekrītu" at bounding box center [1058, 651] width 181 height 32
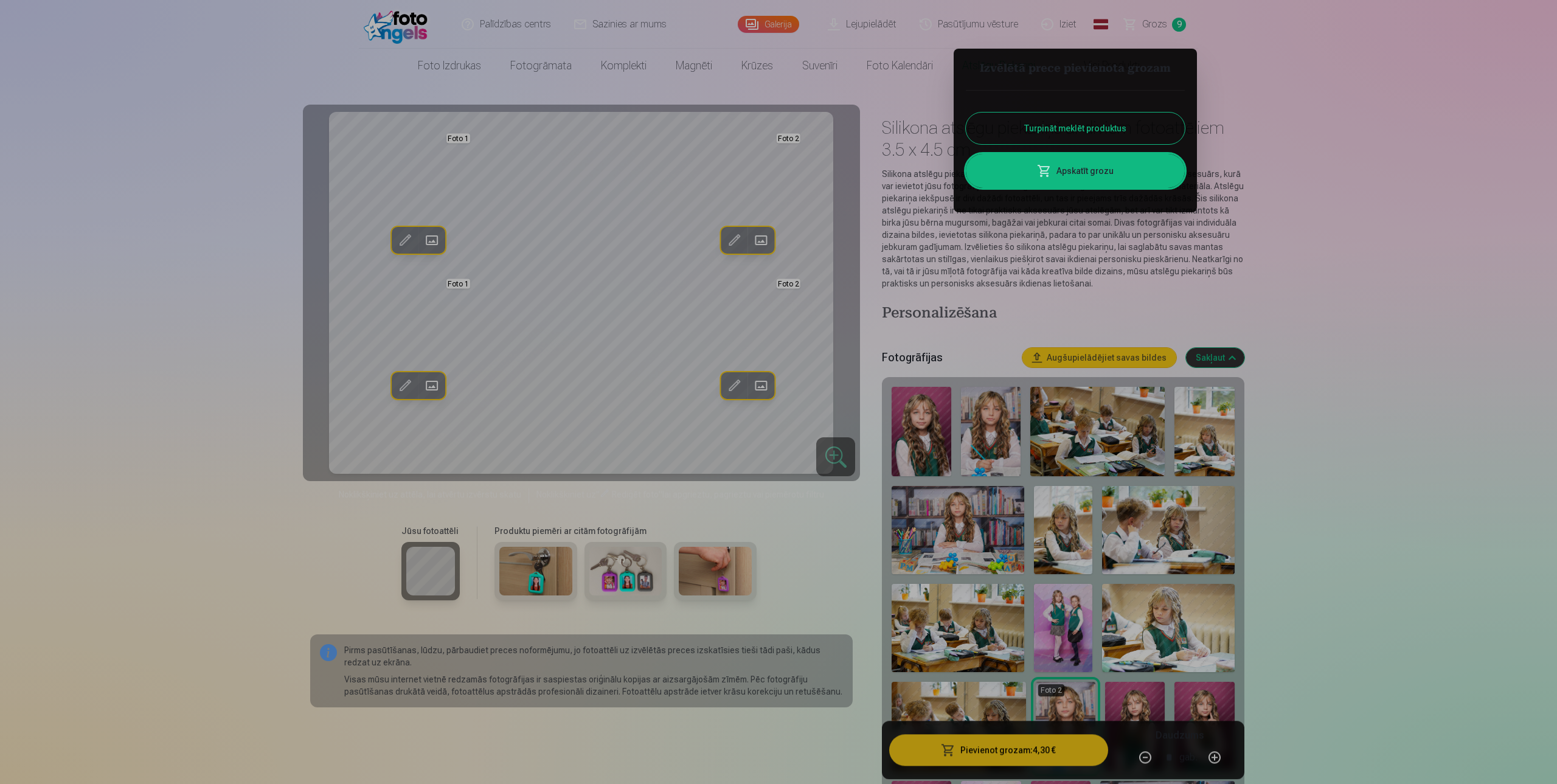
click at [1092, 171] on link "Apskatīt grozu" at bounding box center [1075, 171] width 219 height 34
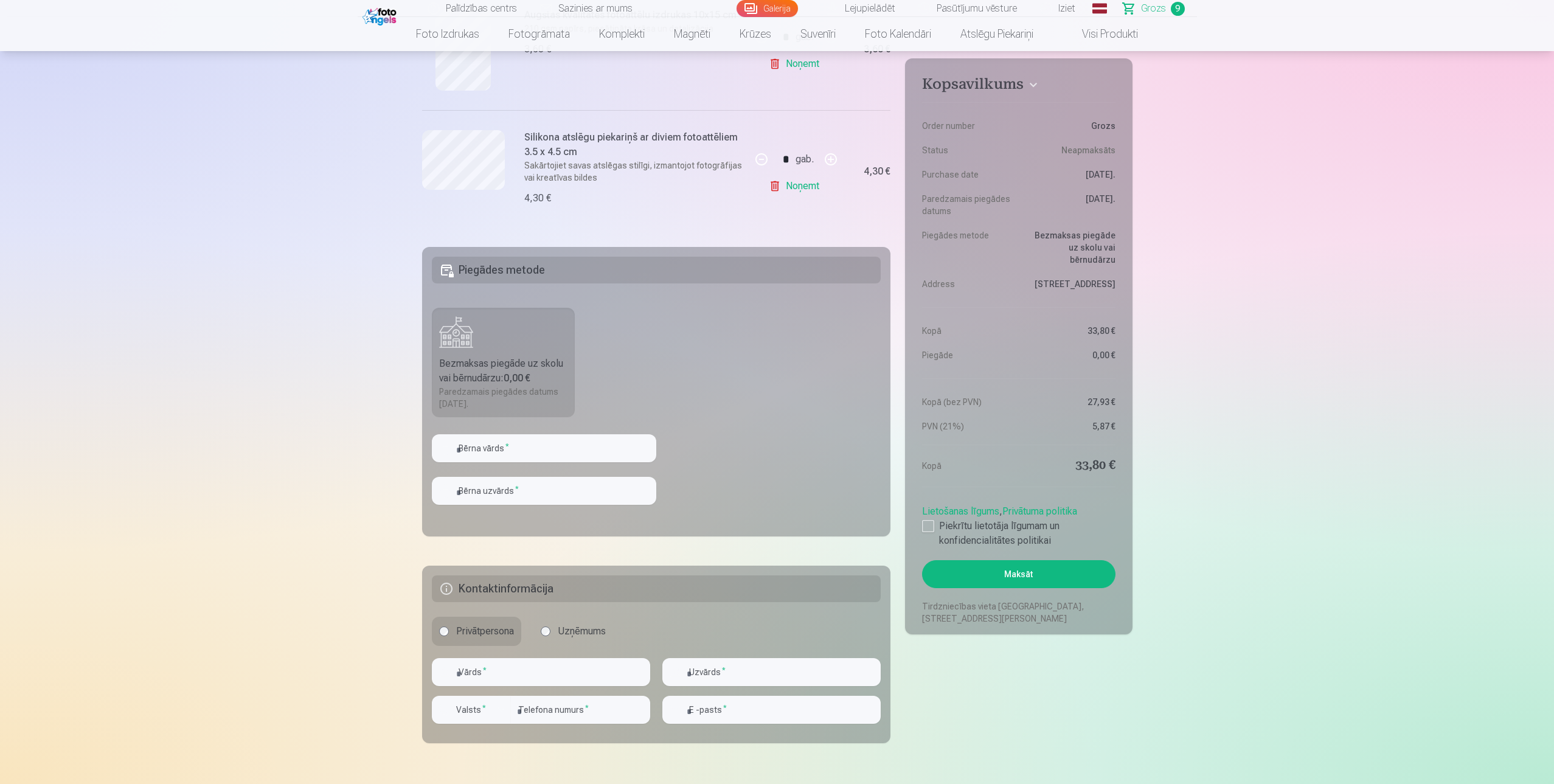
scroll to position [1176, 0]
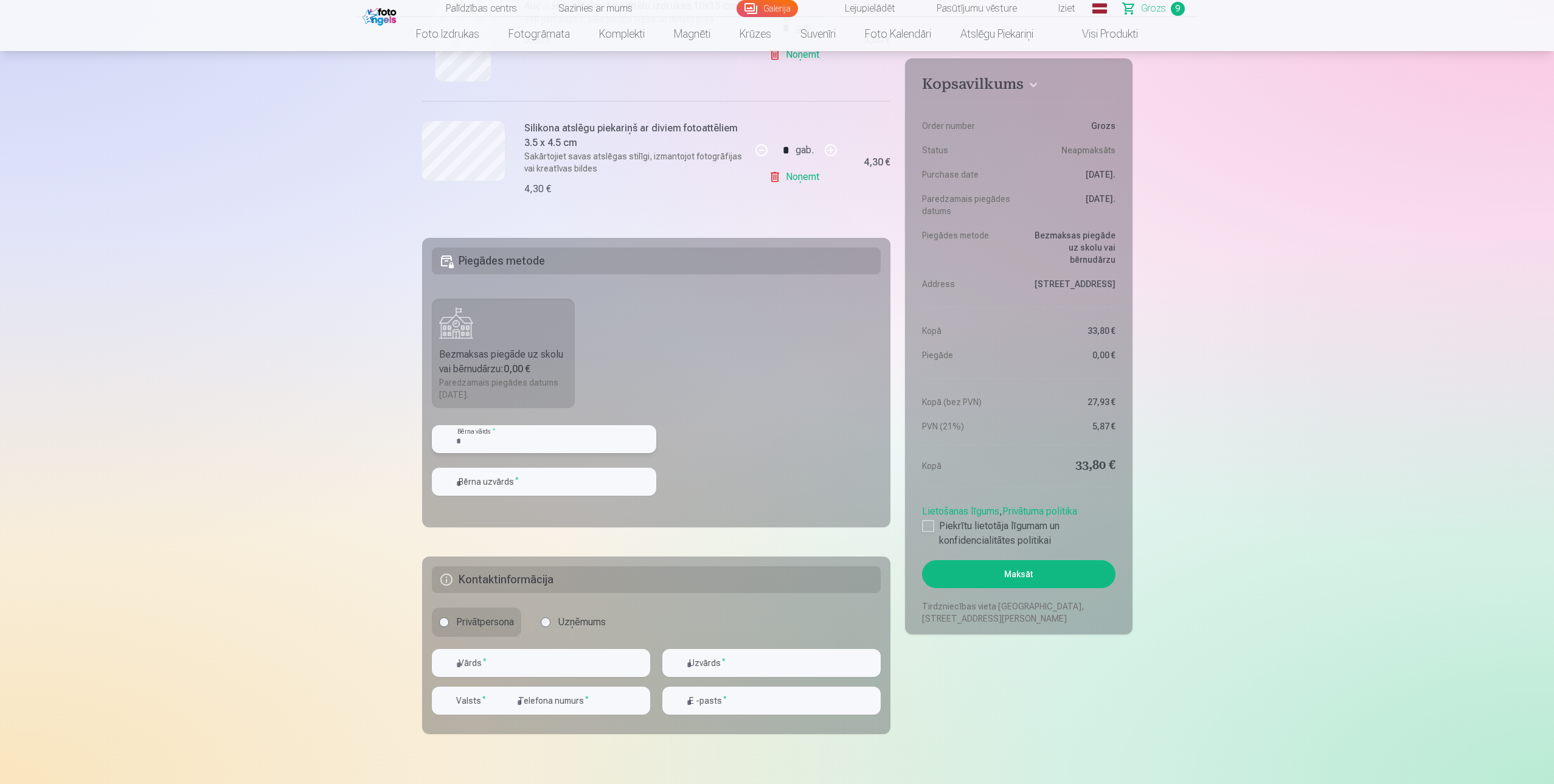
click at [477, 441] on input "text" at bounding box center [543, 439] width 224 height 28
type input "*"
type input "***"
click at [472, 483] on input "text" at bounding box center [543, 482] width 224 height 28
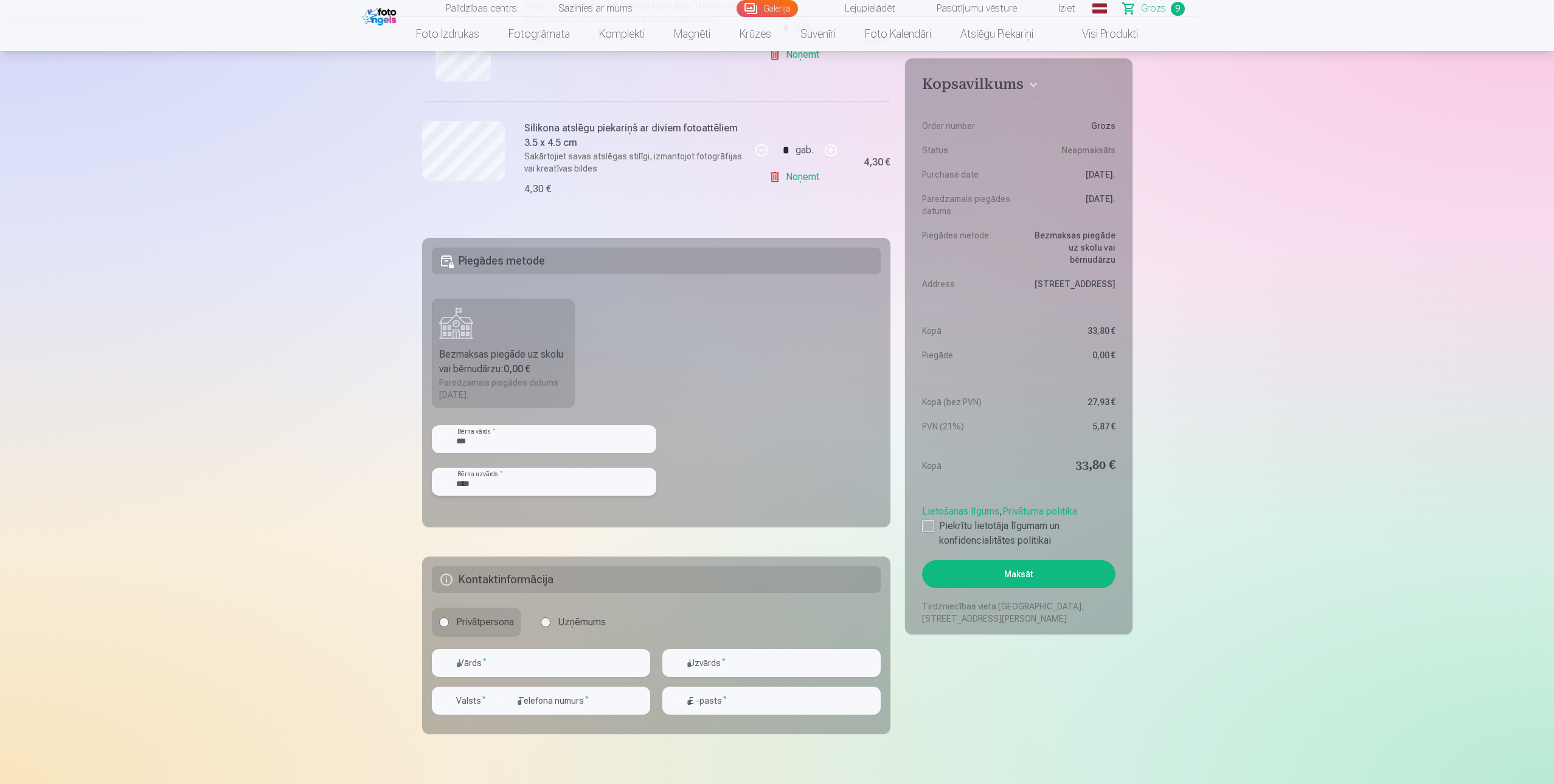
type input "****"
click at [505, 664] on input "text" at bounding box center [540, 662] width 219 height 28
drag, startPoint x: 463, startPoint y: 658, endPoint x: 459, endPoint y: 665, distance: 8.1
click at [461, 662] on input "******" at bounding box center [540, 662] width 219 height 28
click at [458, 663] on input "******" at bounding box center [540, 662] width 219 height 28
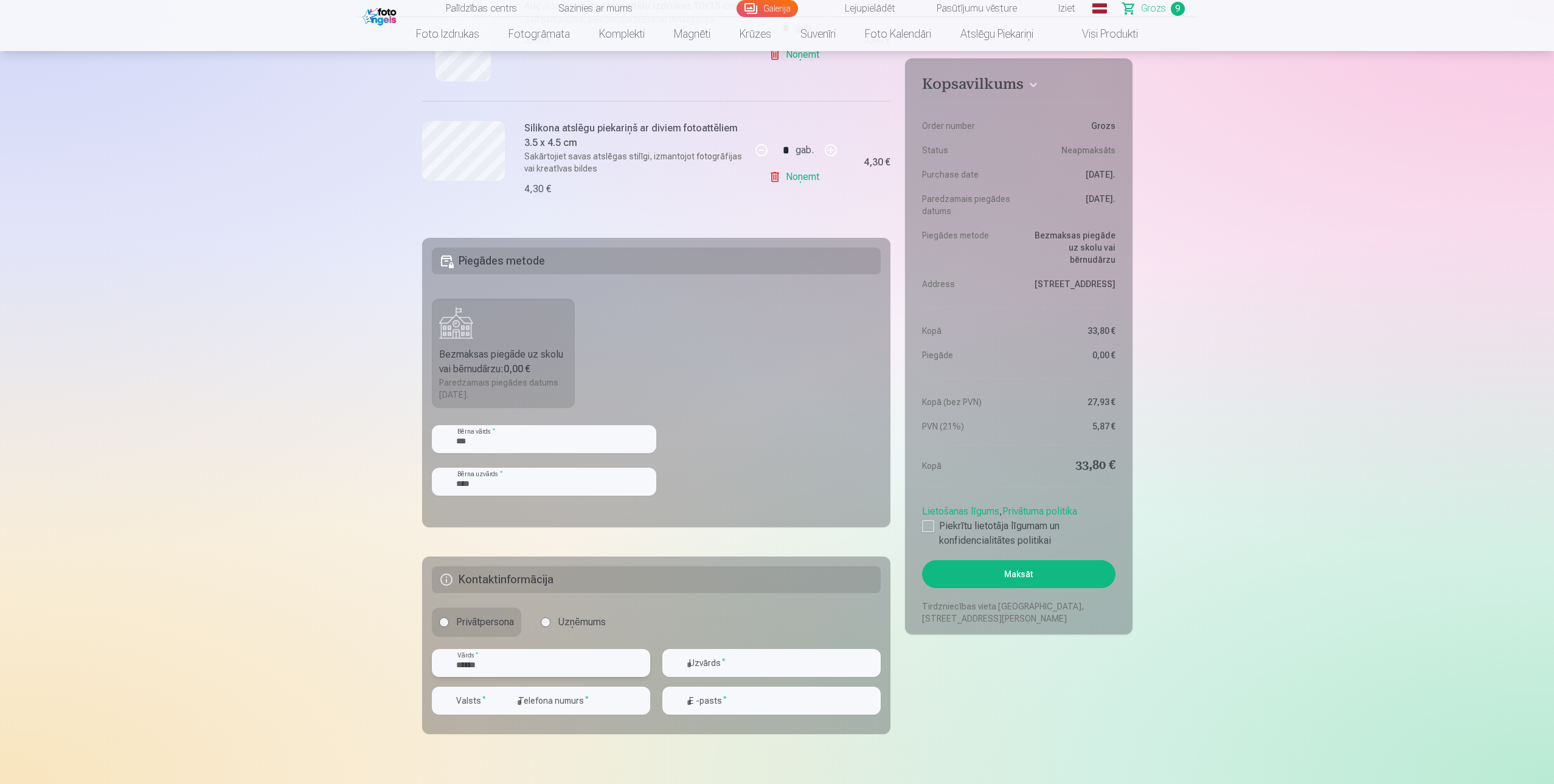
click at [454, 663] on input "******" at bounding box center [540, 662] width 219 height 28
click at [461, 667] on input "******" at bounding box center [540, 662] width 219 height 28
click at [454, 665] on input "******" at bounding box center [540, 662] width 219 height 28
type input "******"
click at [699, 667] on input "text" at bounding box center [771, 662] width 219 height 28
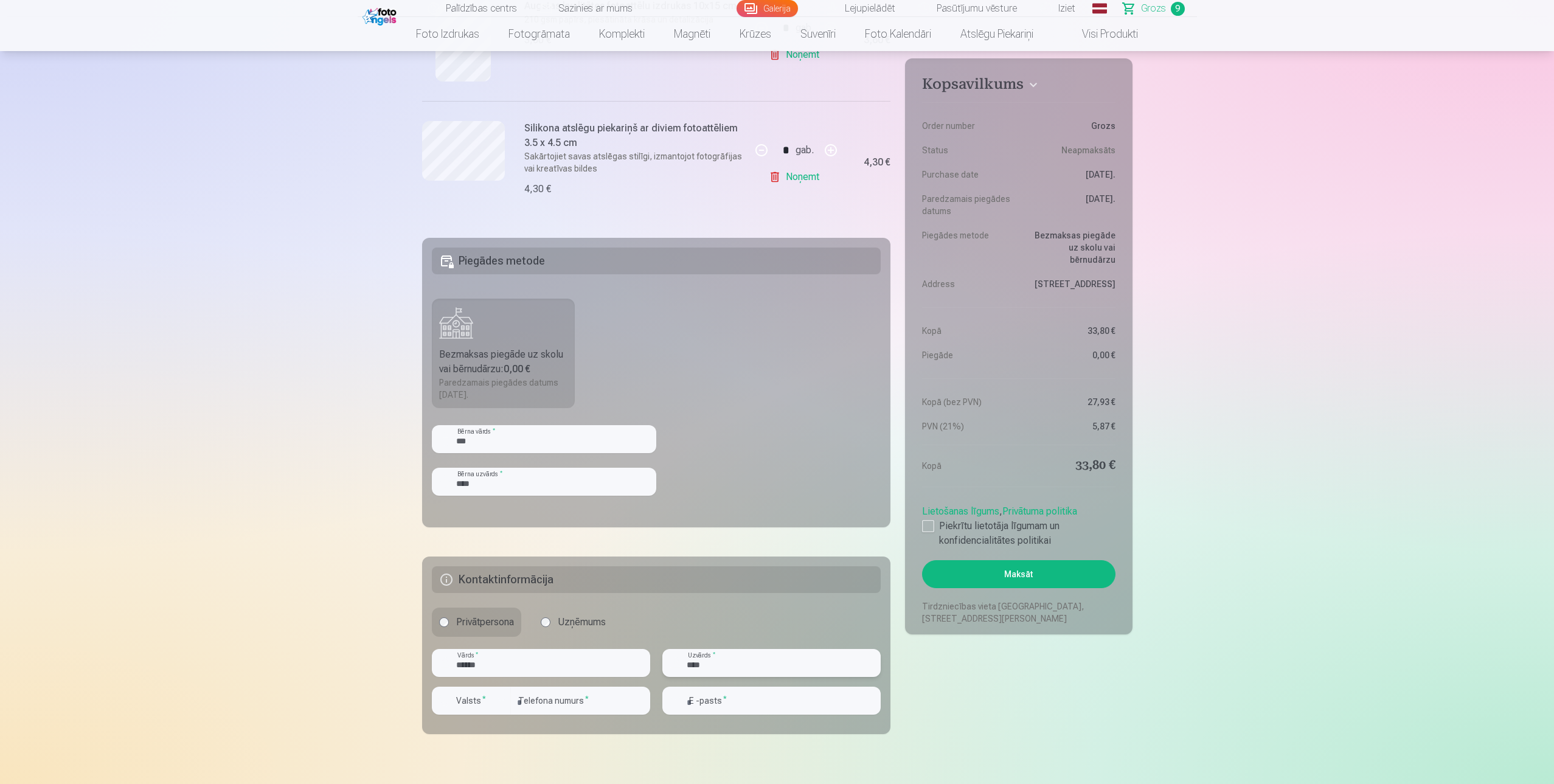
type input "****"
click at [566, 698] on input "number" at bounding box center [581, 700] width 139 height 28
drag, startPoint x: 536, startPoint y: 710, endPoint x: 509, endPoint y: 695, distance: 30.9
click at [509, 695] on div "Valsts * * Telefona numurs *" at bounding box center [540, 705] width 219 height 38
type input "*"
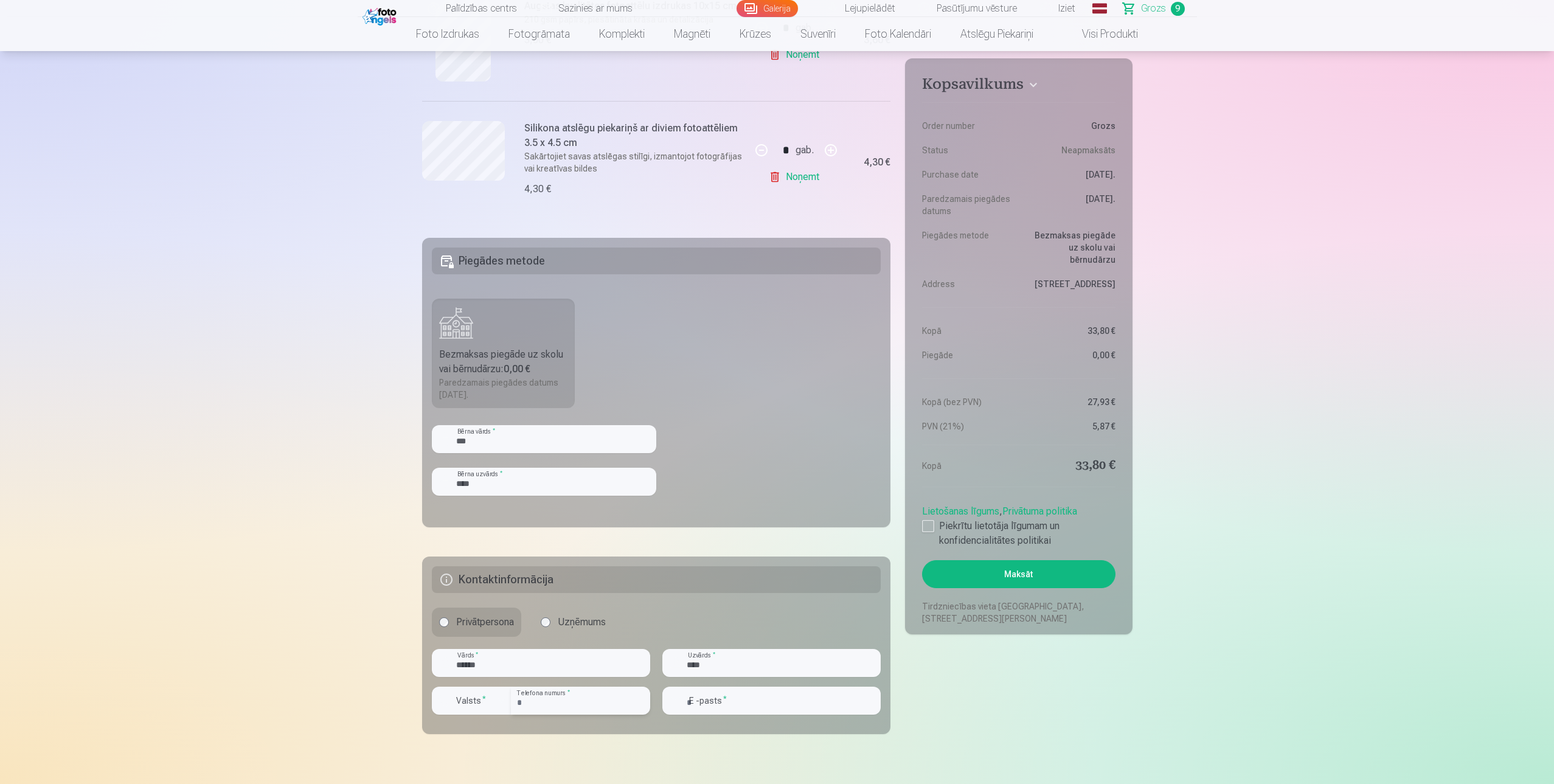
type input "********"
click at [500, 700] on div "button" at bounding box center [501, 700] width 15 height 15
click at [500, 765] on li "+371 Latvija" at bounding box center [517, 759] width 151 height 25
click at [748, 707] on input "email" at bounding box center [771, 700] width 219 height 28
type input "**********"
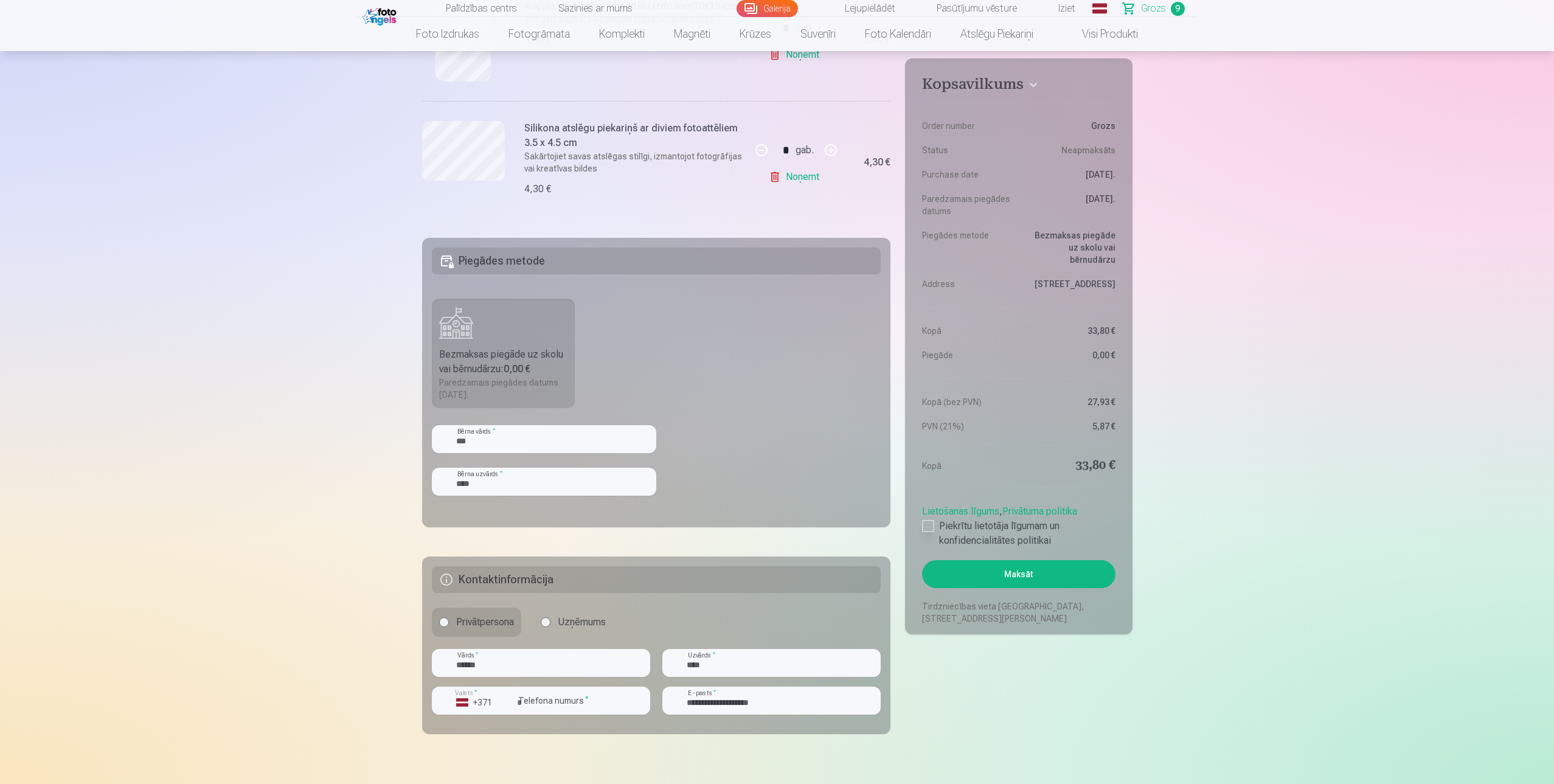
click at [929, 526] on div at bounding box center [928, 525] width 12 height 12
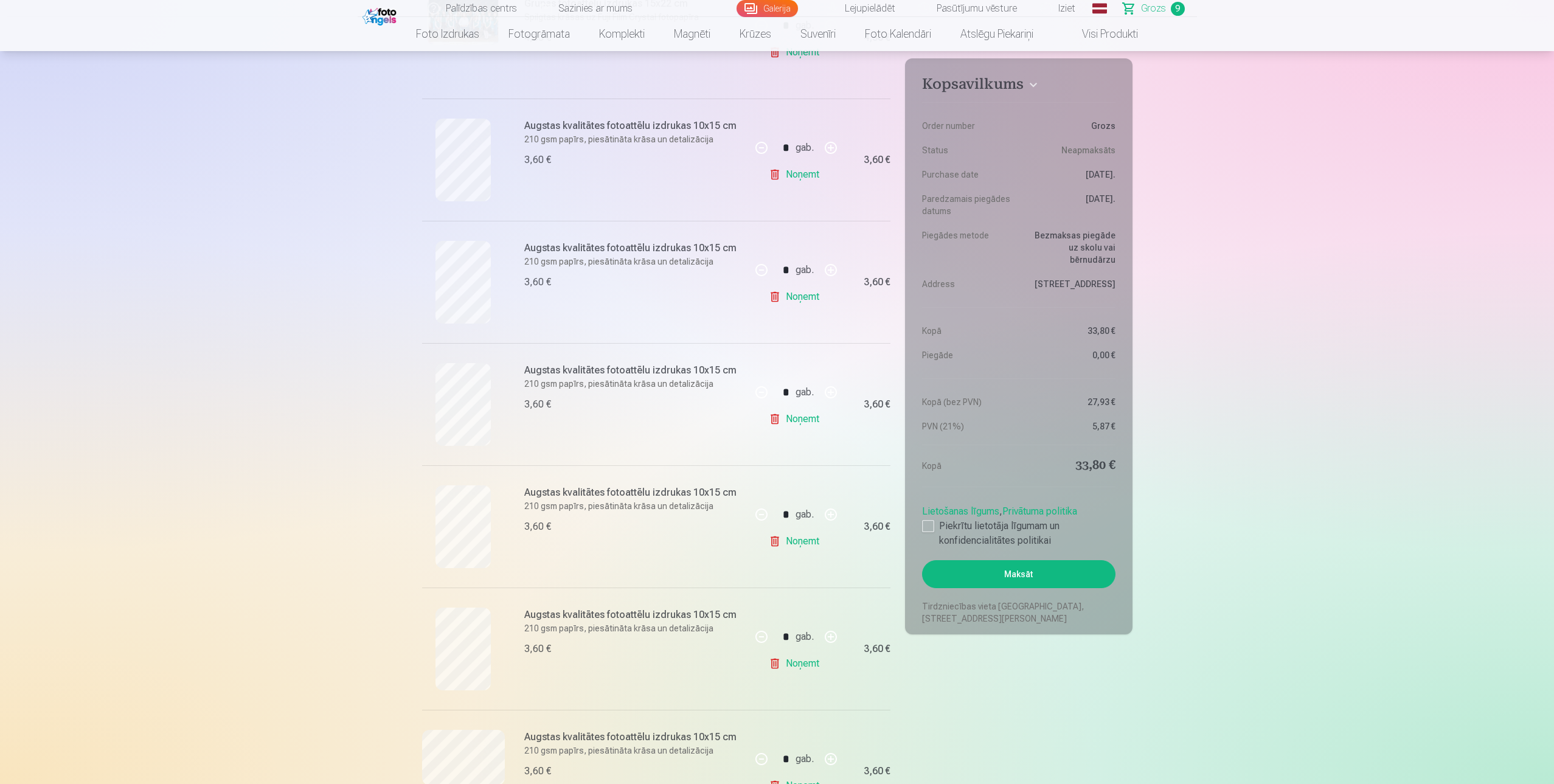
scroll to position [309, 0]
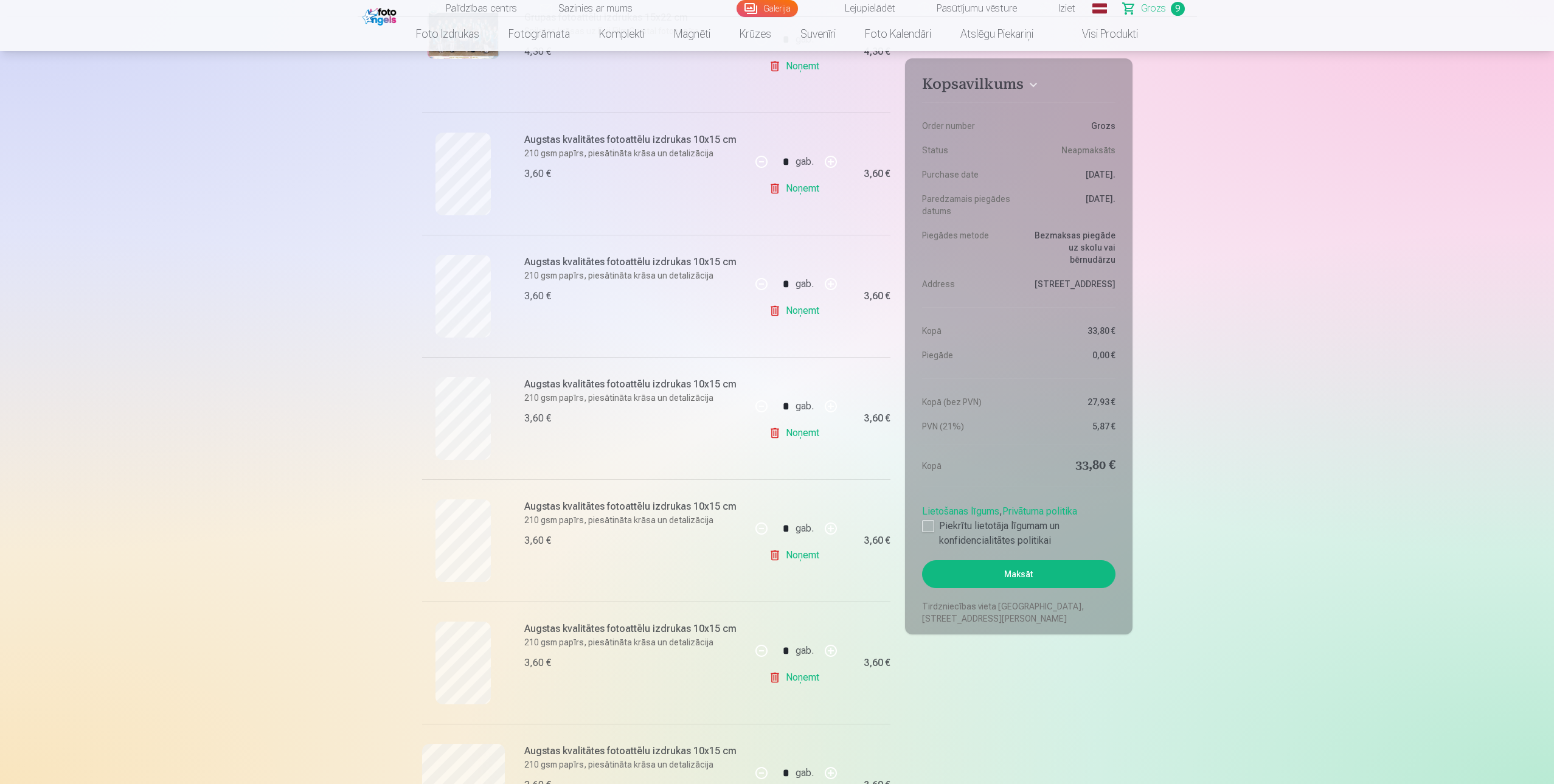
click at [804, 433] on link "Noņemt" at bounding box center [796, 433] width 56 height 25
drag, startPoint x: 1553, startPoint y: 105, endPoint x: 1557, endPoint y: 70, distance: 35.2
click at [1553, 70] on html "Palīdzības centrs Sazinies ar mums Galerija Lejupielādēt Pasūtījumu vēsture Izi…" at bounding box center [777, 83] width 1554 height 784
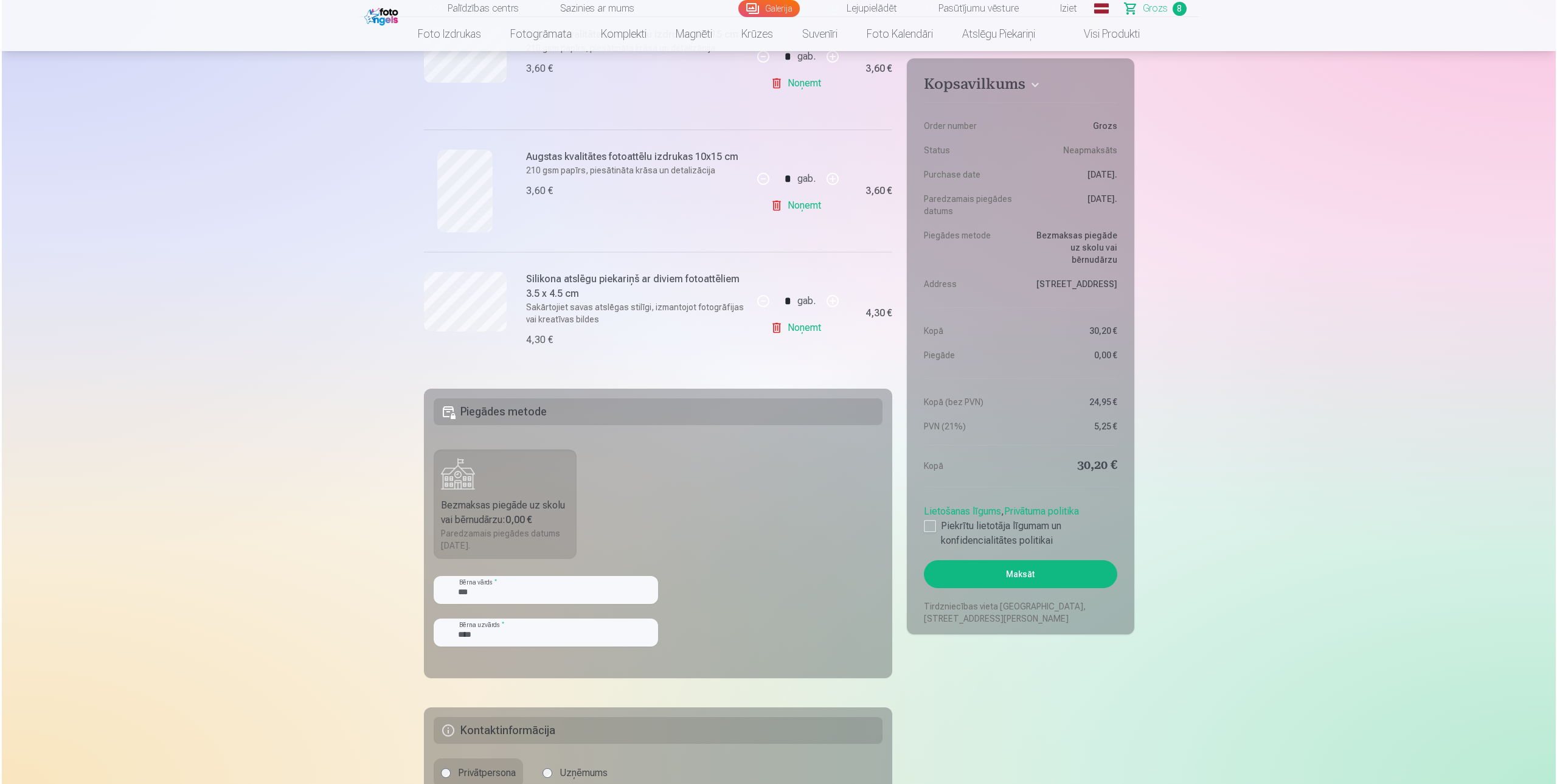
scroll to position [903, 0]
click at [1017, 575] on button "Maksāt" at bounding box center [1019, 574] width 193 height 28
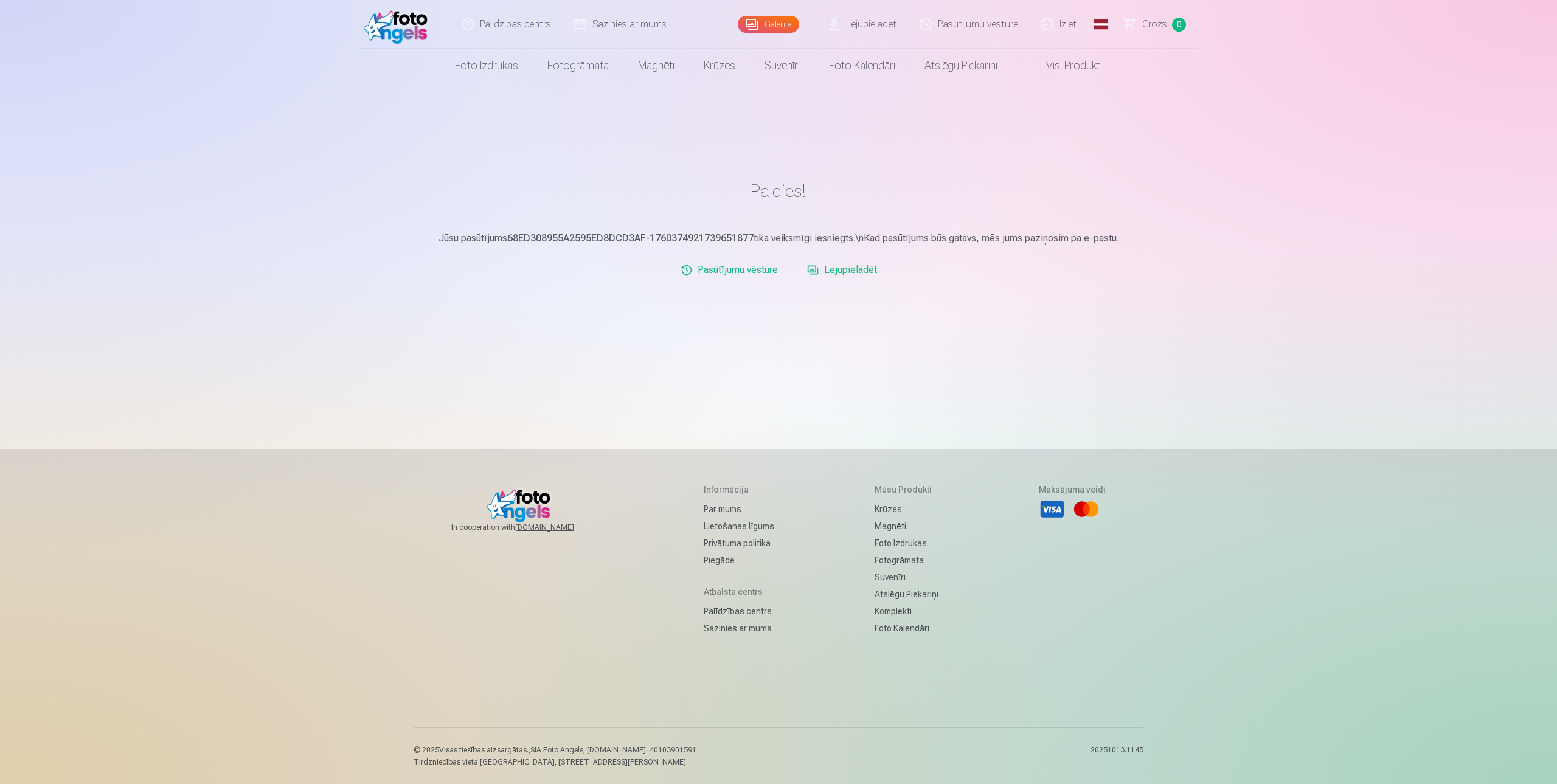
click at [847, 266] on link "Lejupielādēt" at bounding box center [841, 270] width 79 height 25
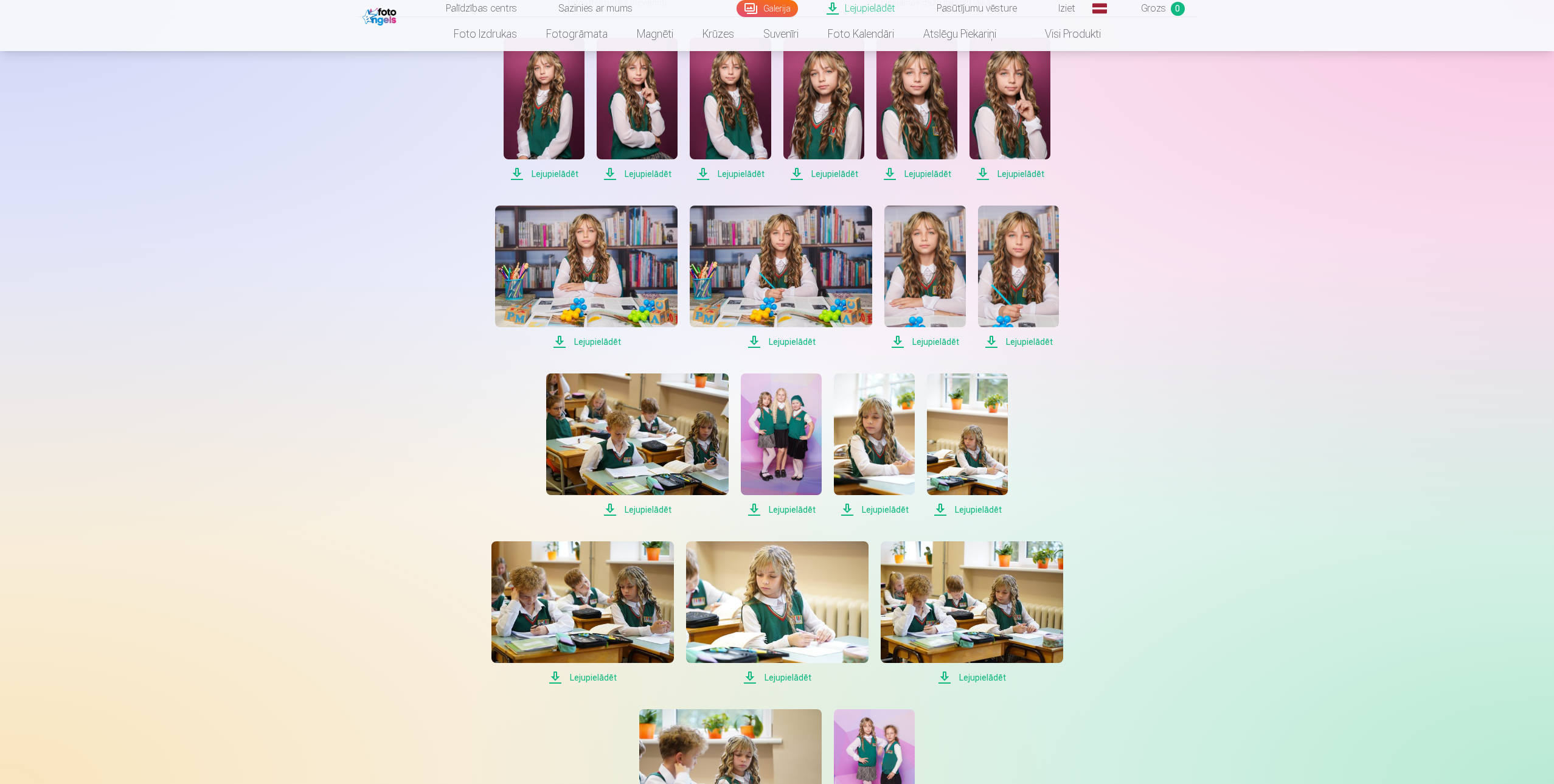
scroll to position [122, 0]
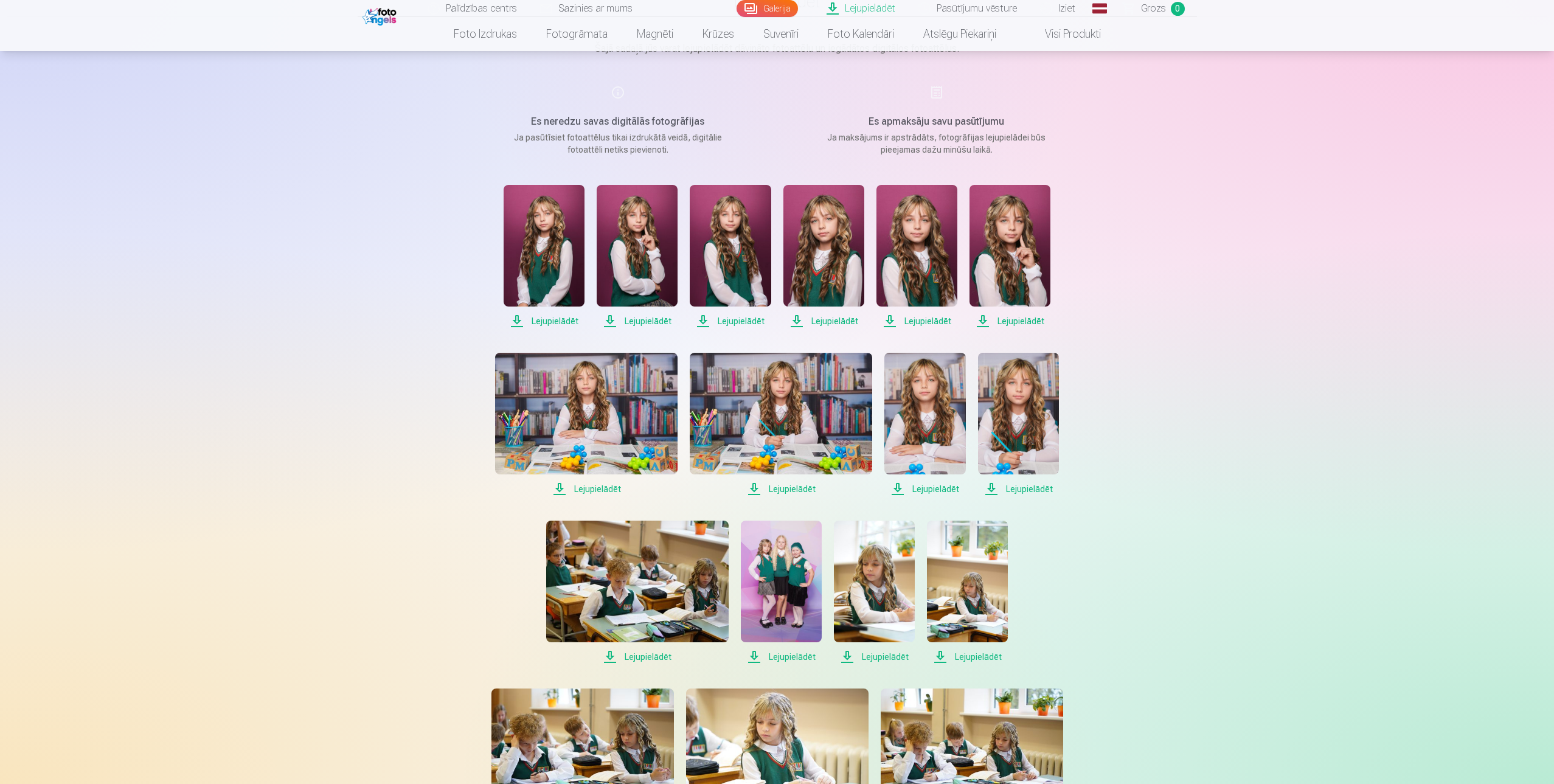
click at [540, 322] on span "Lejupielādēt" at bounding box center [544, 321] width 81 height 15
click at [630, 325] on span "Lejupielādēt" at bounding box center [637, 321] width 81 height 15
click at [734, 322] on span "Lejupielādēt" at bounding box center [730, 321] width 81 height 15
click at [818, 325] on span "Lejupielādēt" at bounding box center [824, 321] width 81 height 15
click at [922, 322] on span "Lejupielādēt" at bounding box center [917, 321] width 81 height 15
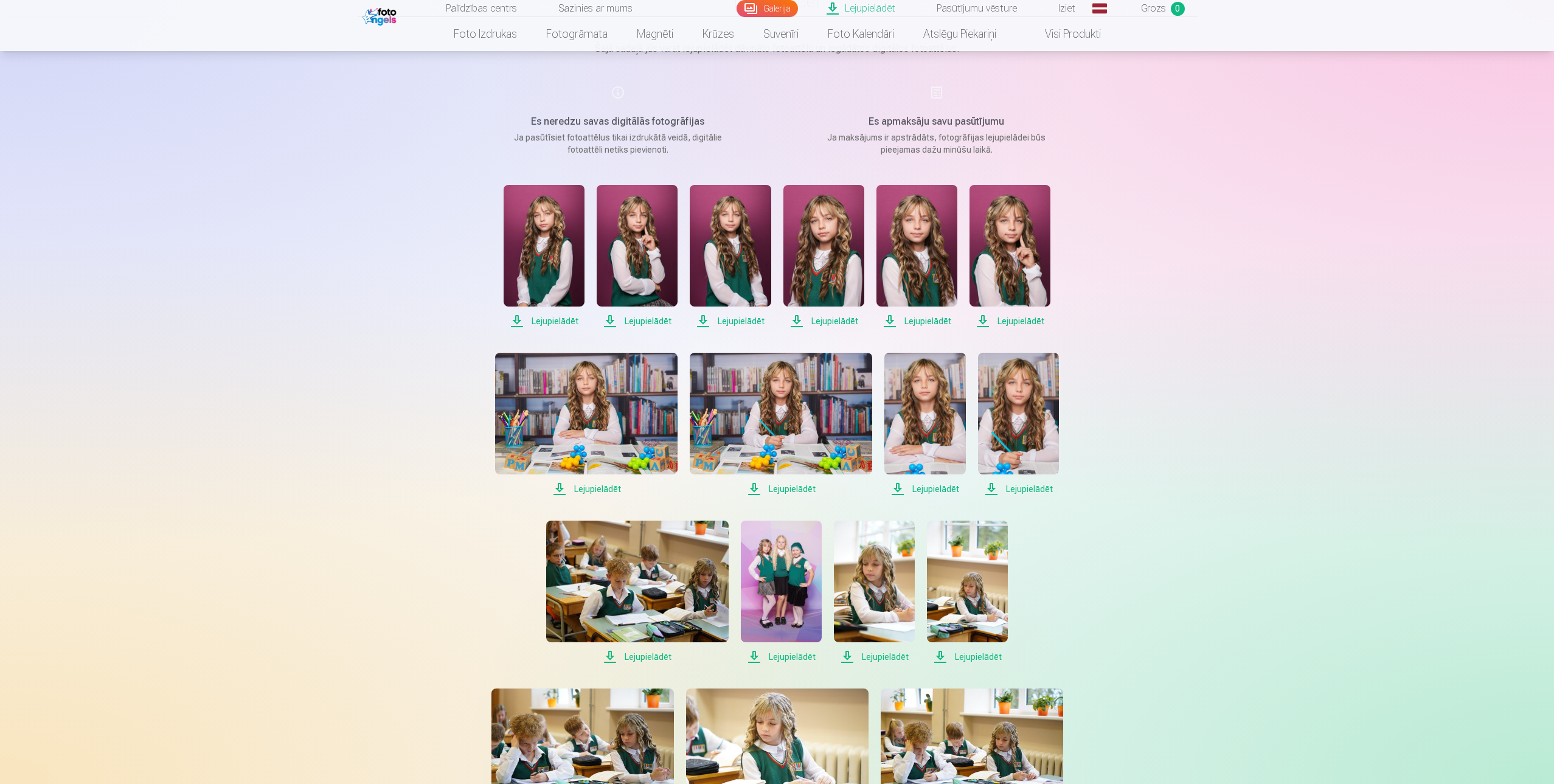
click at [1011, 319] on span "Lejupielādēt" at bounding box center [1009, 321] width 81 height 15
click at [595, 483] on span "Lejupielādēt" at bounding box center [586, 488] width 183 height 15
click at [788, 492] on span "Lejupielādēt" at bounding box center [781, 488] width 183 height 15
click at [938, 490] on span "Lejupielādēt" at bounding box center [924, 488] width 81 height 15
click at [1019, 490] on span "Lejupielādēt" at bounding box center [1018, 488] width 81 height 15
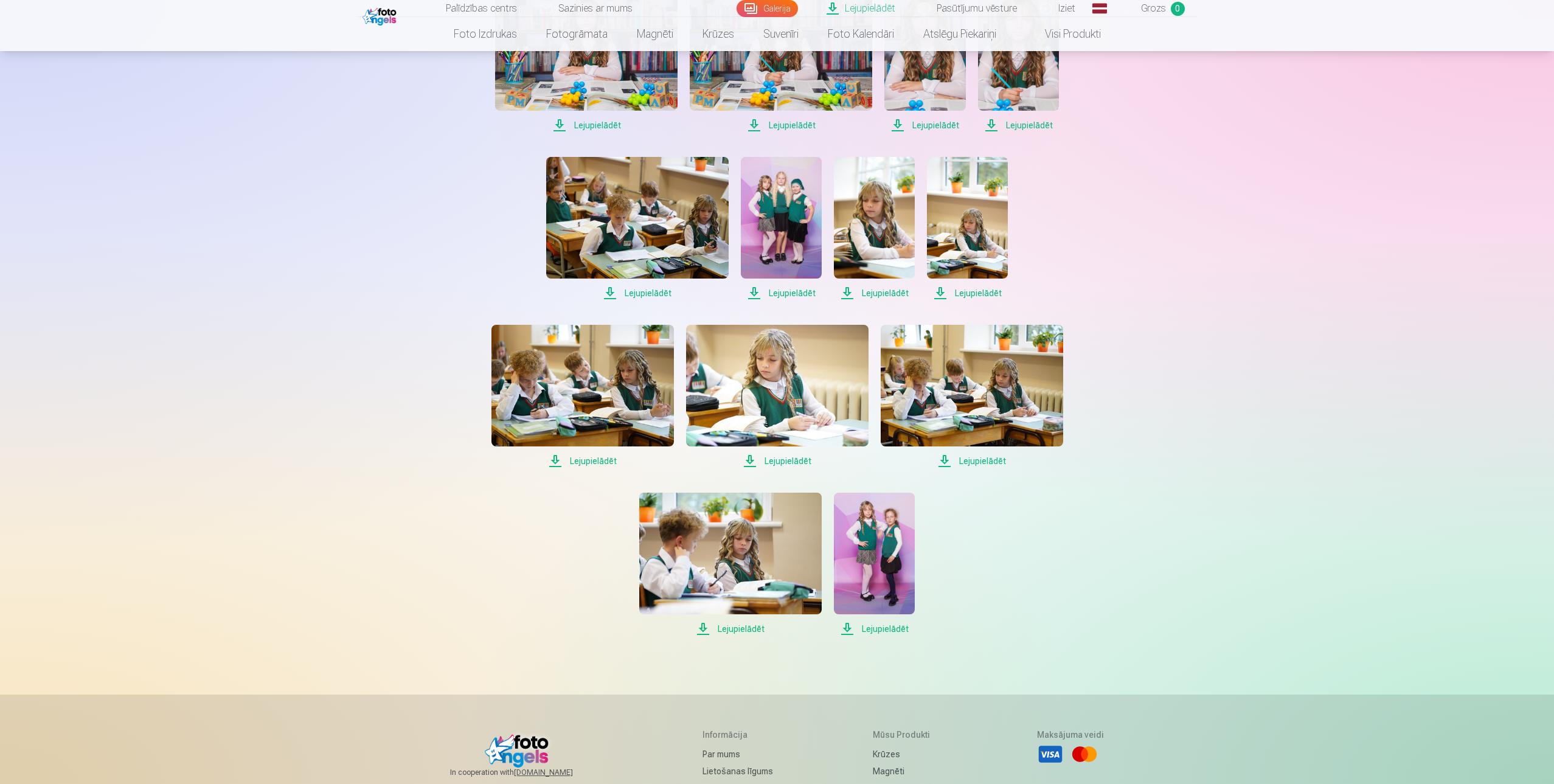
scroll to position [486, 0]
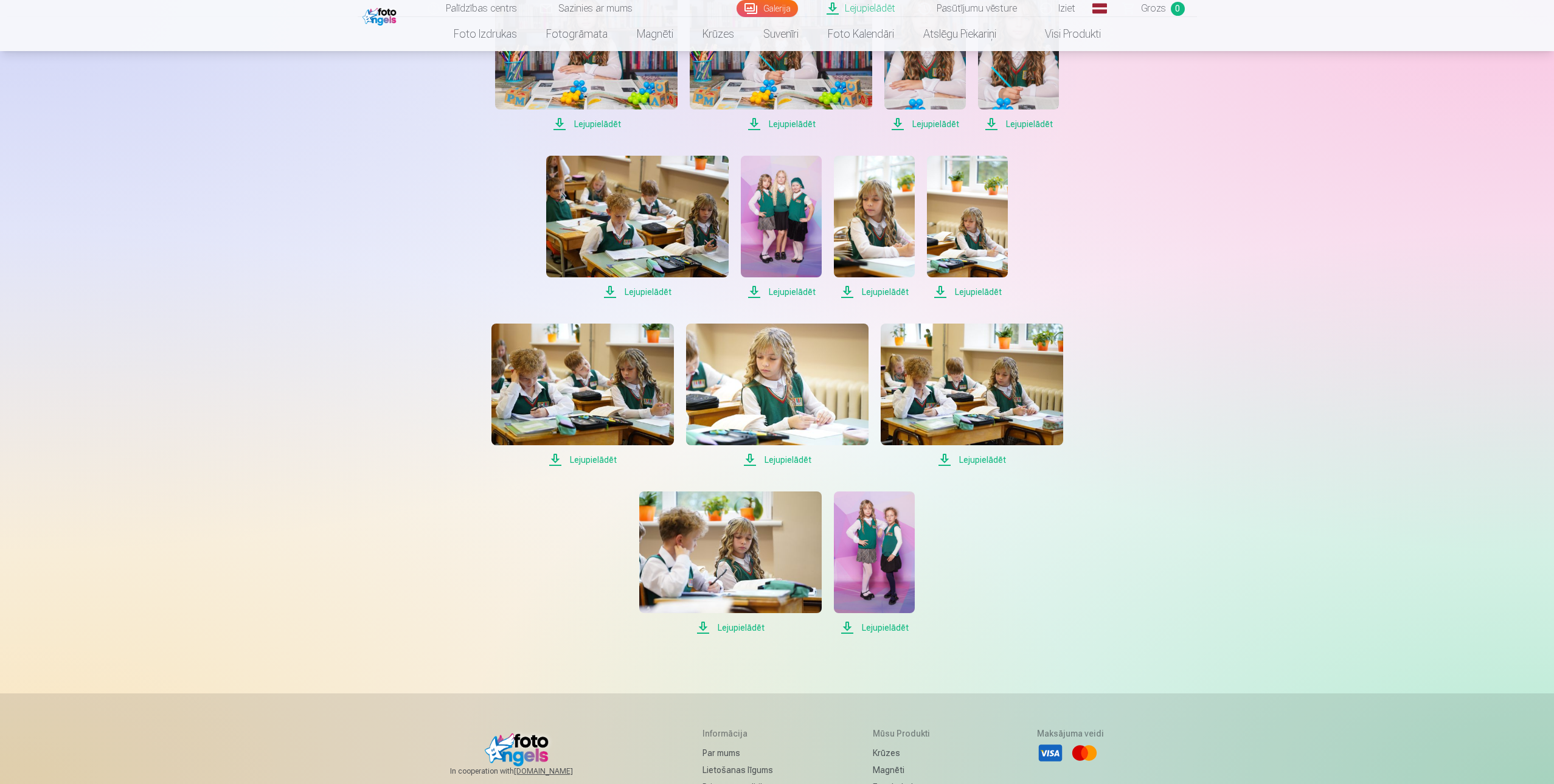
click at [649, 289] on span "Lejupielādēt" at bounding box center [637, 292] width 183 height 15
click at [794, 295] on span "Lejupielādēt" at bounding box center [781, 292] width 81 height 15
click at [881, 292] on span "Lejupielādēt" at bounding box center [874, 292] width 81 height 15
click at [971, 286] on span "Lejupielādēt" at bounding box center [967, 292] width 81 height 15
click at [607, 460] on span "Lejupielādēt" at bounding box center [583, 459] width 183 height 15
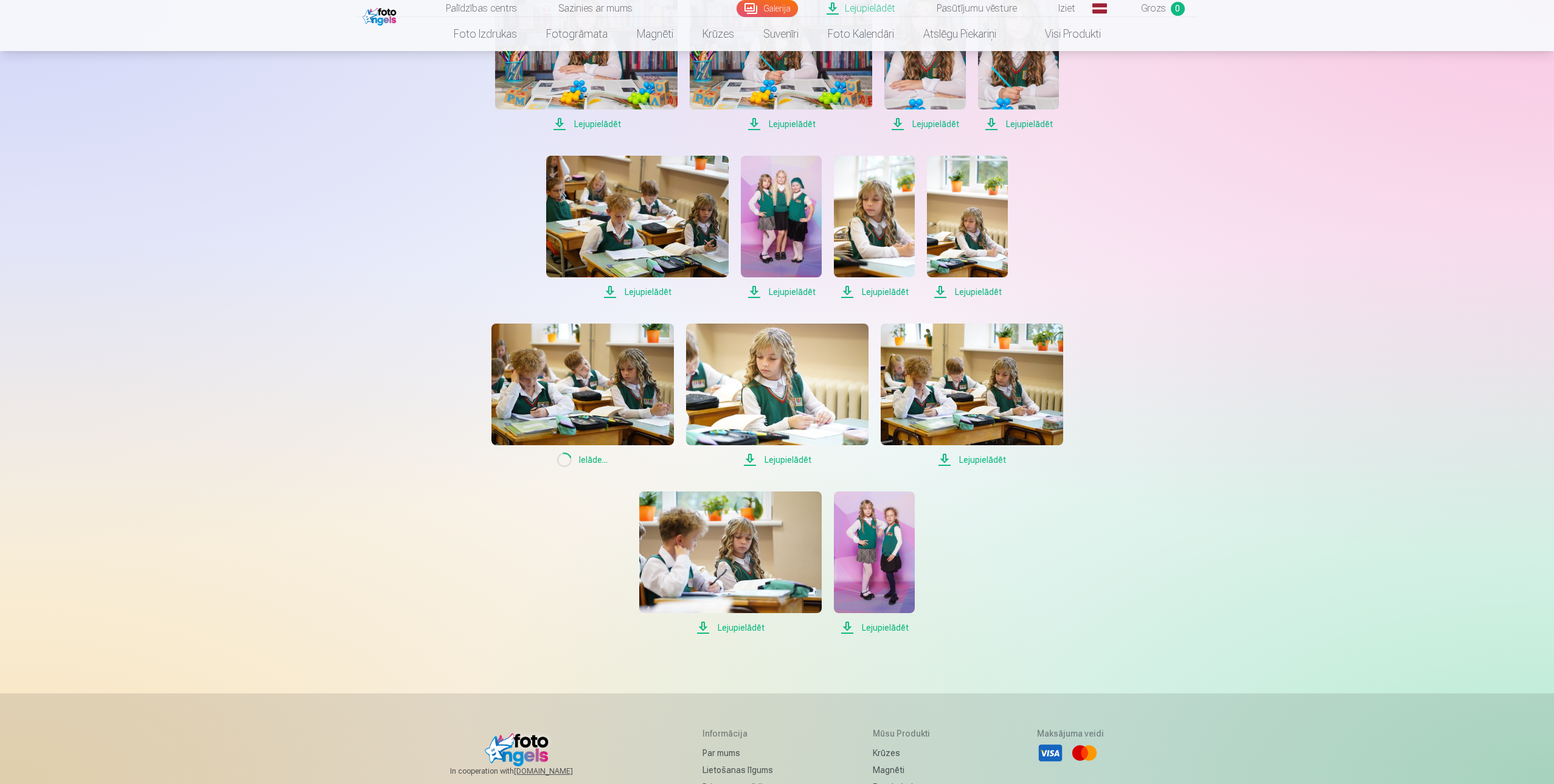
click at [775, 459] on span "Lejupielādēt" at bounding box center [777, 459] width 183 height 15
click at [968, 459] on span "Lejupielādēt" at bounding box center [972, 459] width 183 height 15
click at [739, 632] on span "Lejupielādēt" at bounding box center [731, 627] width 183 height 15
click at [883, 631] on span "Lejupielādēt" at bounding box center [874, 627] width 81 height 15
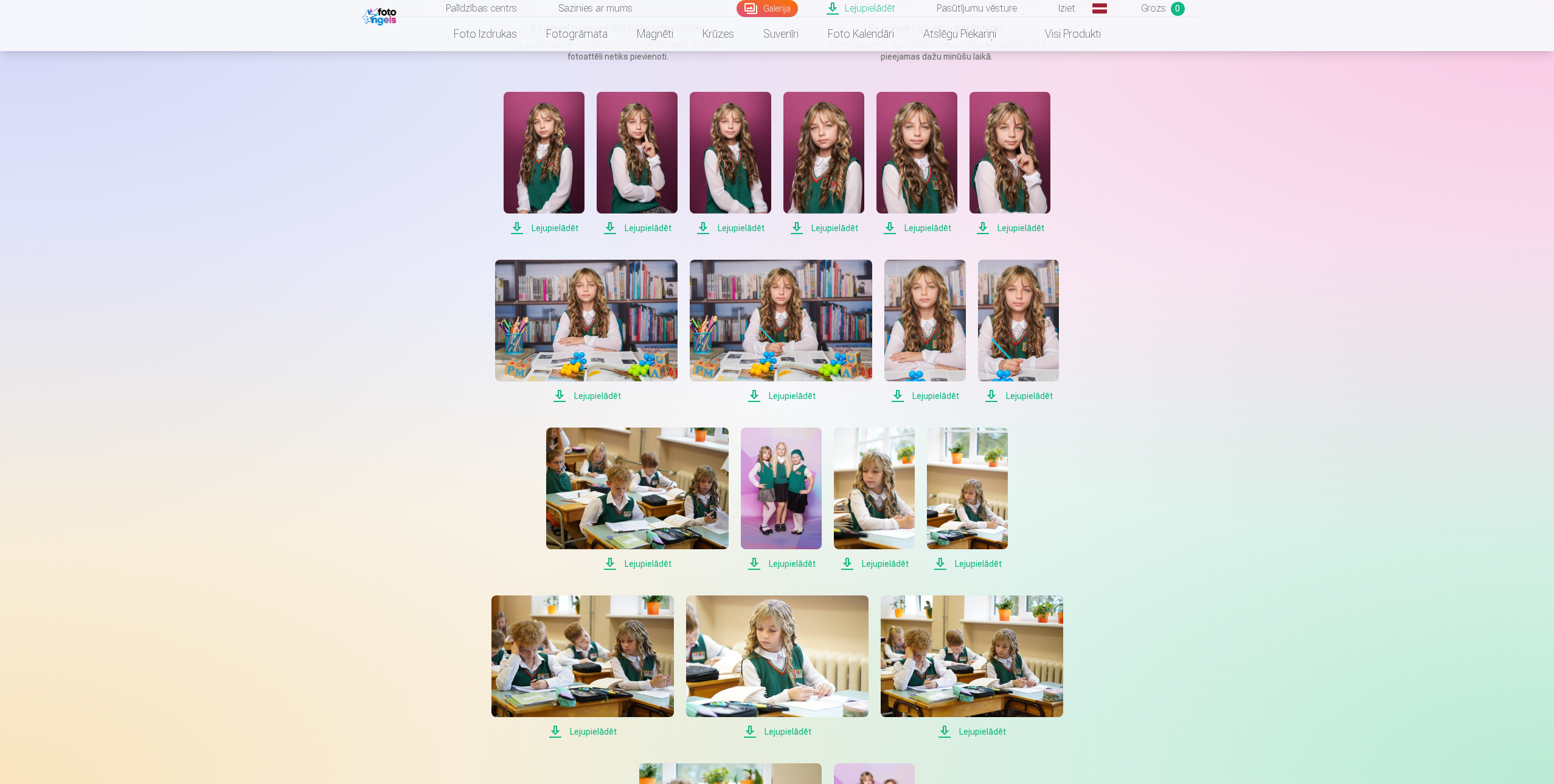
scroll to position [215, 0]
drag, startPoint x: 976, startPoint y: 730, endPoint x: 983, endPoint y: 729, distance: 7.1
click at [976, 730] on span "Lejupielādēt" at bounding box center [972, 731] width 183 height 15
click at [984, 728] on span "Lejupielādēt" at bounding box center [972, 731] width 183 height 15
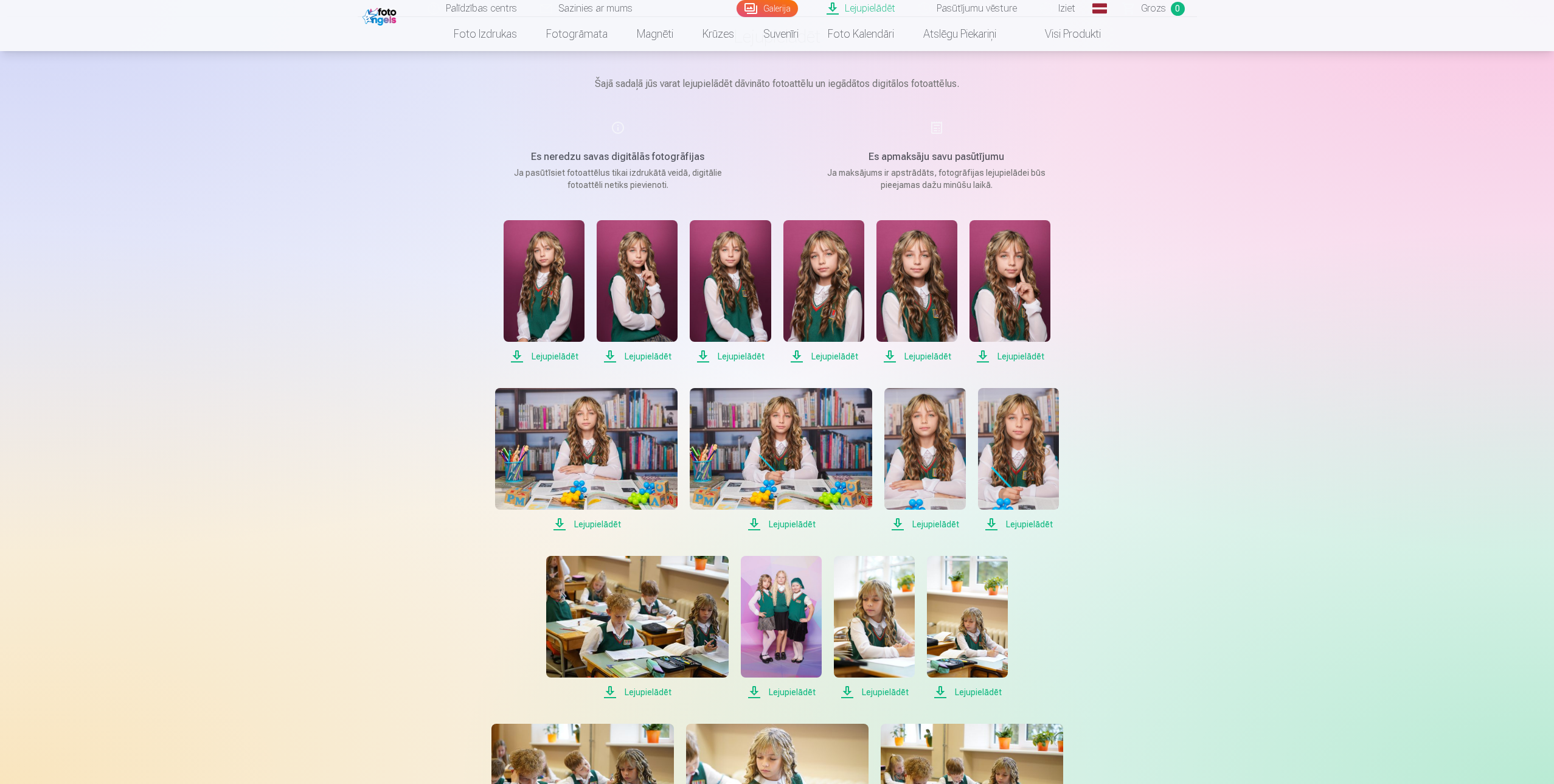
scroll to position [89, 0]
